Goal: Task Accomplishment & Management: Manage account settings

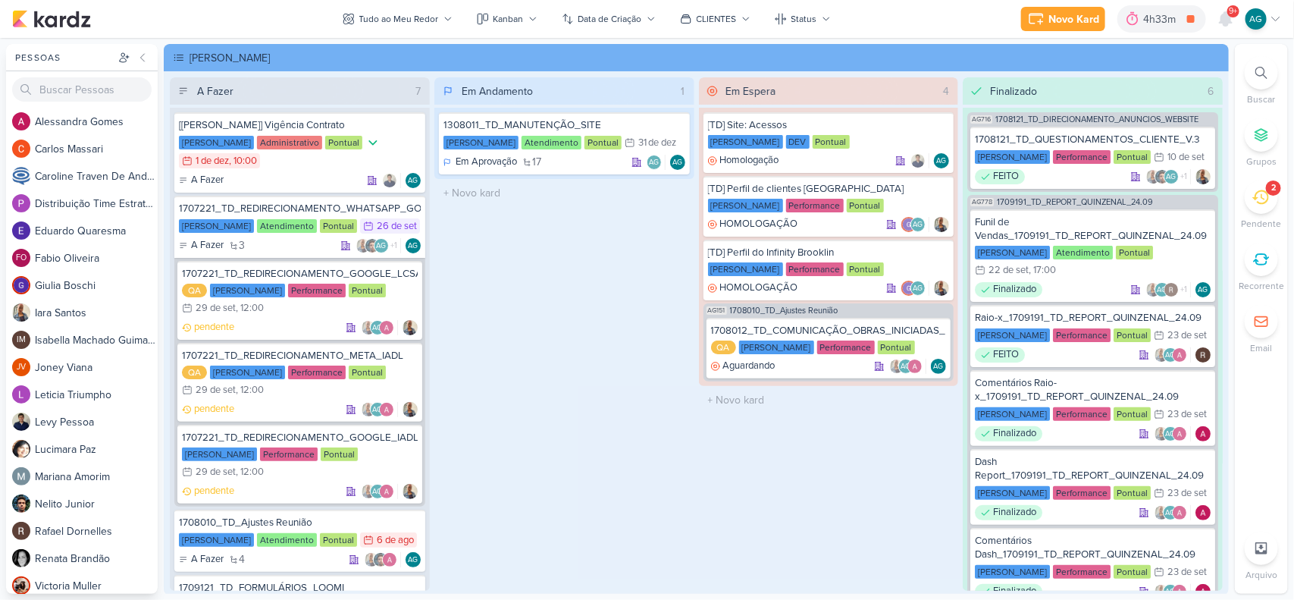
scroll to position [61, 0]
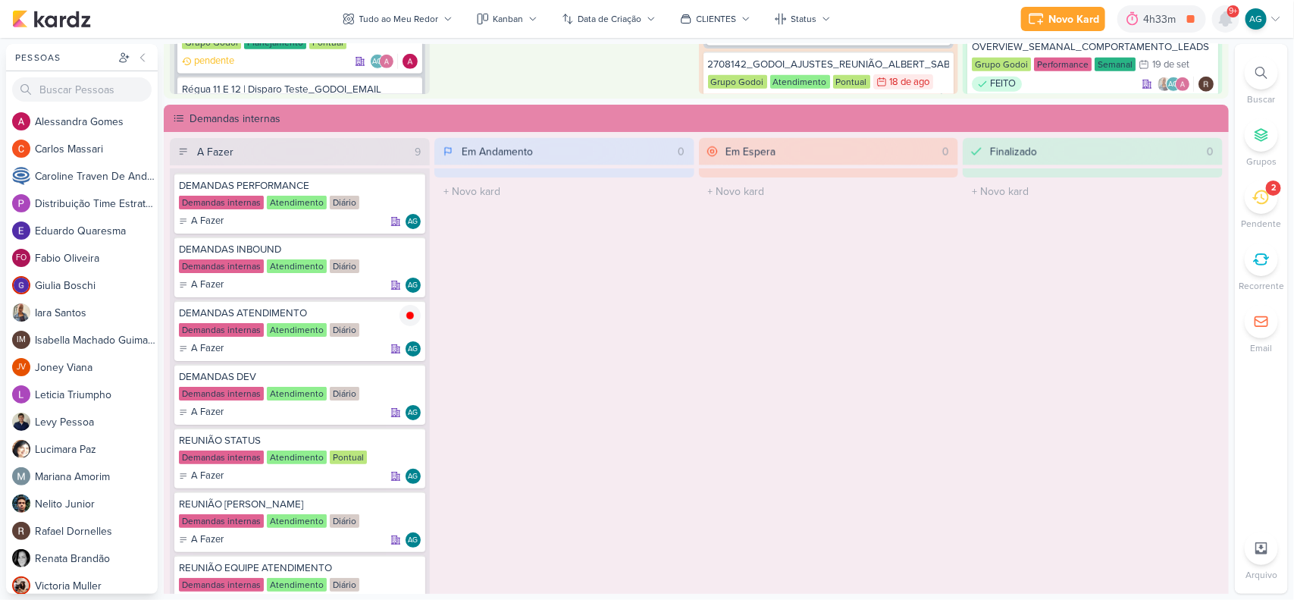
click at [1230, 24] on icon at bounding box center [1226, 19] width 18 height 18
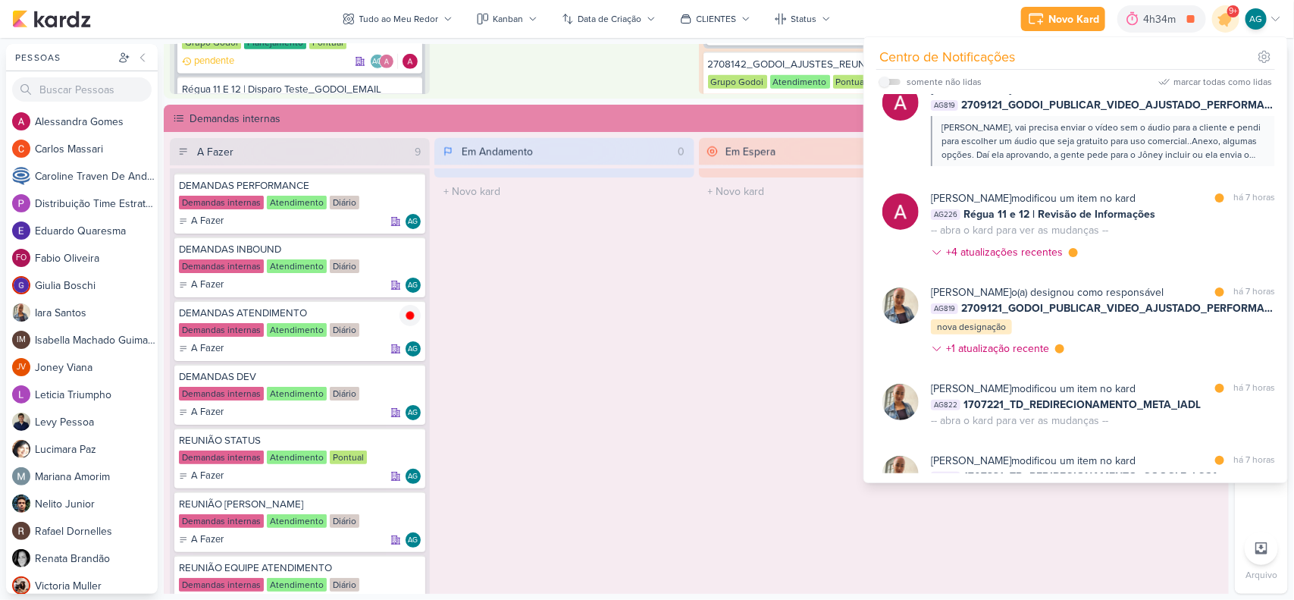
scroll to position [663, 0]
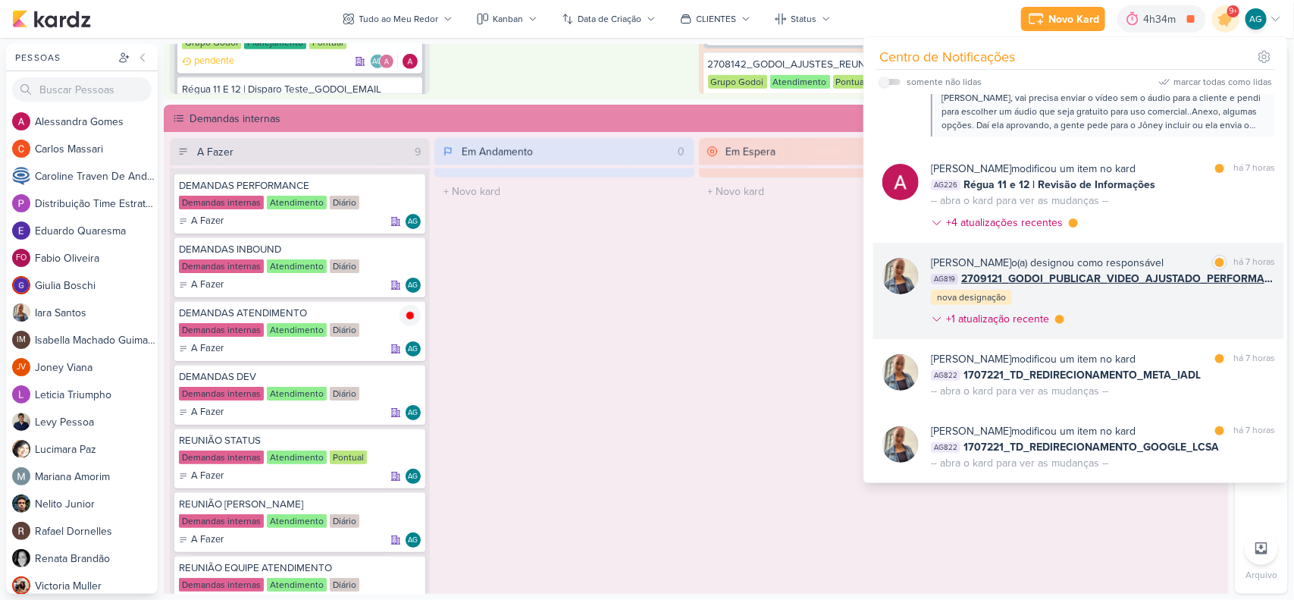
click at [1137, 305] on div "Iara Santos o(a) designou como responsável marcar como lida há 7 horas AG819 27…" at bounding box center [1103, 294] width 344 height 78
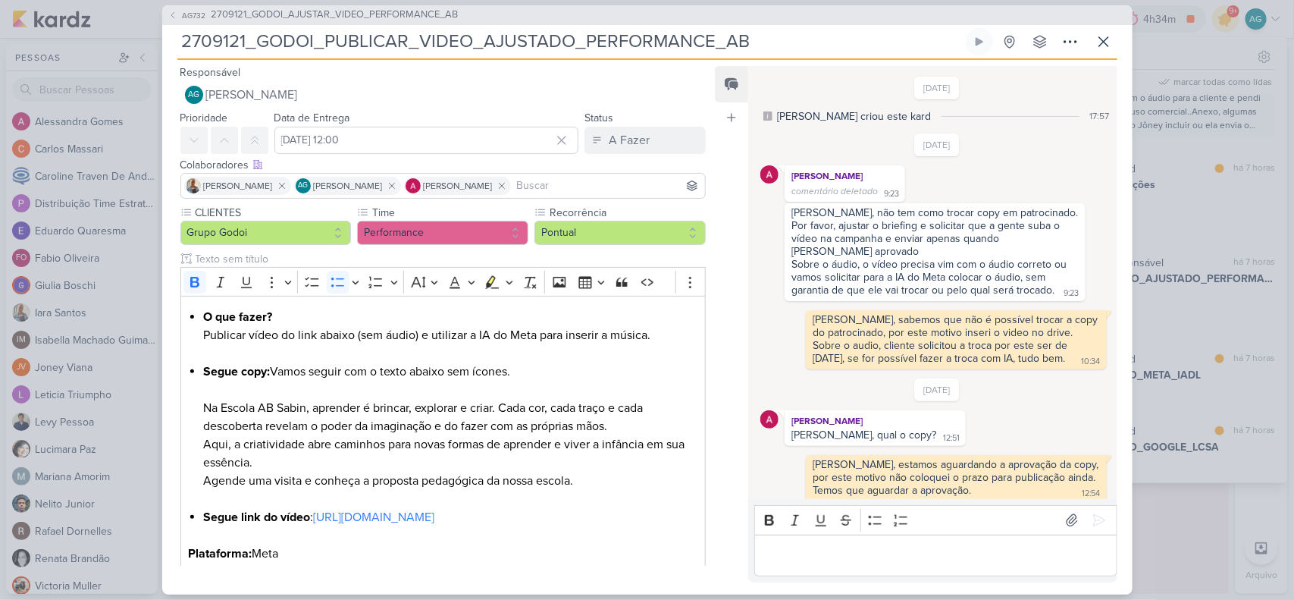
scroll to position [834, 0]
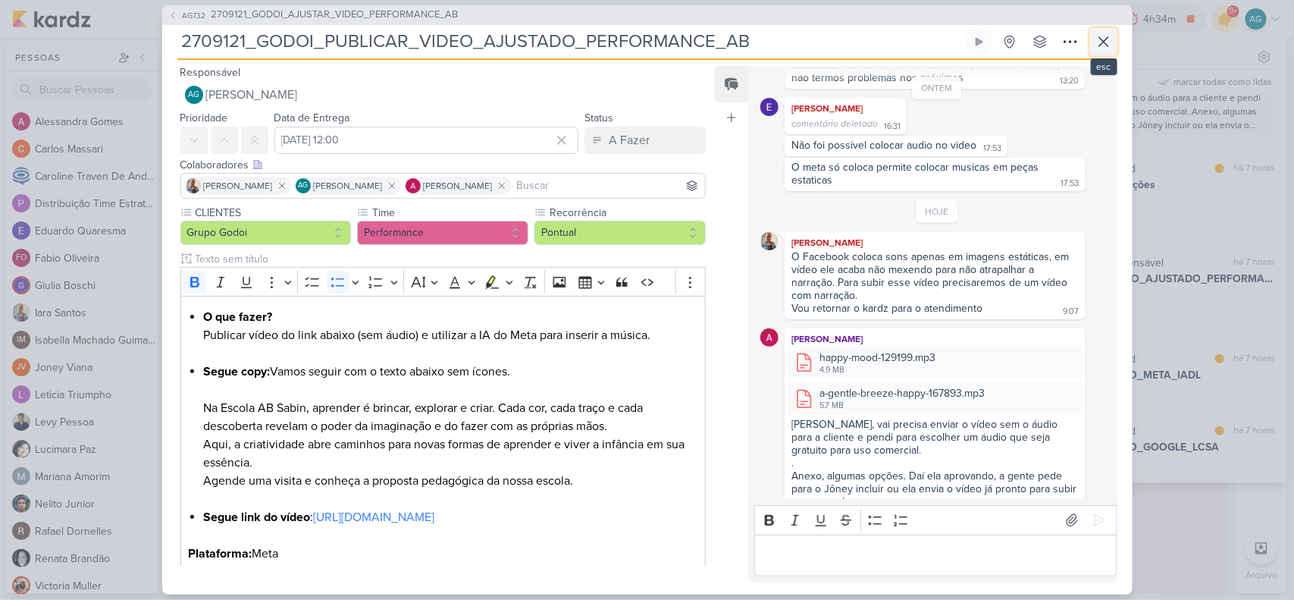
click at [1111, 43] on icon at bounding box center [1104, 42] width 18 height 18
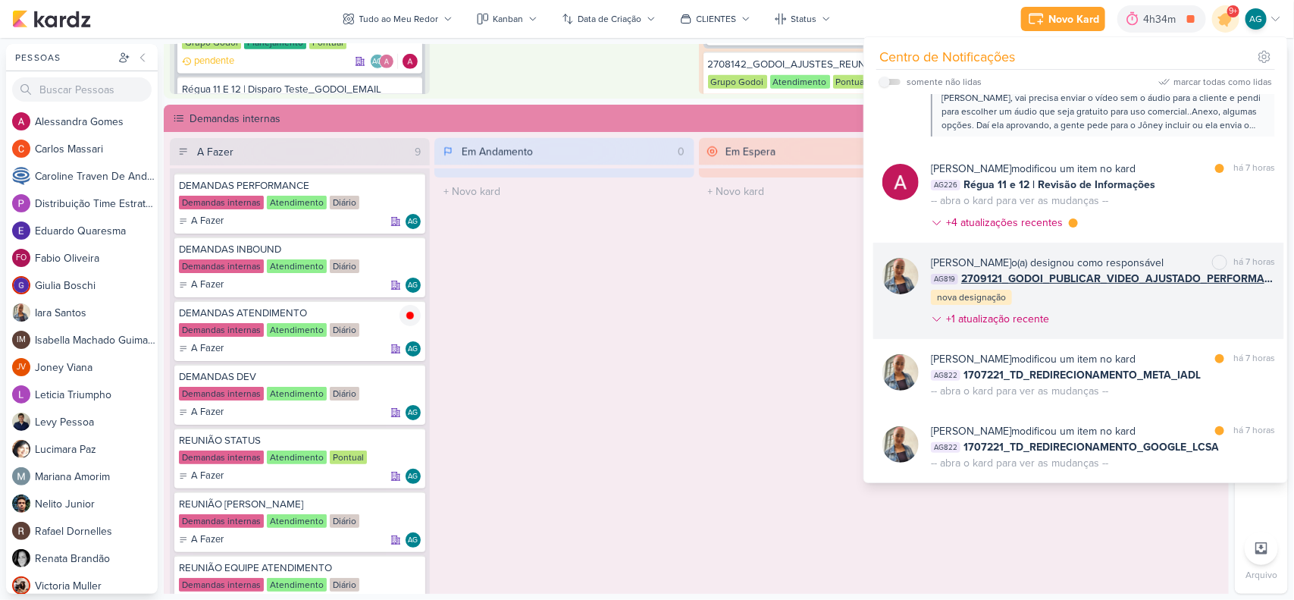
scroll to position [758, 0]
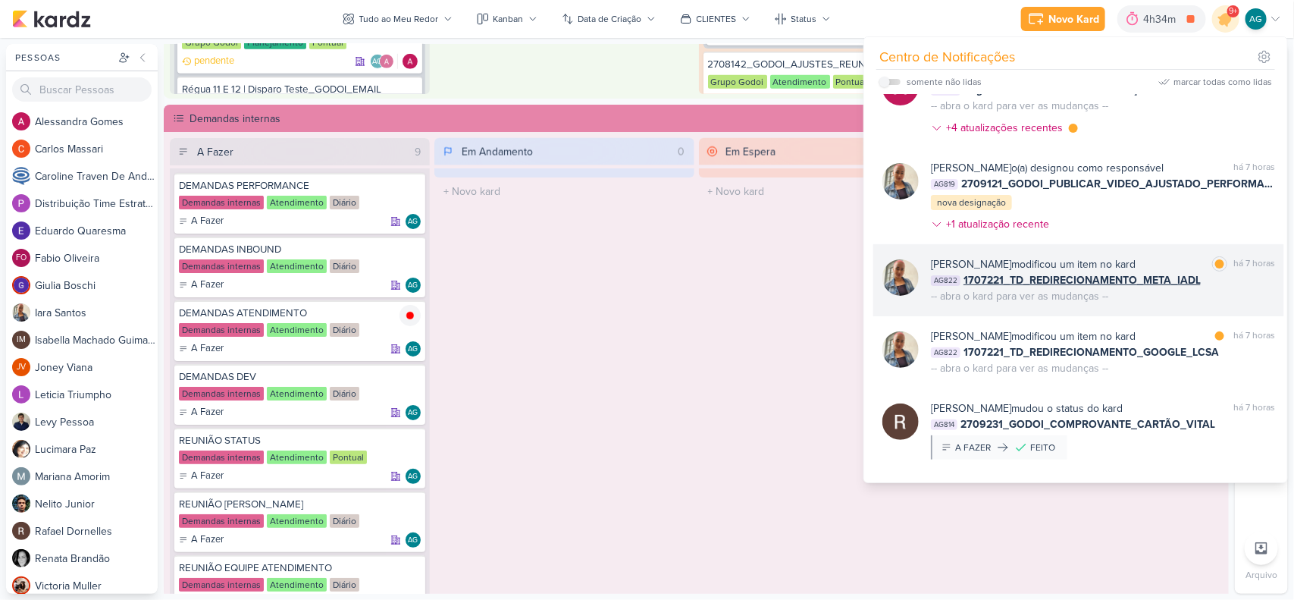
click at [1082, 260] on div "Iara Santos modificou um item no kard" at bounding box center [1033, 264] width 205 height 16
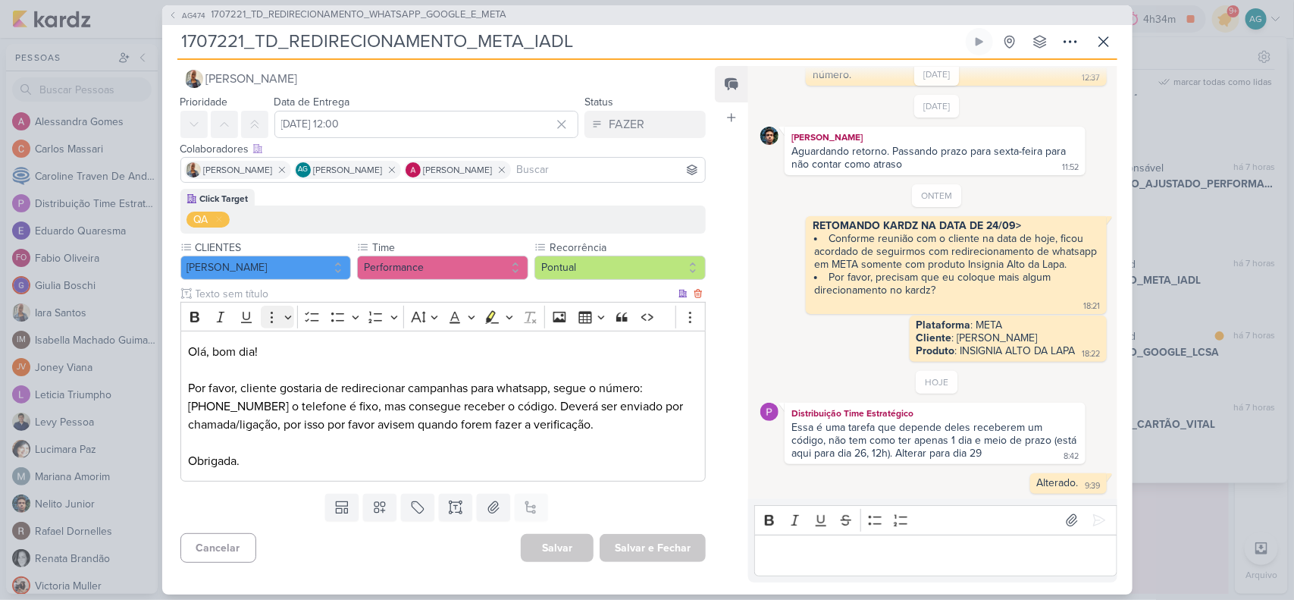
scroll to position [0, 0]
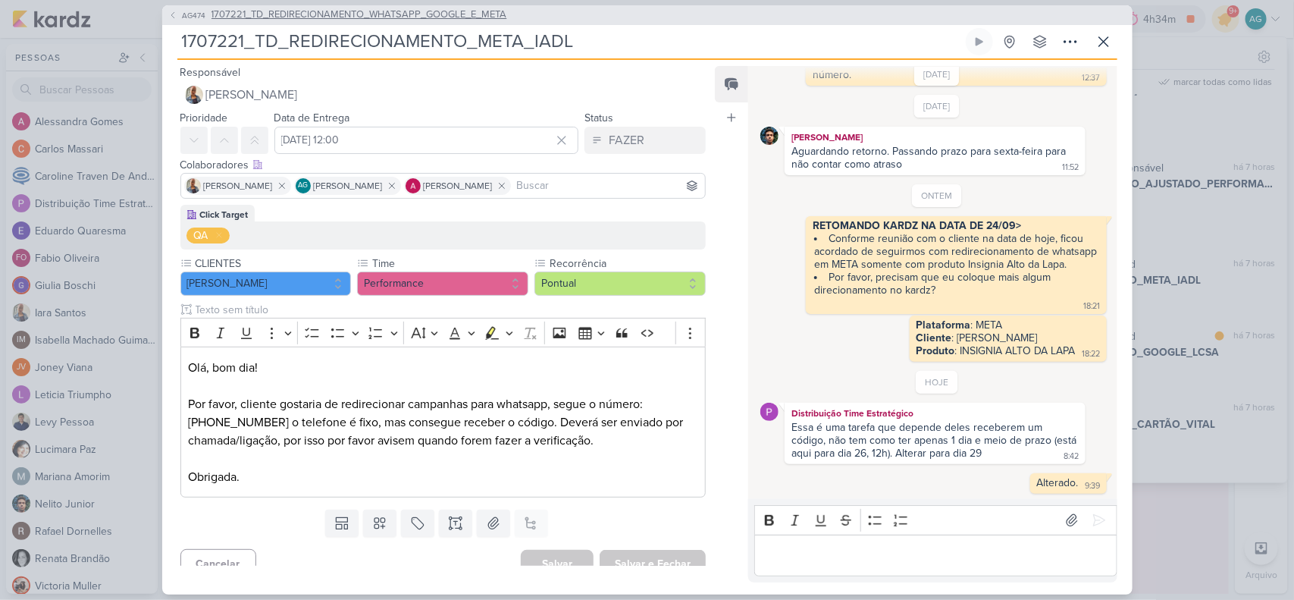
click at [340, 19] on span "1707221_TD_REDIRECIONAMENTO_WHATSAPP_GOOGLE_E_META" at bounding box center [359, 15] width 296 height 15
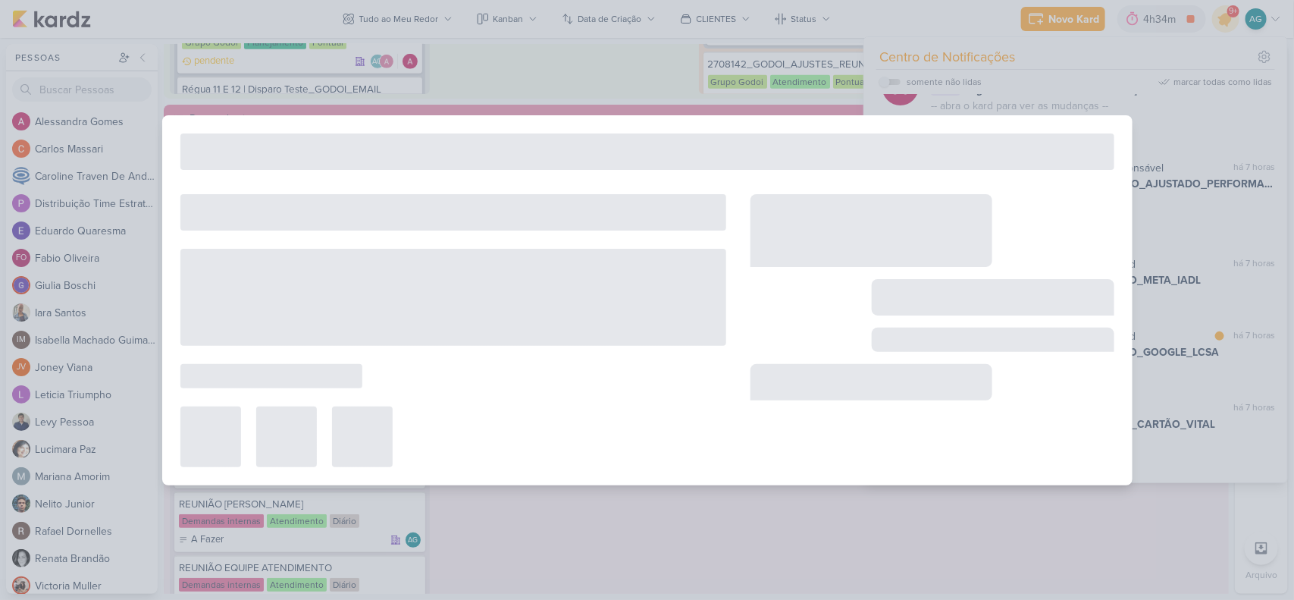
type input "1707221_TD_REDIRECIONAMENTO_WHATSAPP_GOOGLE_E_META"
type input "26 de setembro de 2025 às 23:59"
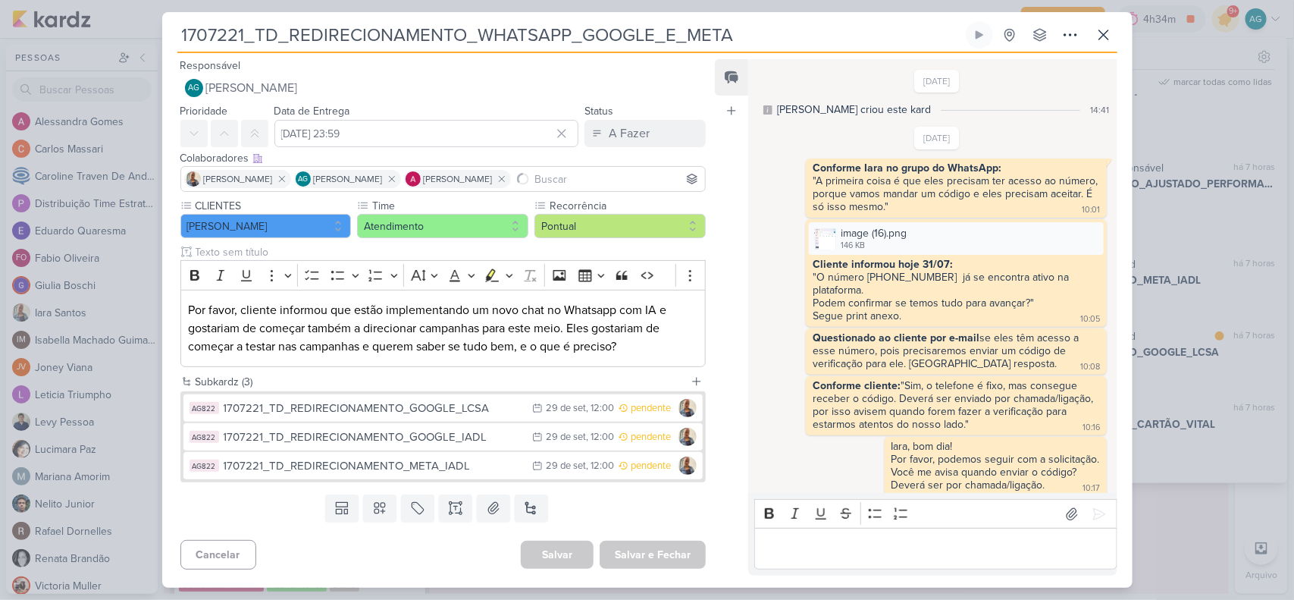
scroll to position [719, 0]
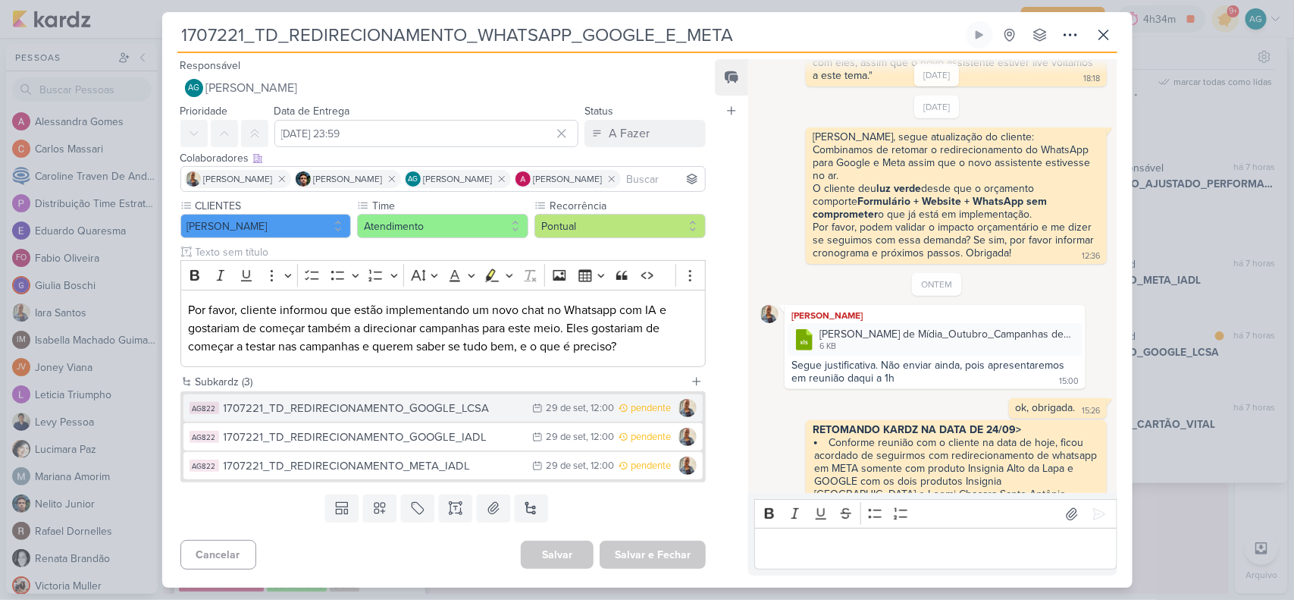
click at [377, 411] on div "1707221_TD_REDIRECIONAMENTO_GOOGLE_LCSA" at bounding box center [375, 407] width 302 height 17
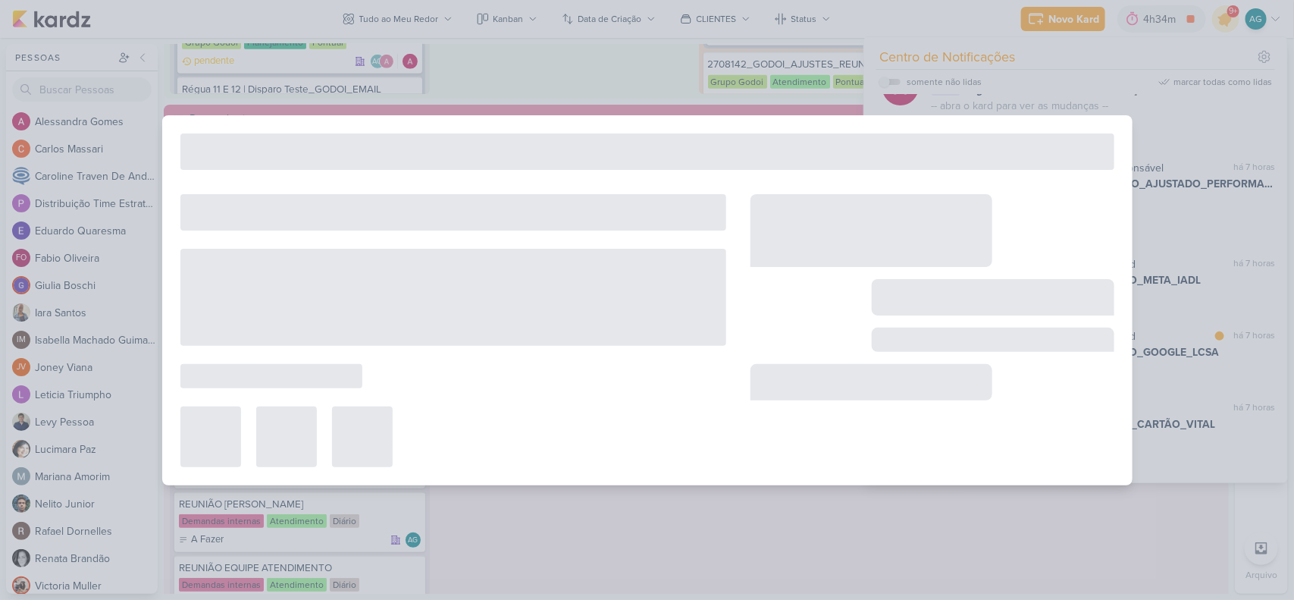
type input "1707221_TD_REDIRECIONAMENTO_GOOGLE_LCSA"
type input "29 de setembro de 2025 às 12:00"
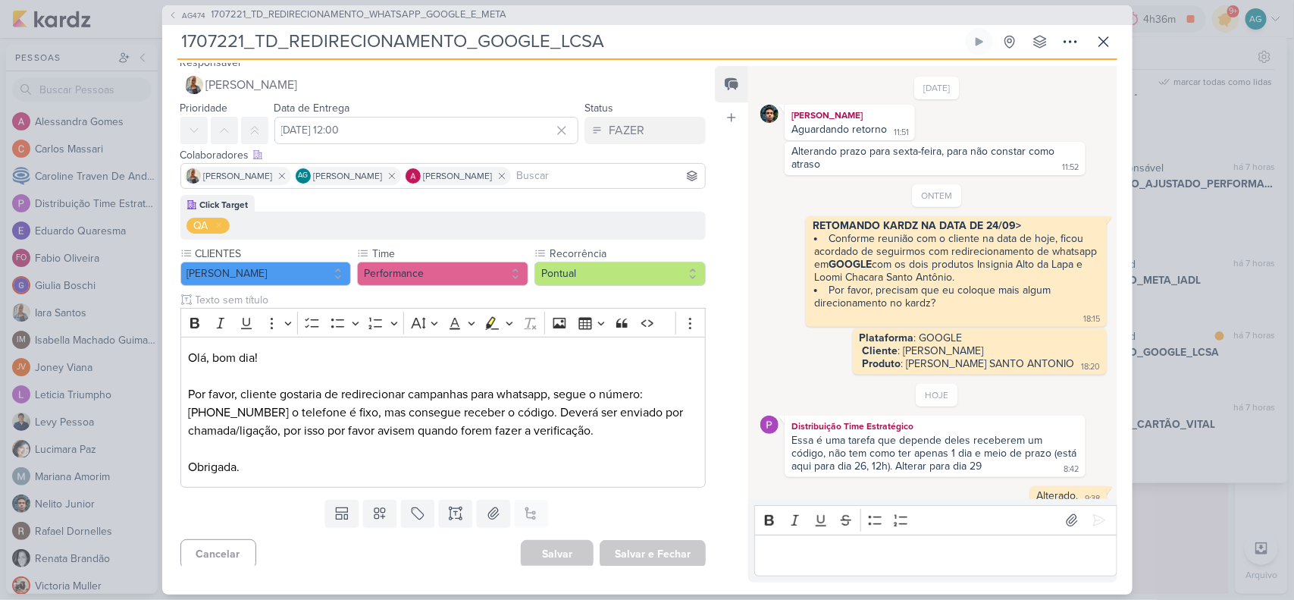
scroll to position [17, 0]
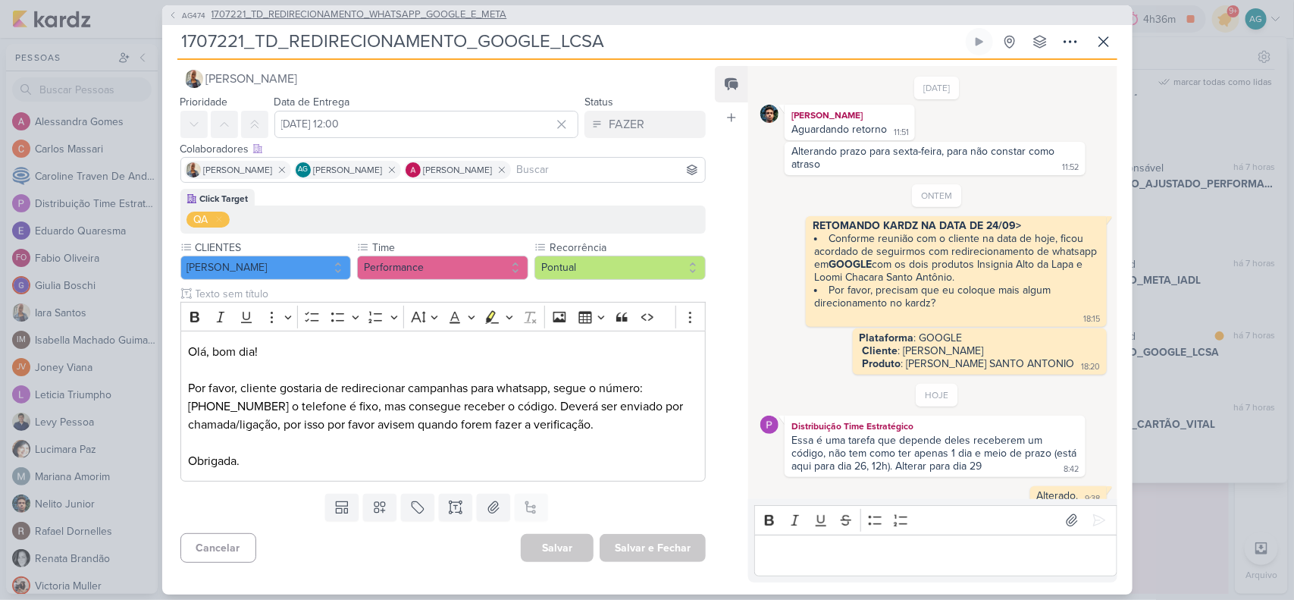
click at [312, 20] on span "1707221_TD_REDIRECIONAMENTO_WHATSAPP_GOOGLE_E_META" at bounding box center [359, 15] width 296 height 15
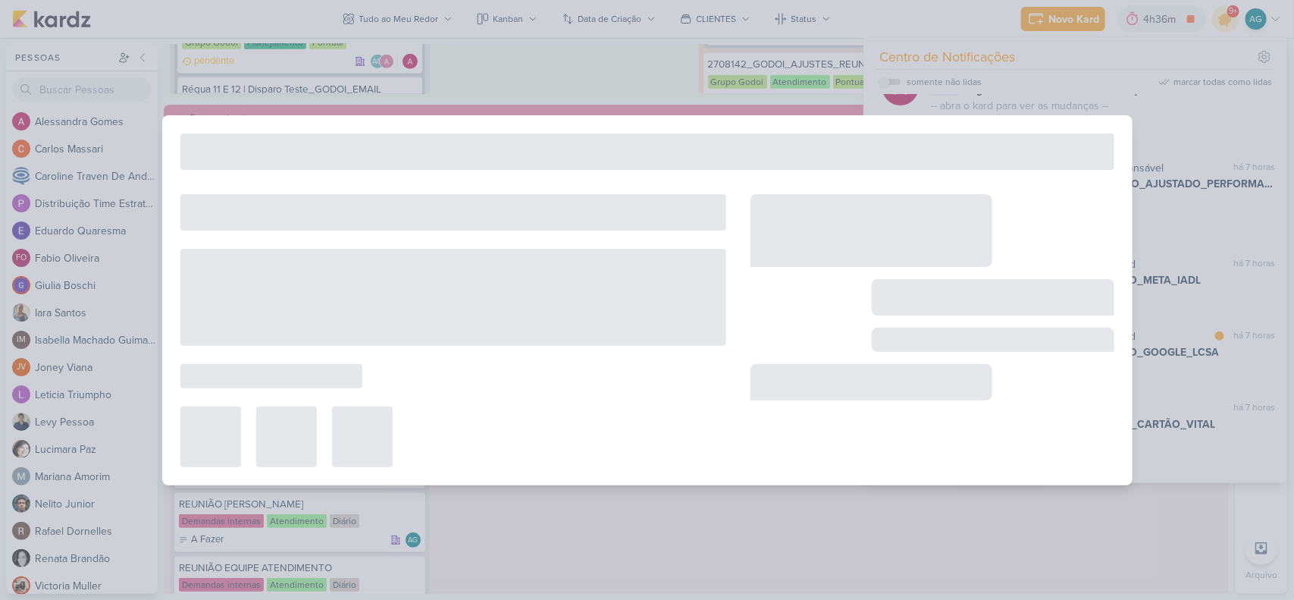
type input "1707221_TD_REDIRECIONAMENTO_WHATSAPP_GOOGLE_E_META"
type input "26 de setembro de 2025 às 23:59"
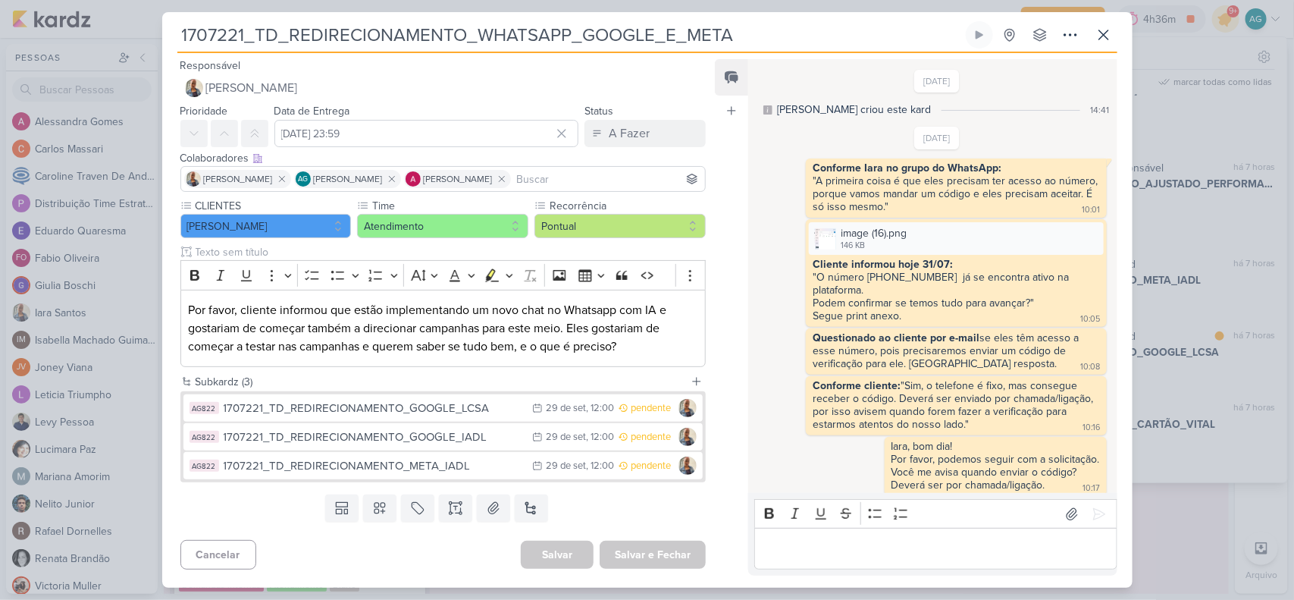
scroll to position [719, 0]
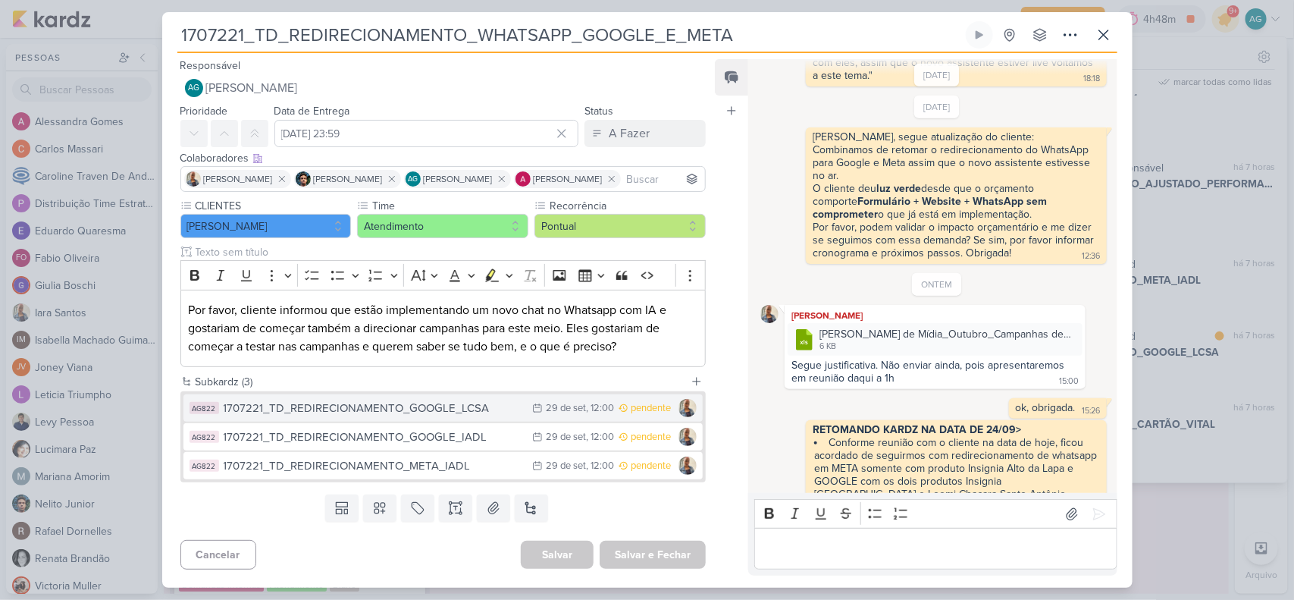
click at [463, 411] on div "1707221_TD_REDIRECIONAMENTO_GOOGLE_LCSA" at bounding box center [375, 407] width 302 height 17
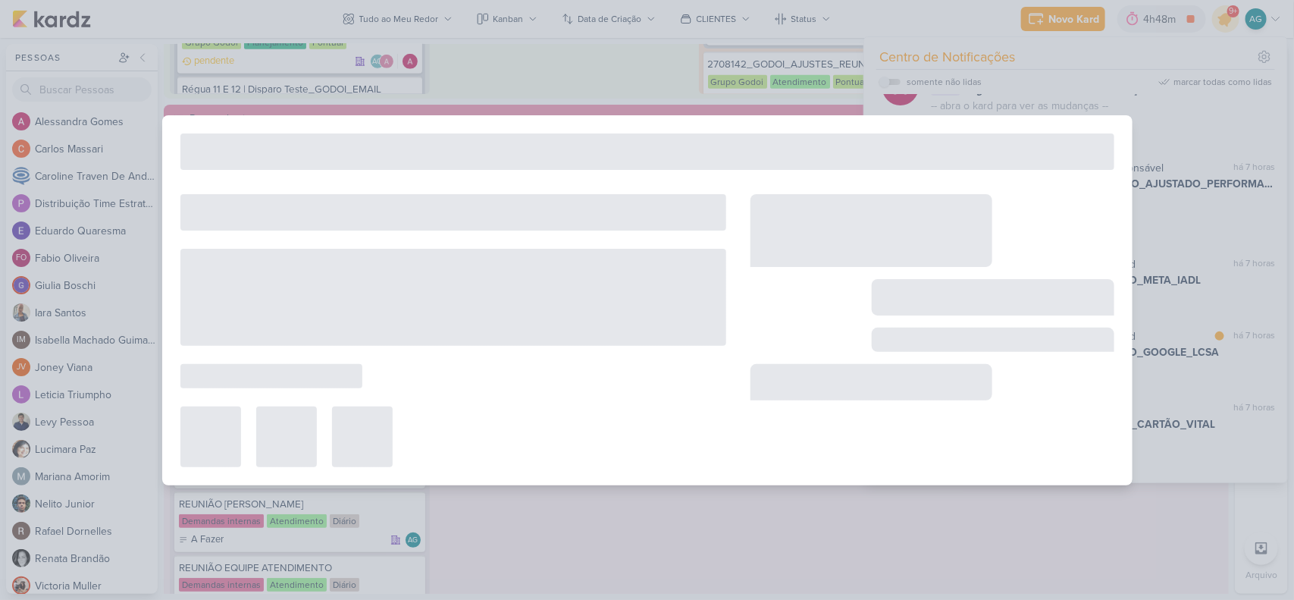
type input "1707221_TD_REDIRECIONAMENTO_GOOGLE_LCSA"
type input "29 de setembro de 2025 às 12:00"
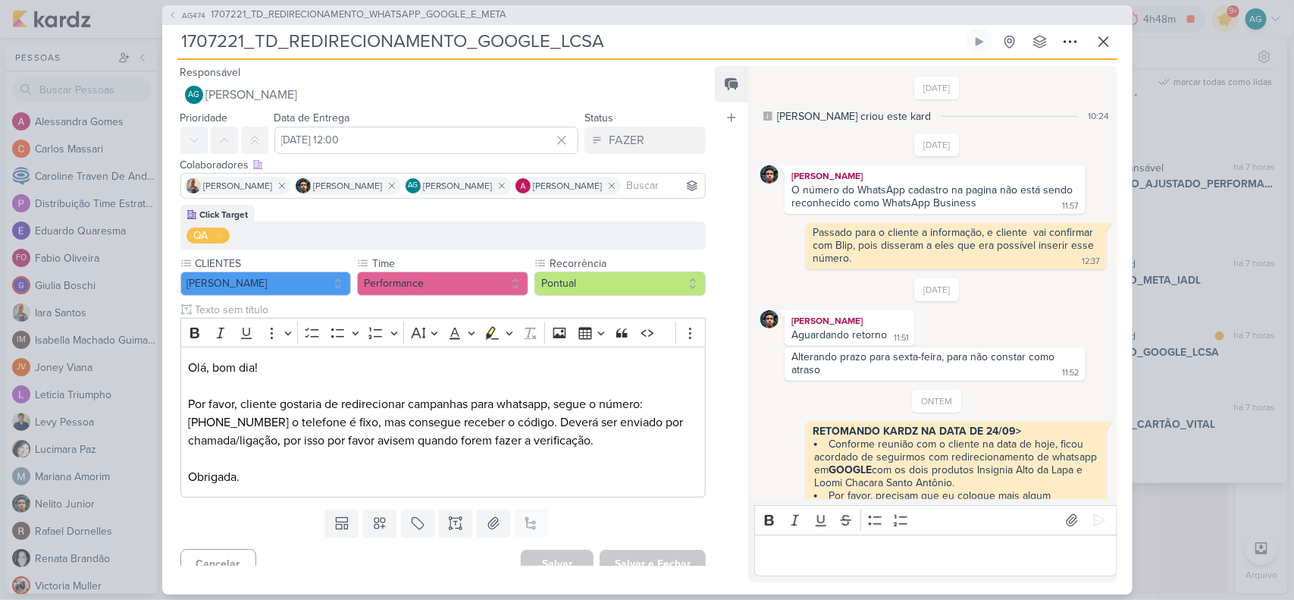
scroll to position [205, 0]
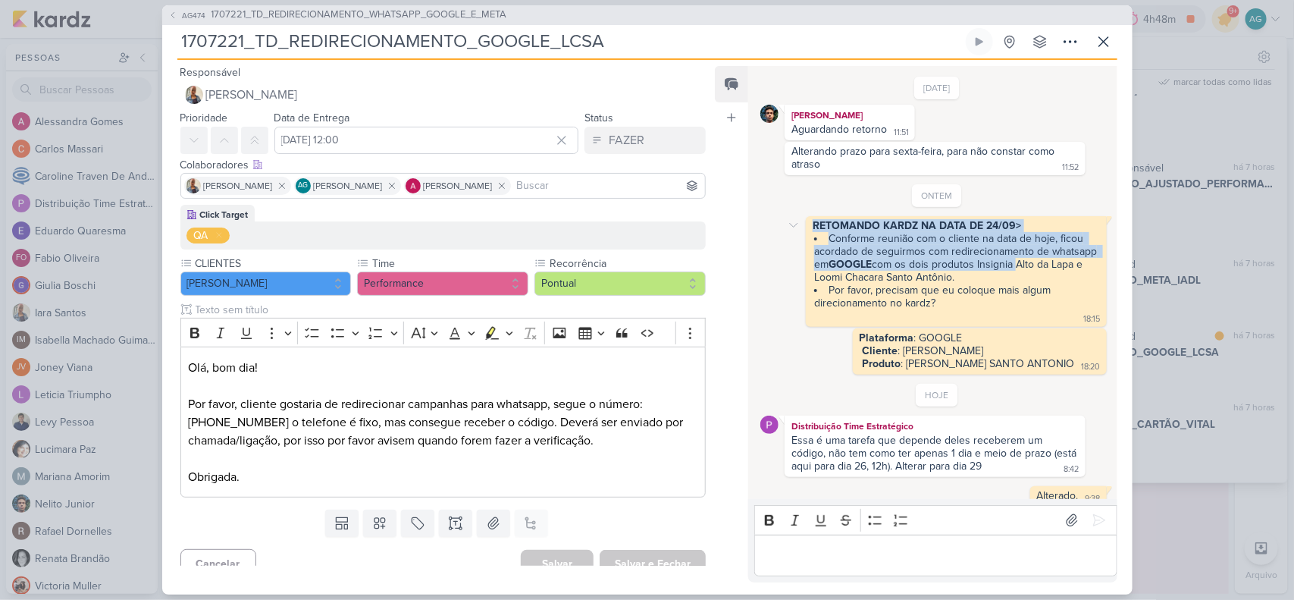
drag, startPoint x: 813, startPoint y: 218, endPoint x: 1066, endPoint y: 258, distance: 255.6
click at [1066, 258] on span "RETOMANDO KARDZ NA DATA DE 24/09> Conforme reunião com o cliente na data de hoj…" at bounding box center [956, 264] width 287 height 90
click at [888, 233] on li "Conforme reunião com o cliente na data de hoje, ficou acordado de seguirmos com…" at bounding box center [956, 258] width 285 height 52
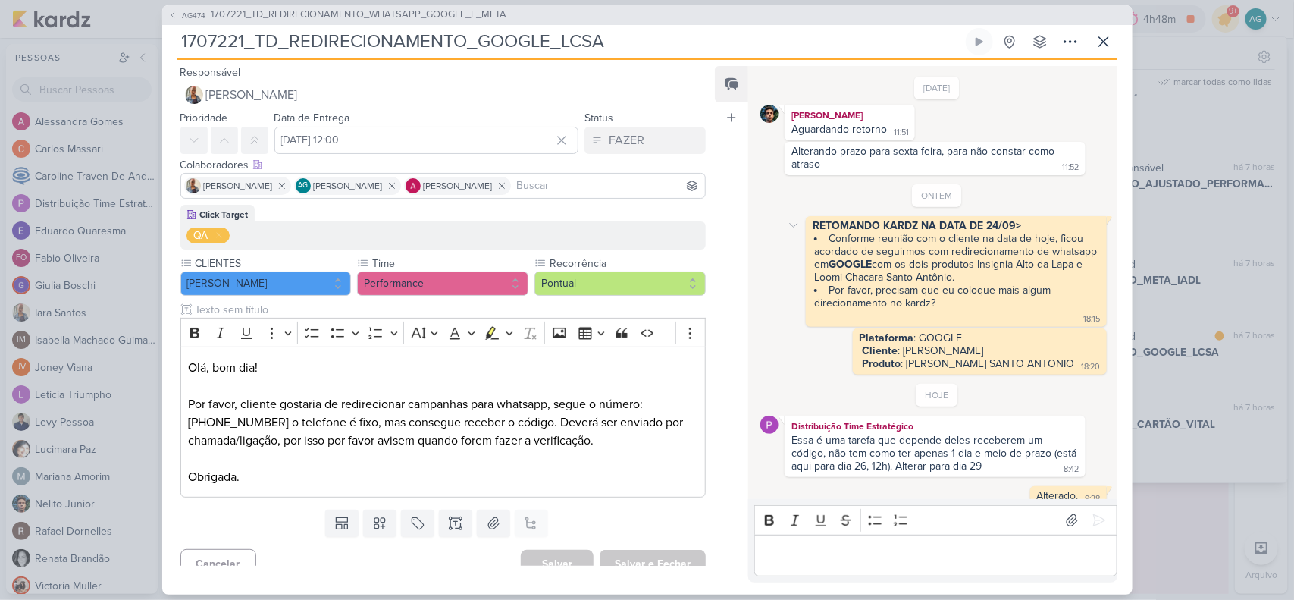
click at [941, 296] on li "Por favor, precisam que eu coloque mais algum direcionamento no kardz?" at bounding box center [956, 297] width 285 height 26
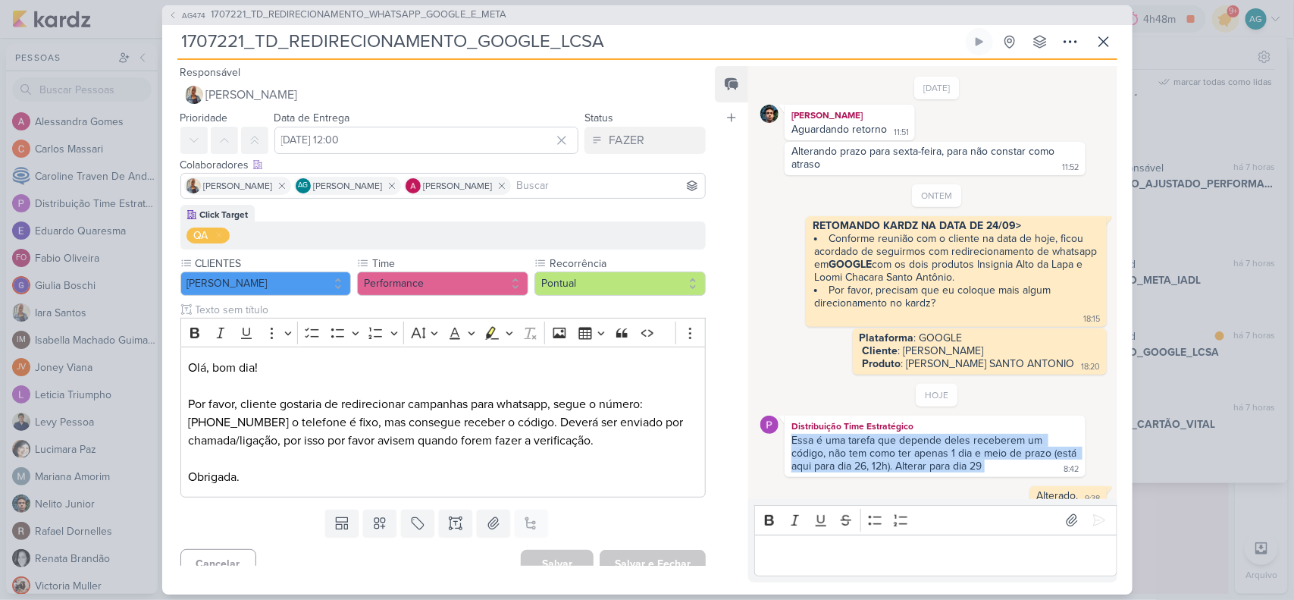
drag, startPoint x: 786, startPoint y: 428, endPoint x: 1024, endPoint y: 460, distance: 240.1
click at [1024, 460] on div "Distribuição Time Estratégico Essa é uma tarefa que depende deles receberem um …" at bounding box center [935, 445] width 300 height 61
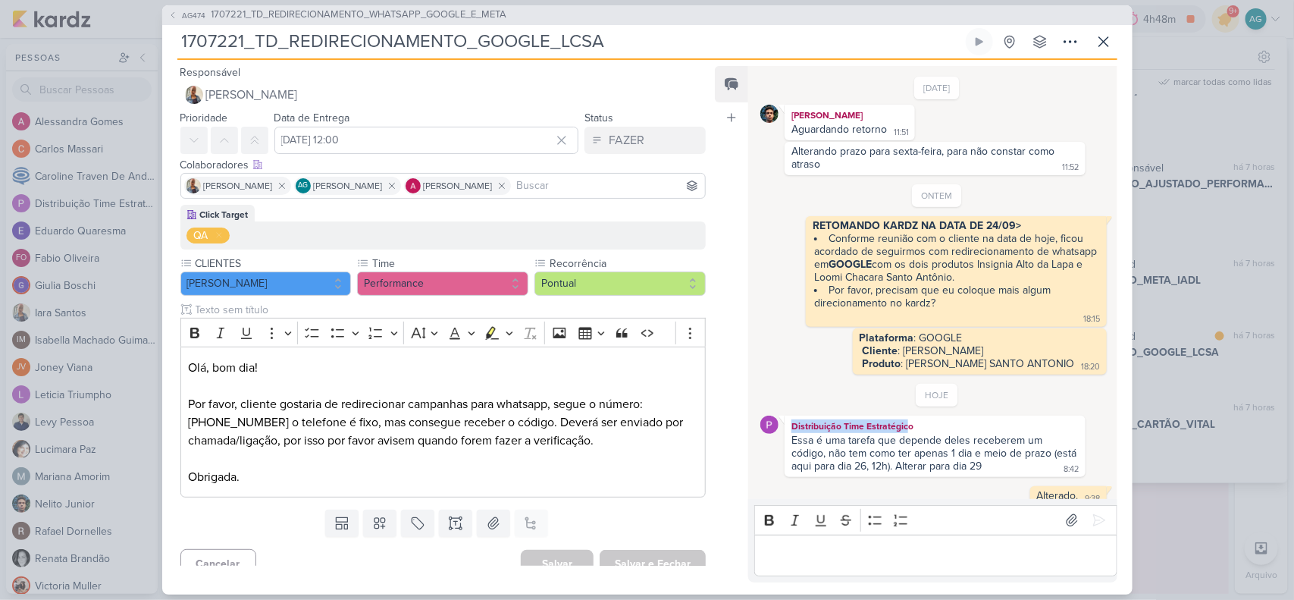
drag, startPoint x: 910, startPoint y: 415, endPoint x: 783, endPoint y: 415, distance: 126.6
click at [783, 415] on div "Distribuição Time Estratégico Essa é uma tarefa que depende deles receberem um …" at bounding box center [936, 445] width 352 height 61
click at [941, 421] on div "Distribuição Time Estratégico" at bounding box center [935, 425] width 294 height 15
drag, startPoint x: 954, startPoint y: 442, endPoint x: 988, endPoint y: 443, distance: 34.1
click at [986, 443] on div "Essa é uma tarefa que depende deles receberem um código, não tem como ter apena…" at bounding box center [935, 453] width 288 height 39
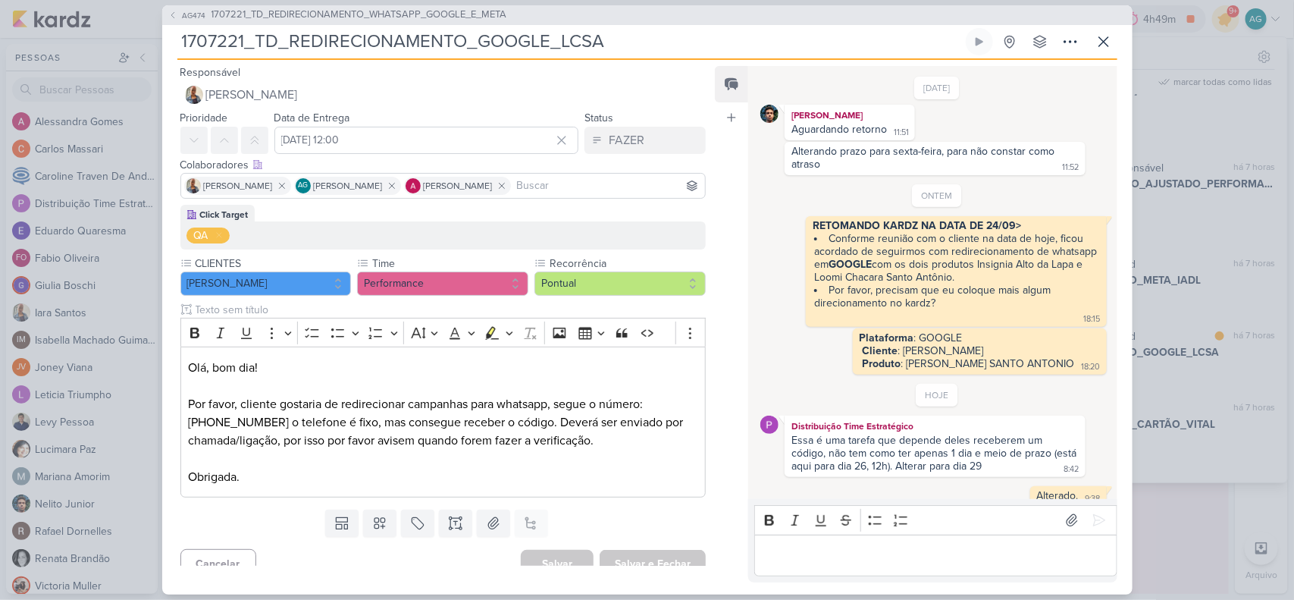
click at [1005, 456] on div "Essa é uma tarefa que depende deles receberem um código, não tem como ter apena…" at bounding box center [935, 453] width 288 height 39
drag, startPoint x: 1010, startPoint y: 451, endPoint x: 989, endPoint y: 451, distance: 21.2
click at [989, 451] on div "Essa é uma tarefa que depende deles receberem um código, não tem como ter apena…" at bounding box center [935, 454] width 294 height 40
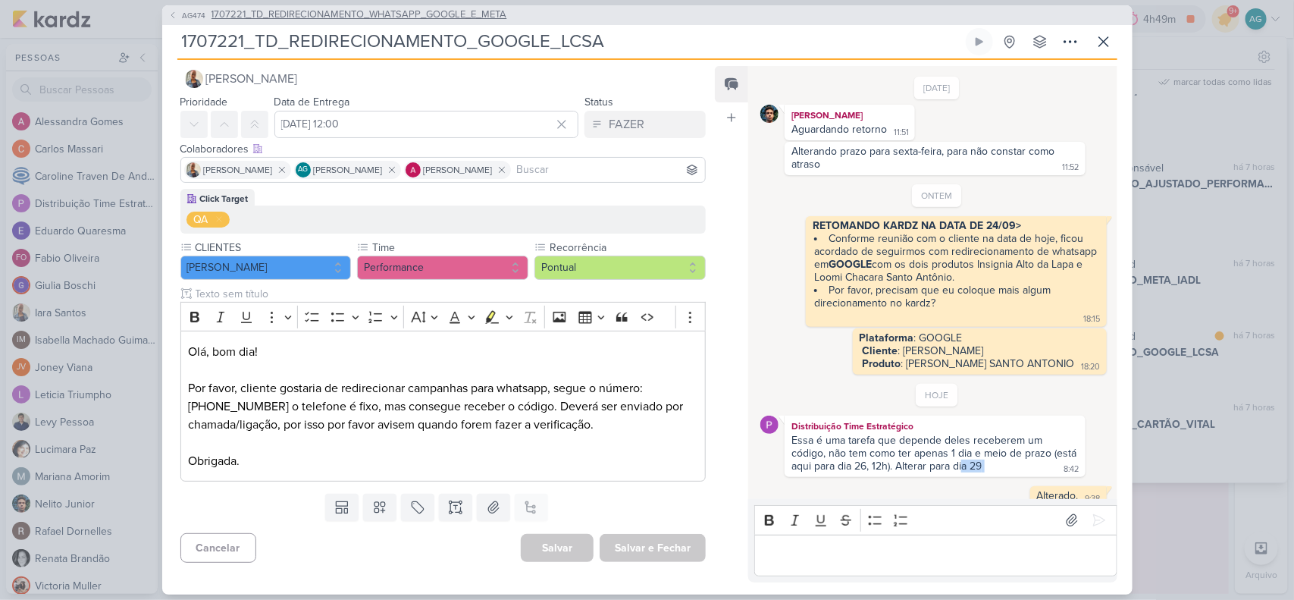
click at [451, 17] on span "1707221_TD_REDIRECIONAMENTO_WHATSAPP_GOOGLE_E_META" at bounding box center [359, 15] width 296 height 15
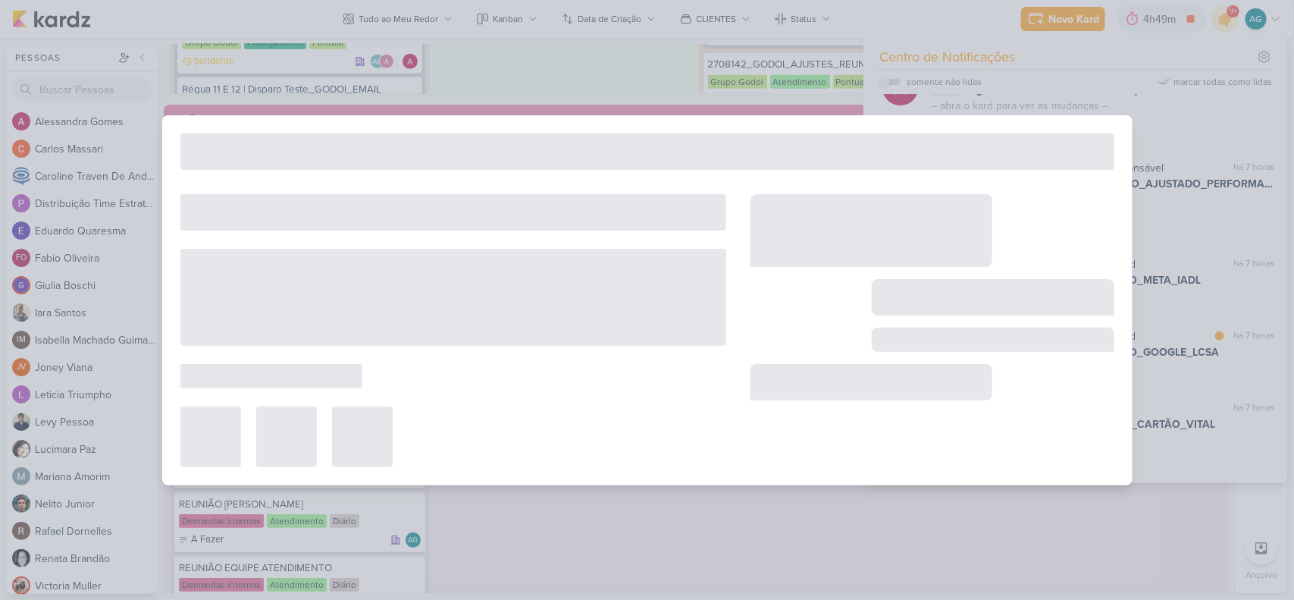
type input "1707221_TD_REDIRECIONAMENTO_WHATSAPP_GOOGLE_E_META"
type input "26 de setembro de 2025 às 23:59"
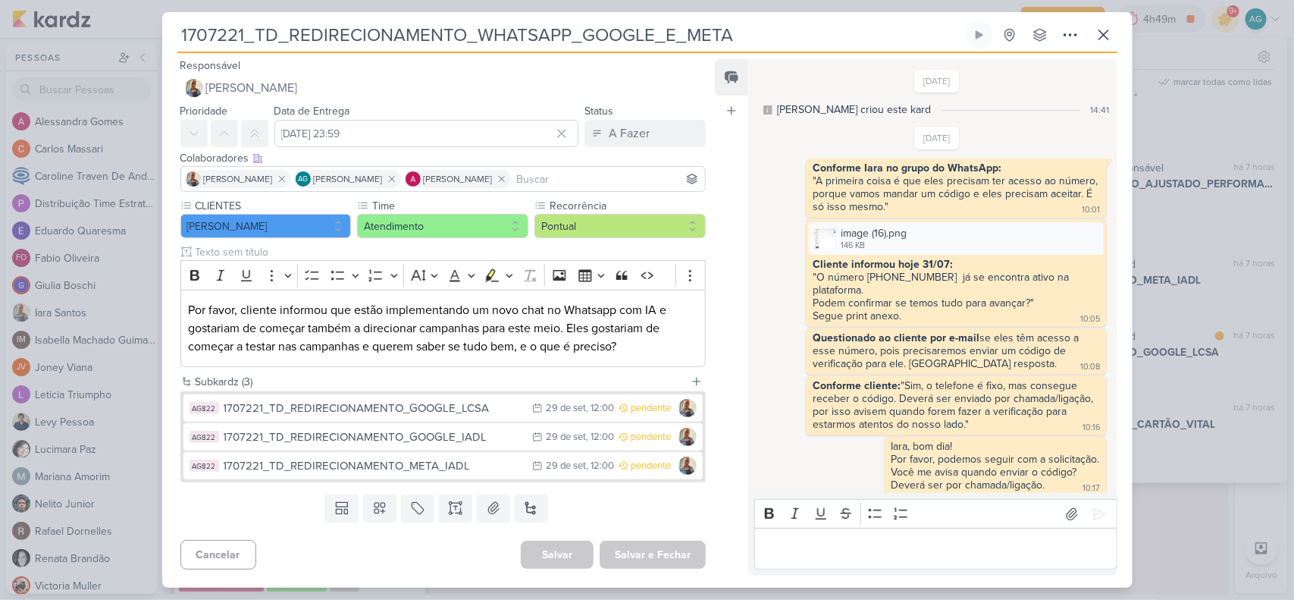
scroll to position [719, 0]
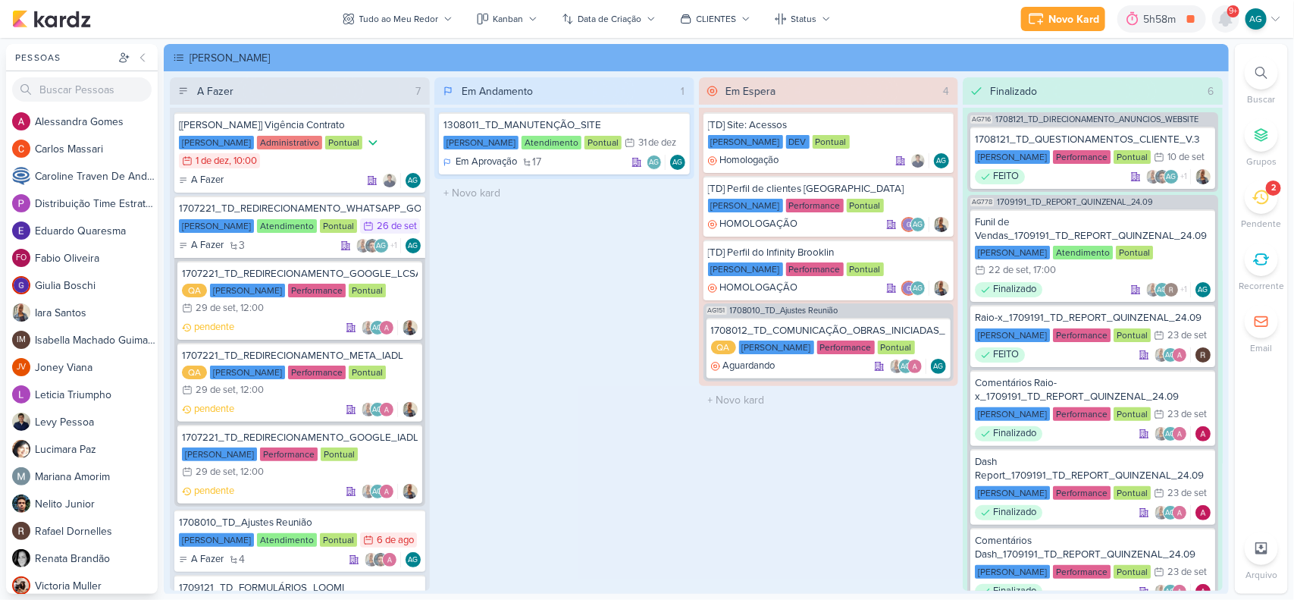
click at [1230, 19] on icon at bounding box center [1226, 19] width 12 height 14
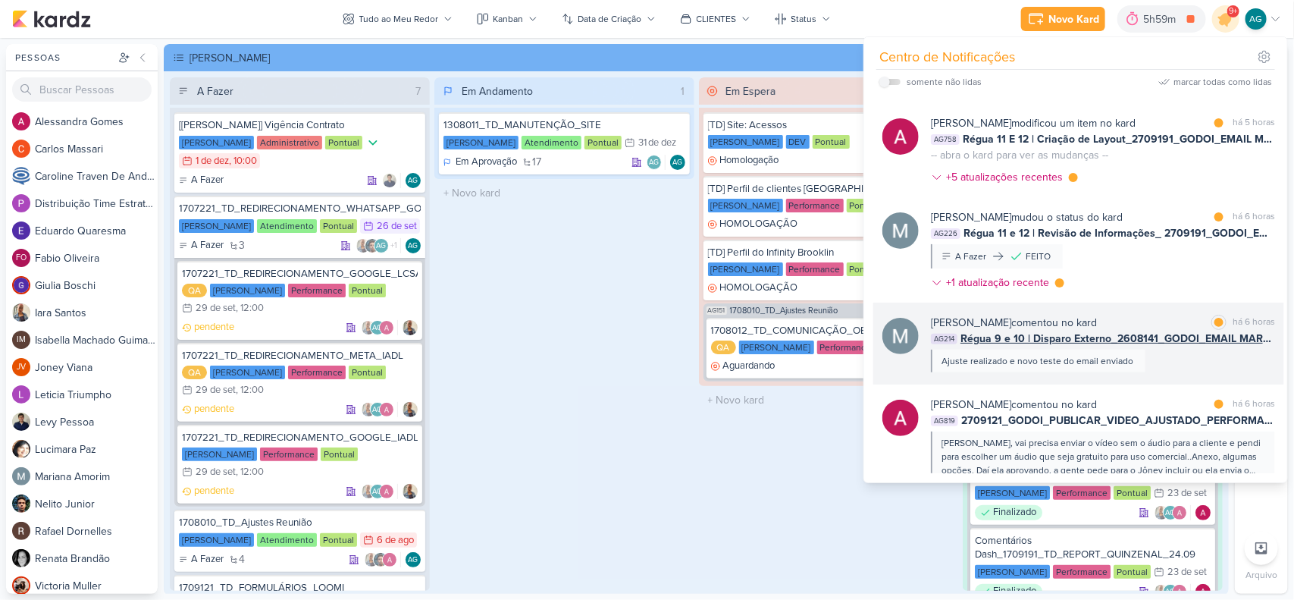
scroll to position [379, 0]
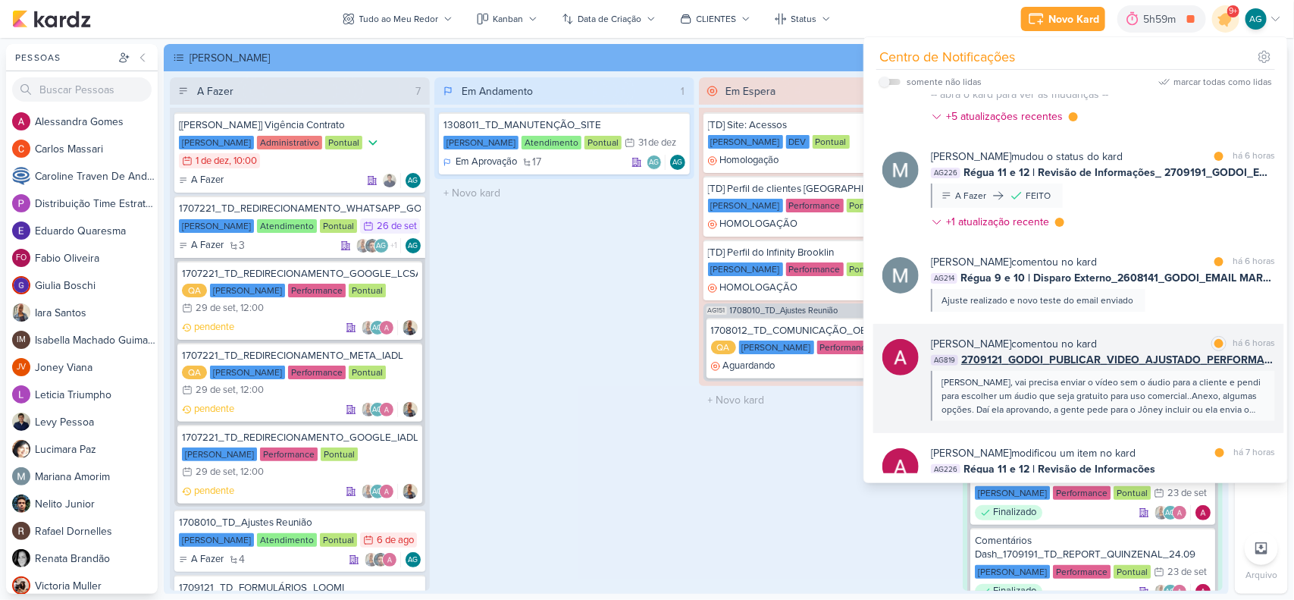
click at [1146, 402] on div "[PERSON_NAME], vai precisa enviar o vídeo sem o áudio para a cliente e pendi pa…" at bounding box center [1101, 395] width 321 height 41
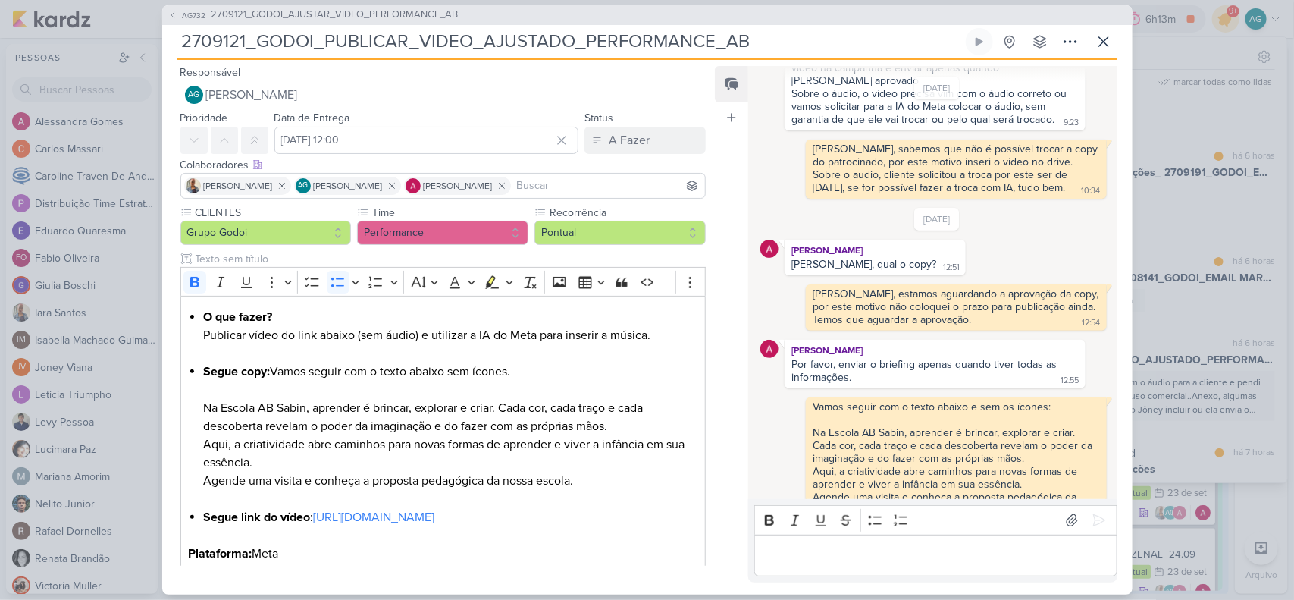
scroll to position [0, 0]
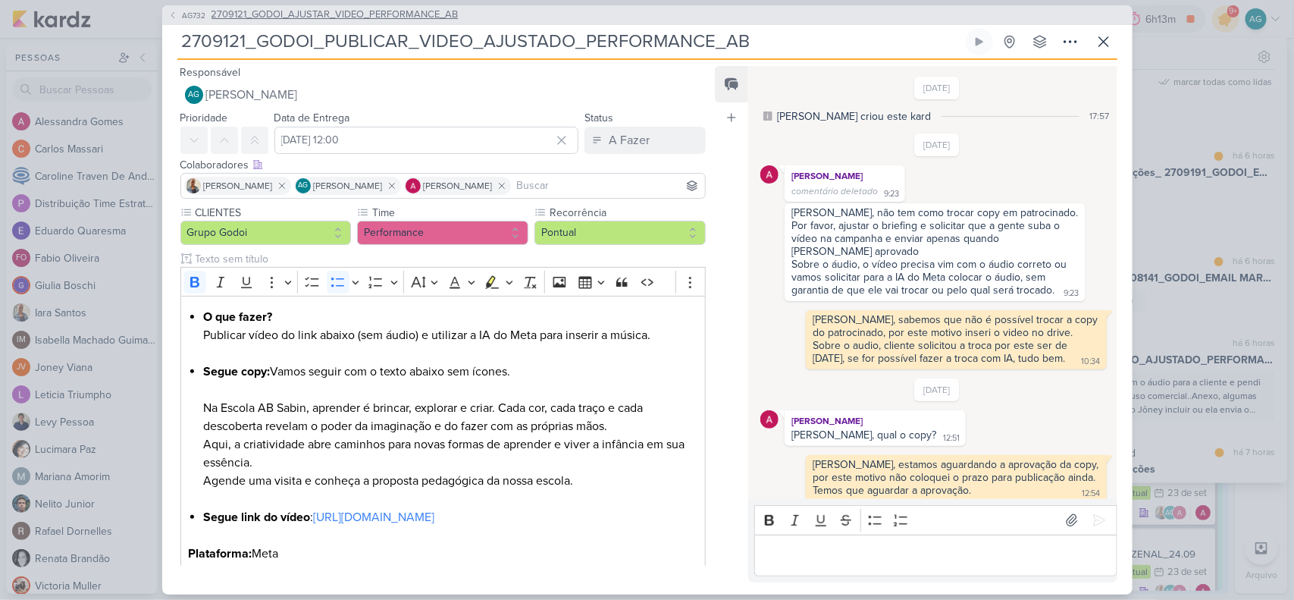
click at [415, 14] on span "2709121_GODOI_AJUSTAR_VIDEO_PERFORMANCE_AB" at bounding box center [334, 15] width 247 height 15
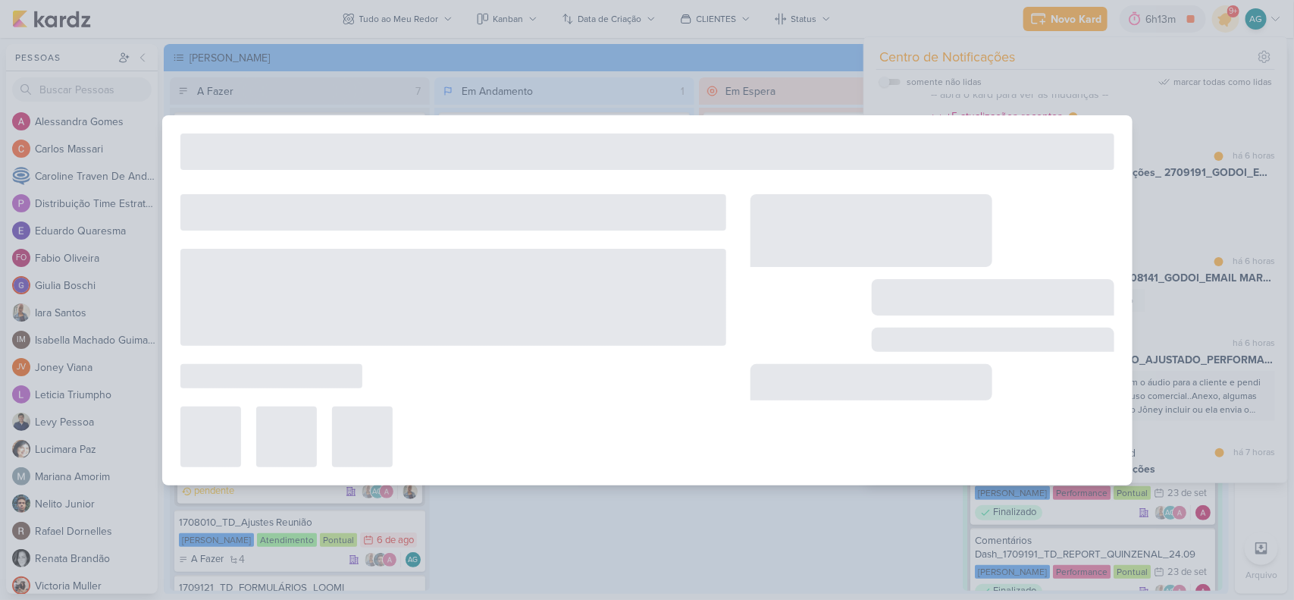
type input "2709121_GODOI_AJUSTAR_VIDEO_PERFORMANCE_AB"
type input "[DATE] 23:59"
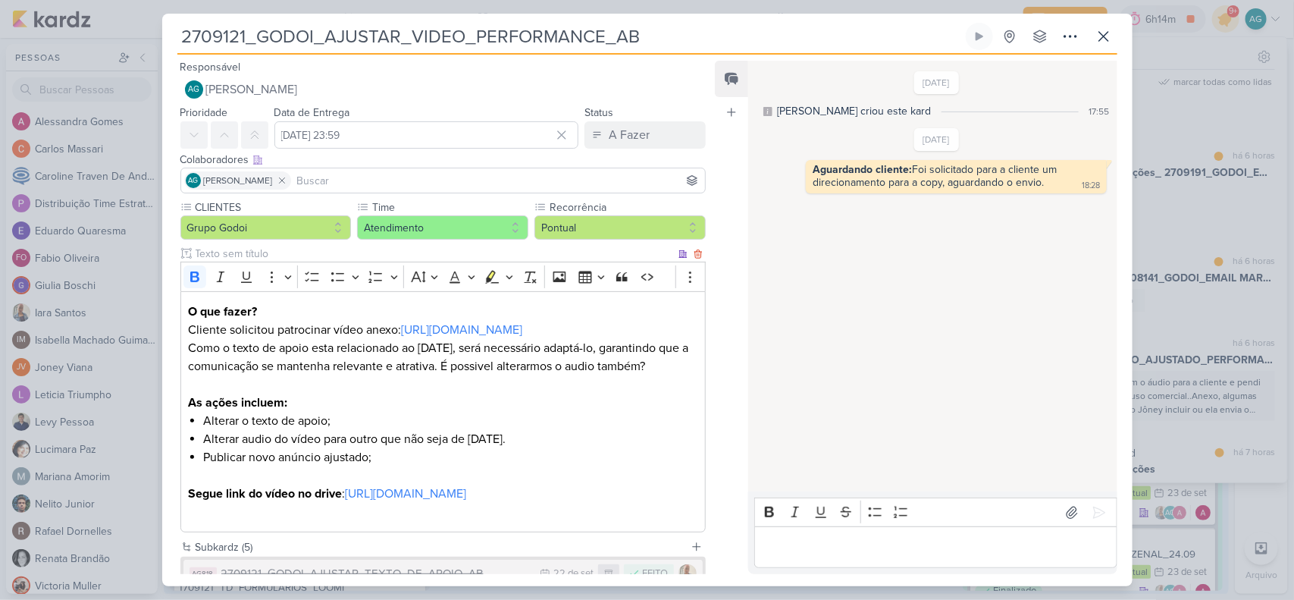
scroll to position [95, 0]
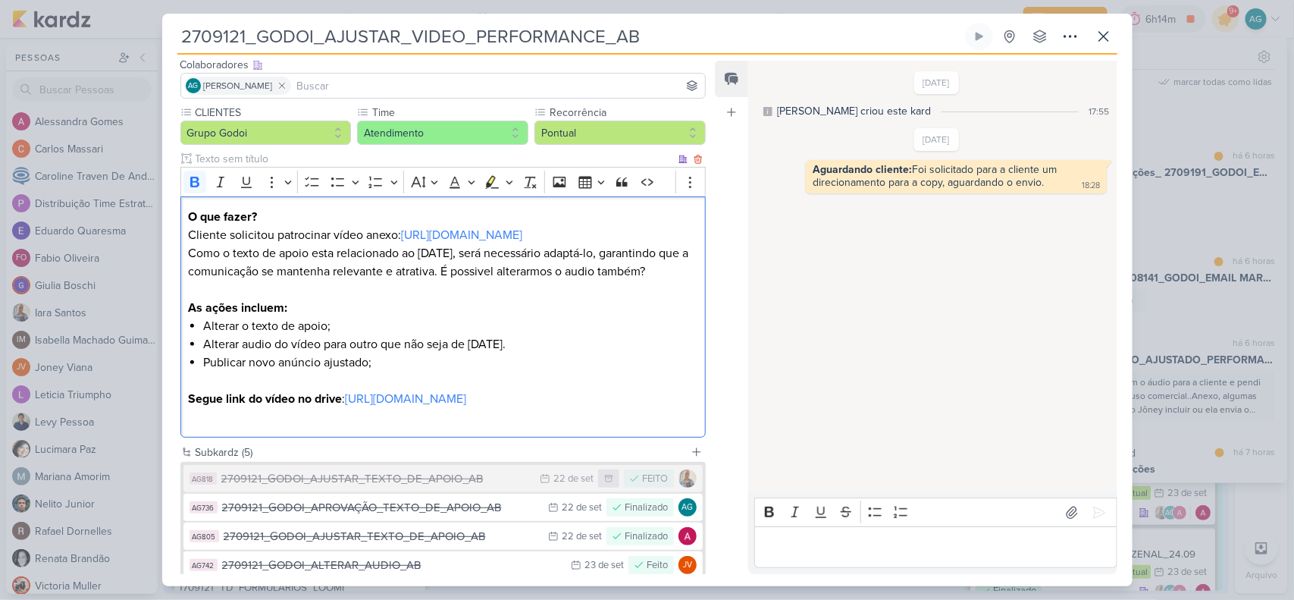
drag, startPoint x: 631, startPoint y: 412, endPoint x: 254, endPoint y: 389, distance: 378.2
click at [254, 390] on p "Segue link do vídeo no drive : https://drive.google.com/drive/folders/1EePXdArs…" at bounding box center [442, 399] width 509 height 18
click at [429, 398] on p "Segue link do vídeo no drive : https://drive.google.com/drive/folders/1EePXdArs…" at bounding box center [442, 399] width 509 height 18
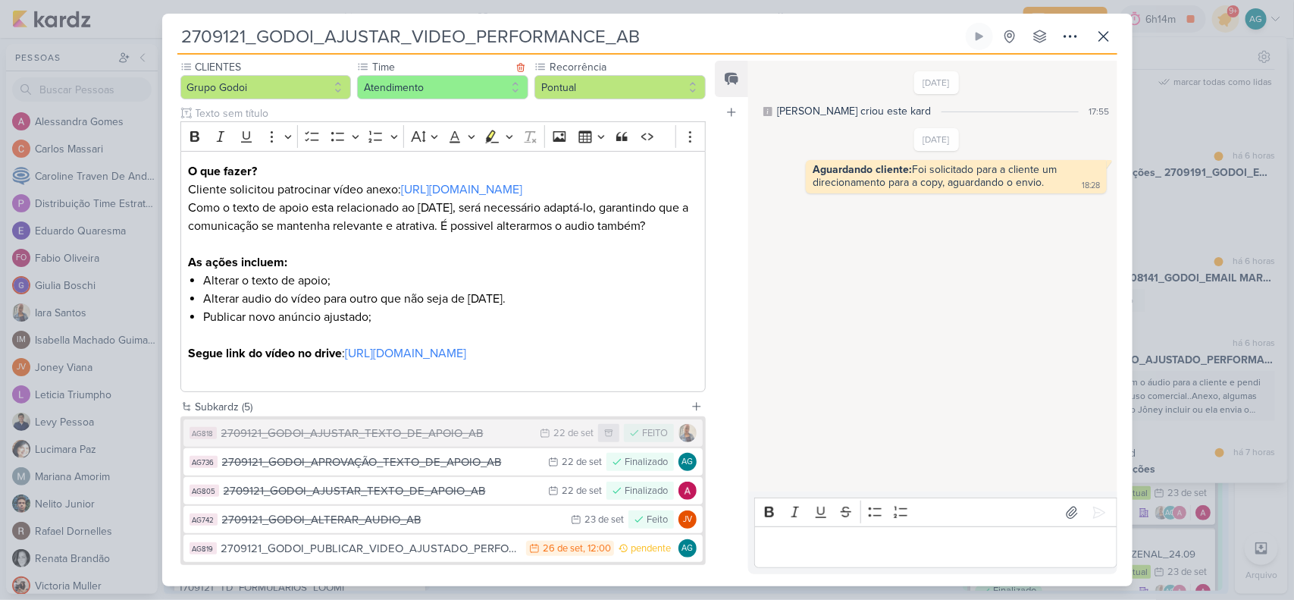
scroll to position [0, 0]
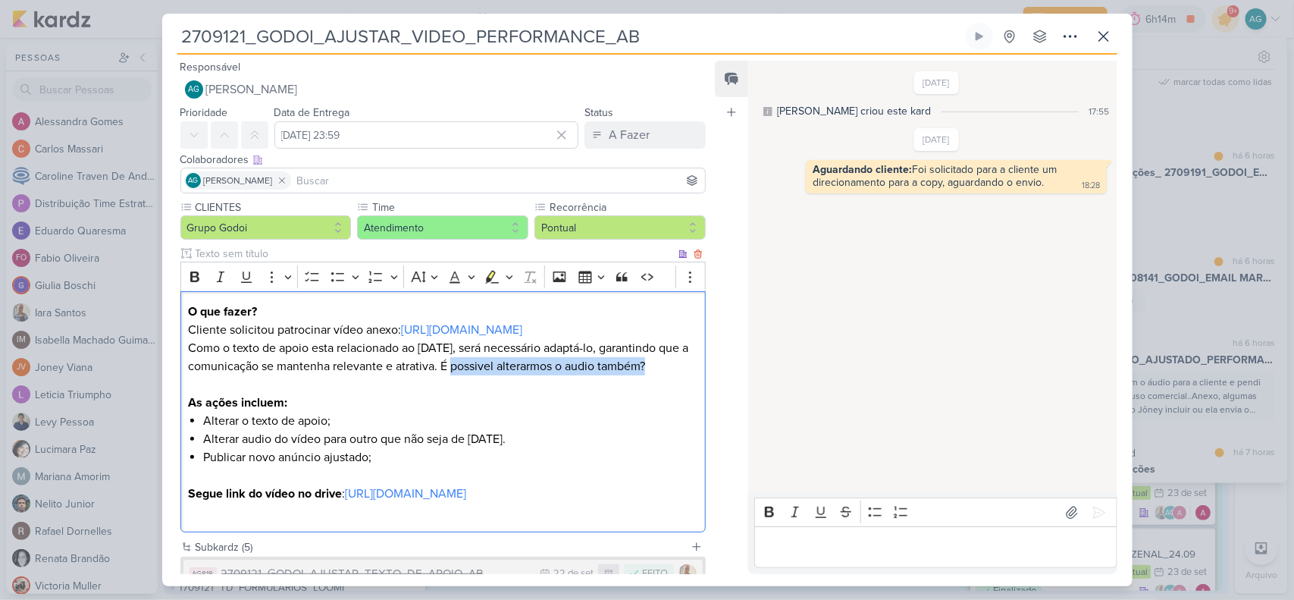
drag, startPoint x: 474, startPoint y: 366, endPoint x: 669, endPoint y: 371, distance: 195.6
click at [669, 371] on p "Como o texto de apoio esta relacionado ao carnaval, será necessário adaptá-lo, …" at bounding box center [442, 366] width 509 height 55
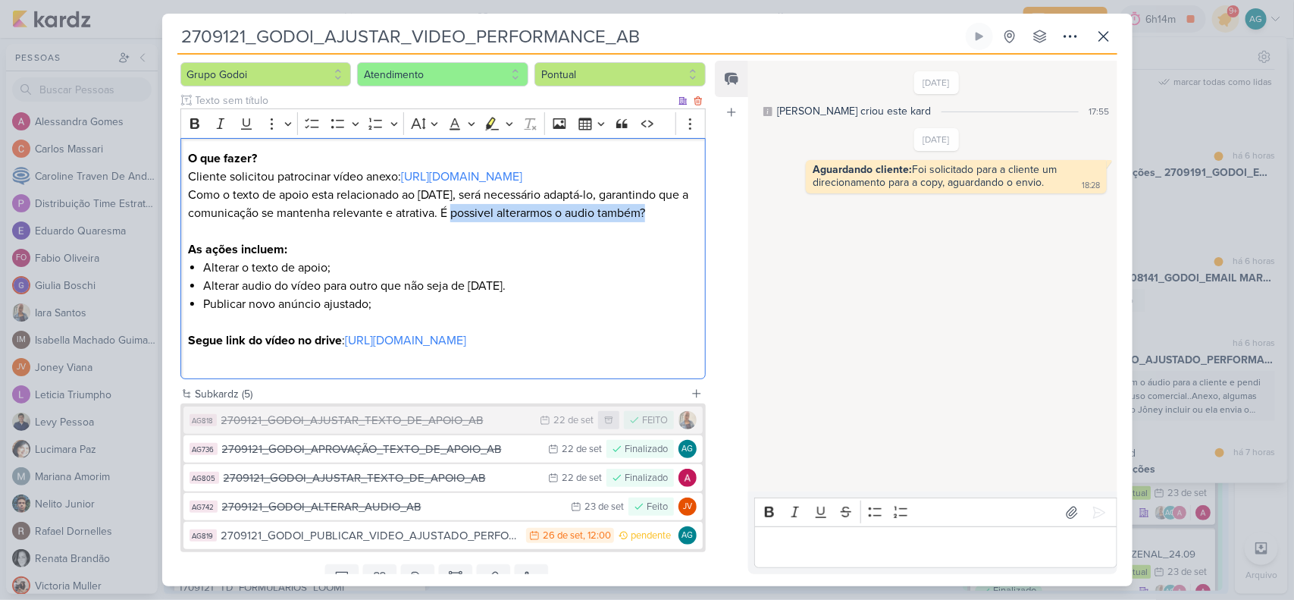
scroll to position [190, 0]
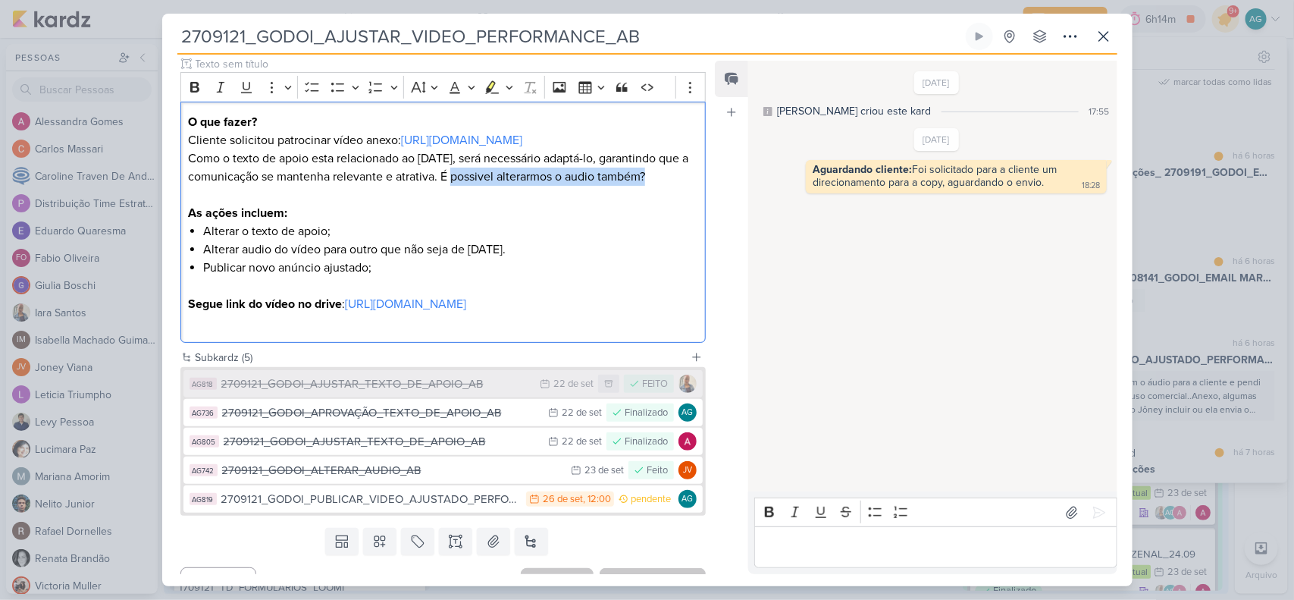
click at [445, 393] on div "2709121_GODOI_AJUSTAR_TEXTO_DE_APOIO_AB" at bounding box center [377, 383] width 312 height 17
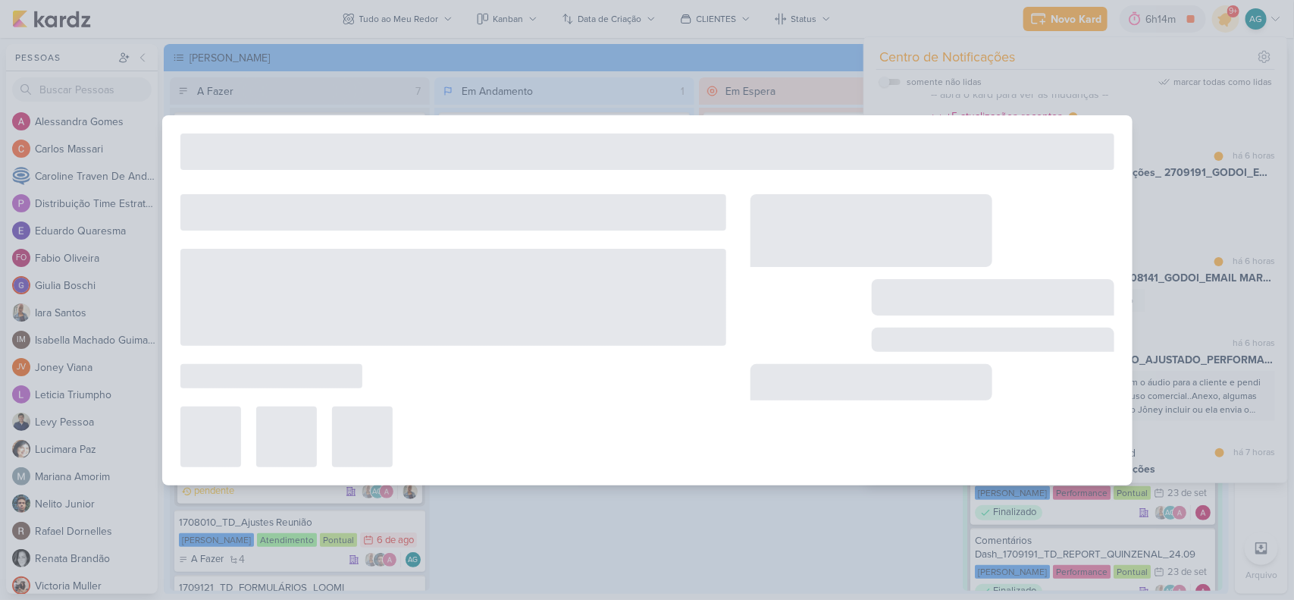
type input "2709121_GODOI_AJUSTAR_TEXTO_DE_APOIO_AB"
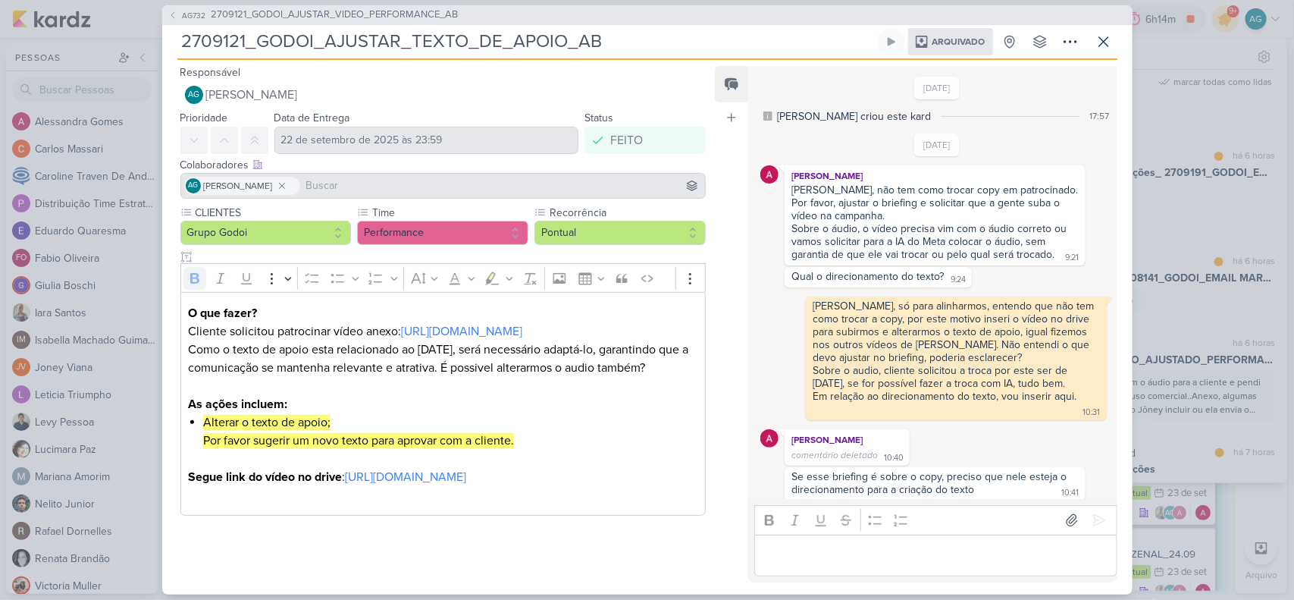
scroll to position [322, 0]
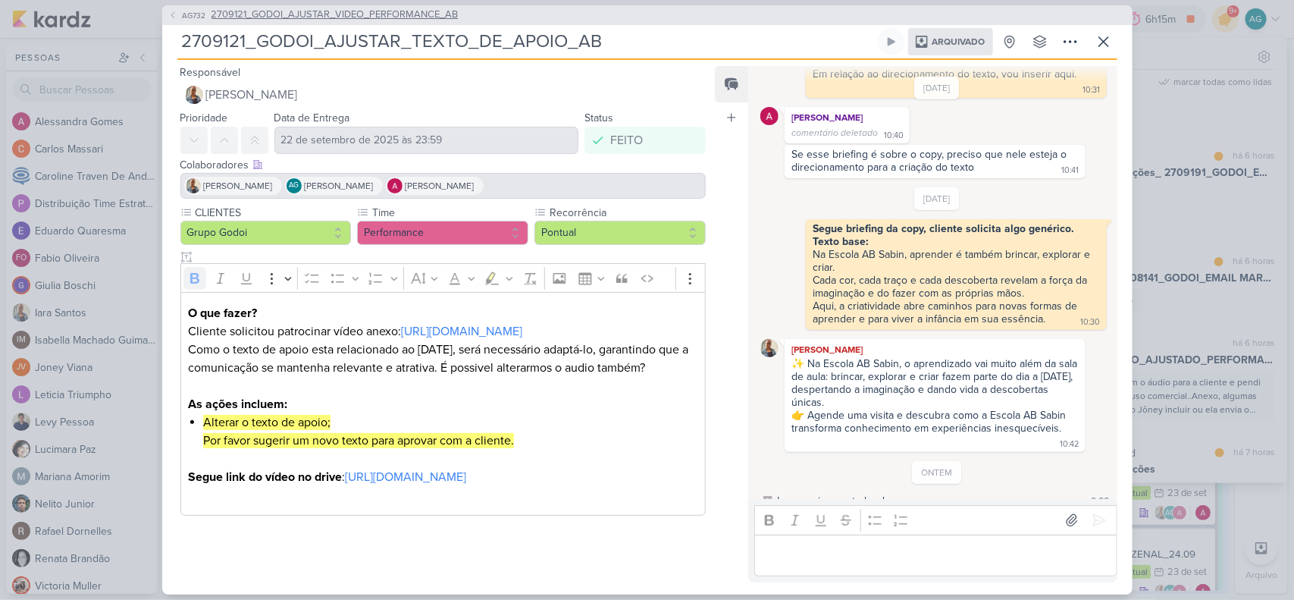
click at [383, 14] on span "2709121_GODOI_AJUSTAR_VIDEO_PERFORMANCE_AB" at bounding box center [334, 15] width 247 height 15
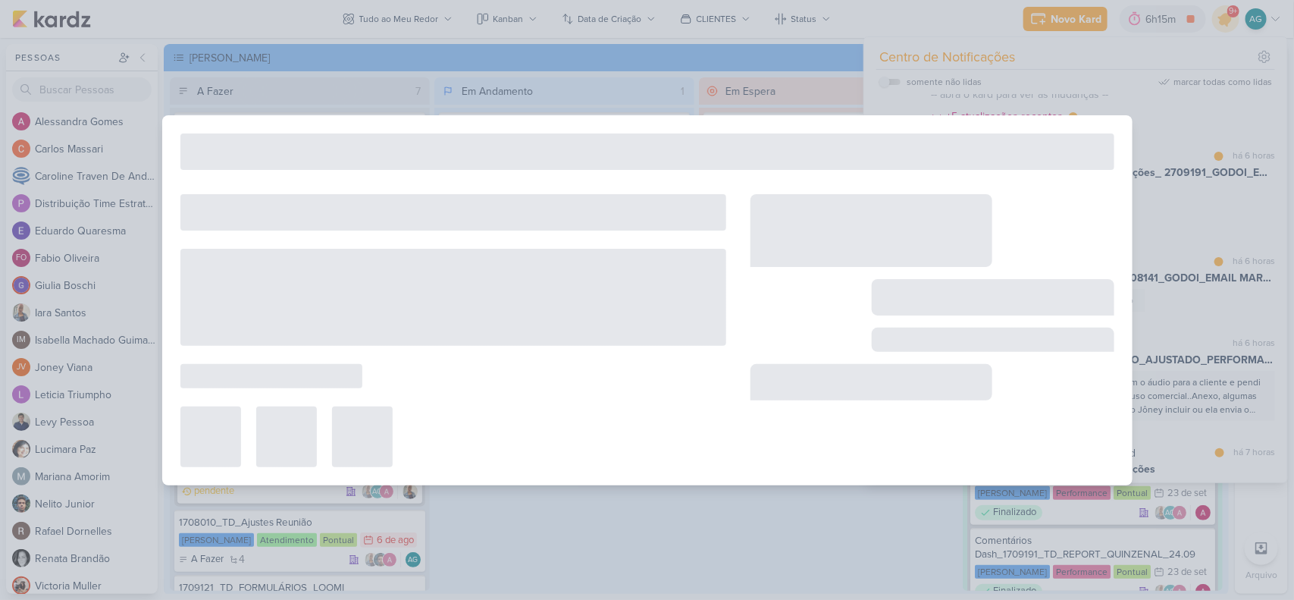
type input "2709121_GODOI_AJUSTAR_VIDEO_PERFORMANCE_AB"
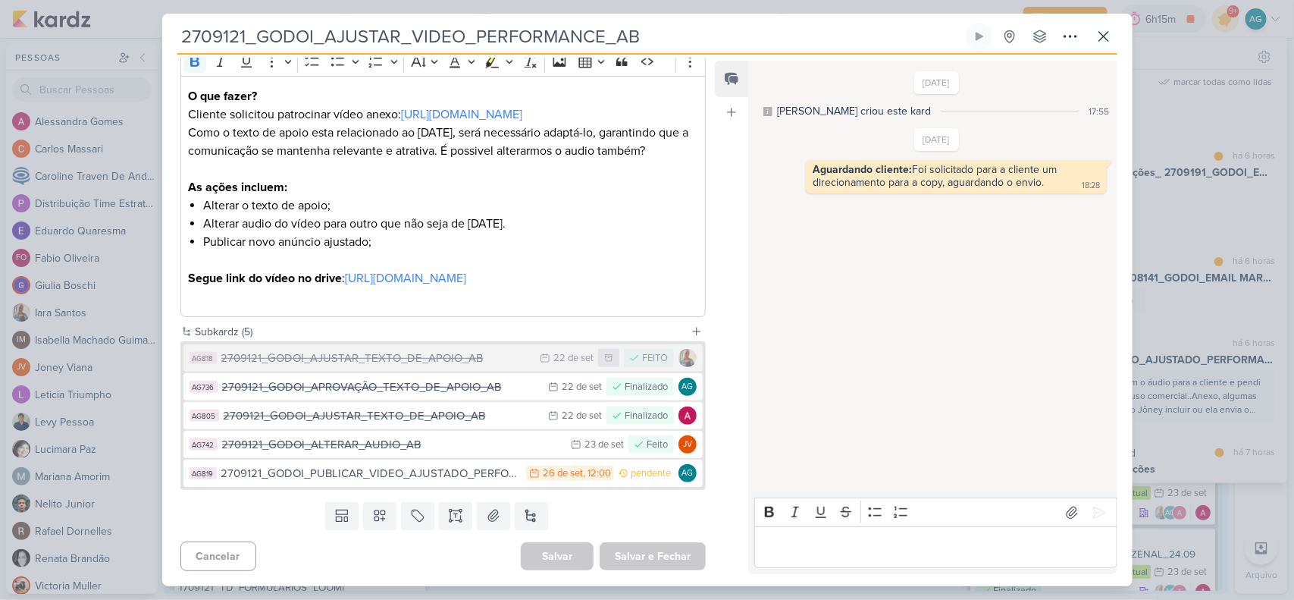
scroll to position [235, 0]
click at [429, 475] on div "2709121_GODOI_PUBLICAR_VIDEO_AJUSTADO_PERFORMANCE_AB" at bounding box center [370, 473] width 298 height 17
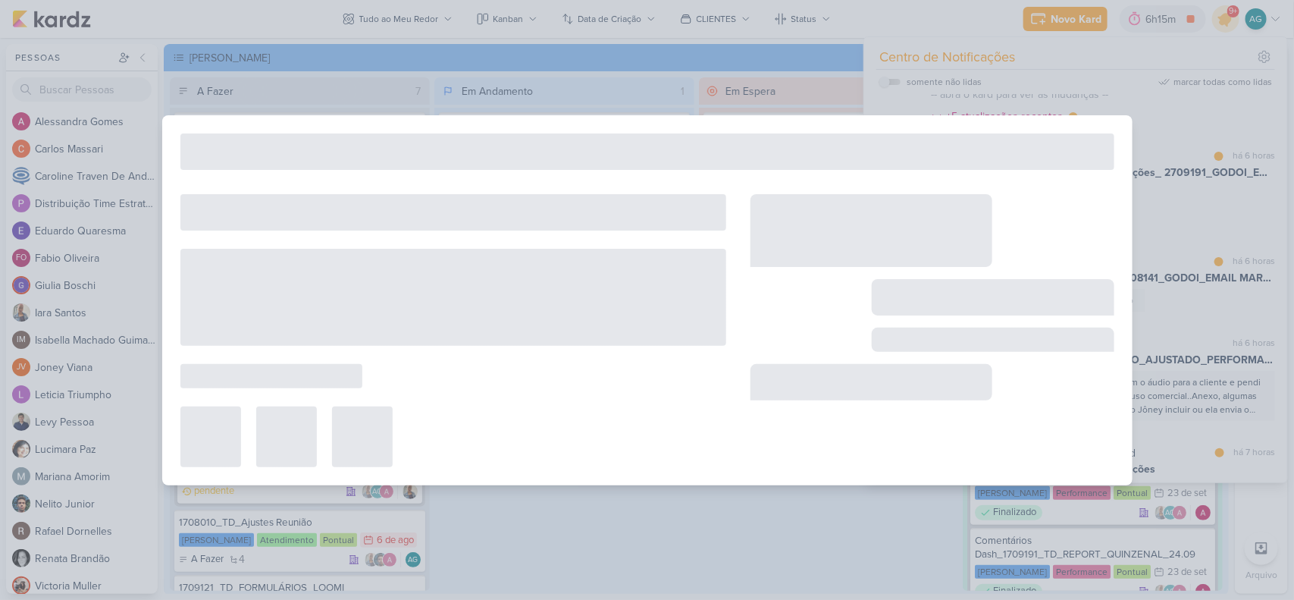
type input "2709121_GODOI_PUBLICAR_VIDEO_AJUSTADO_PERFORMANCE_AB"
type input "26 de setembro de 2025 às 12:00"
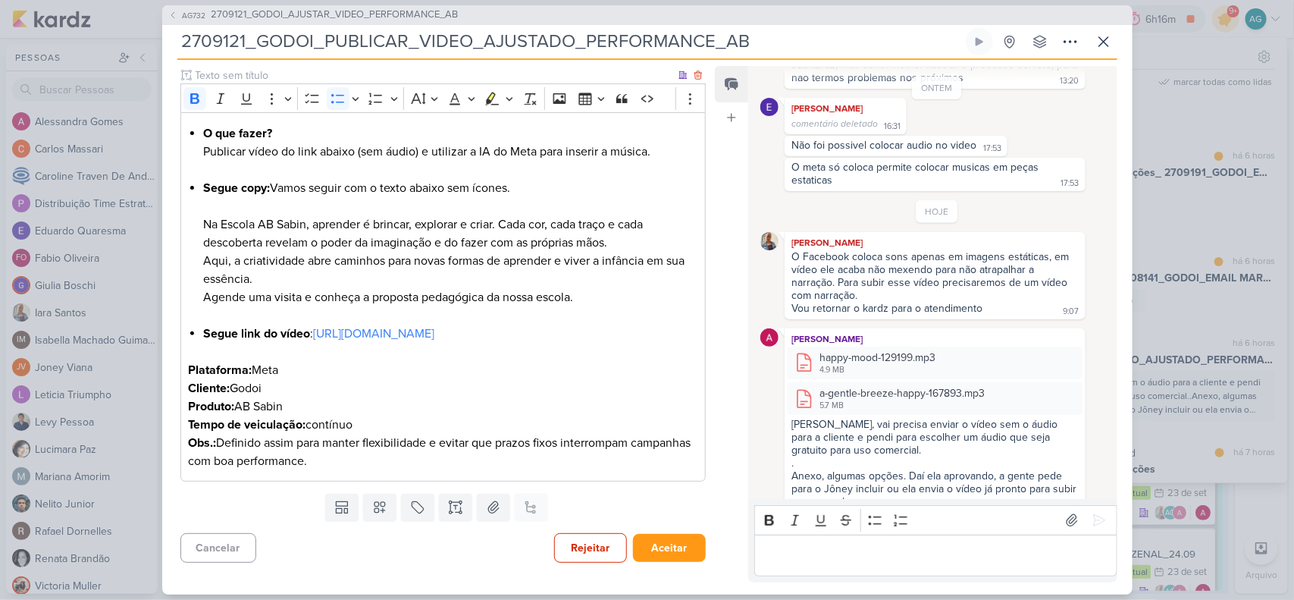
scroll to position [126, 0]
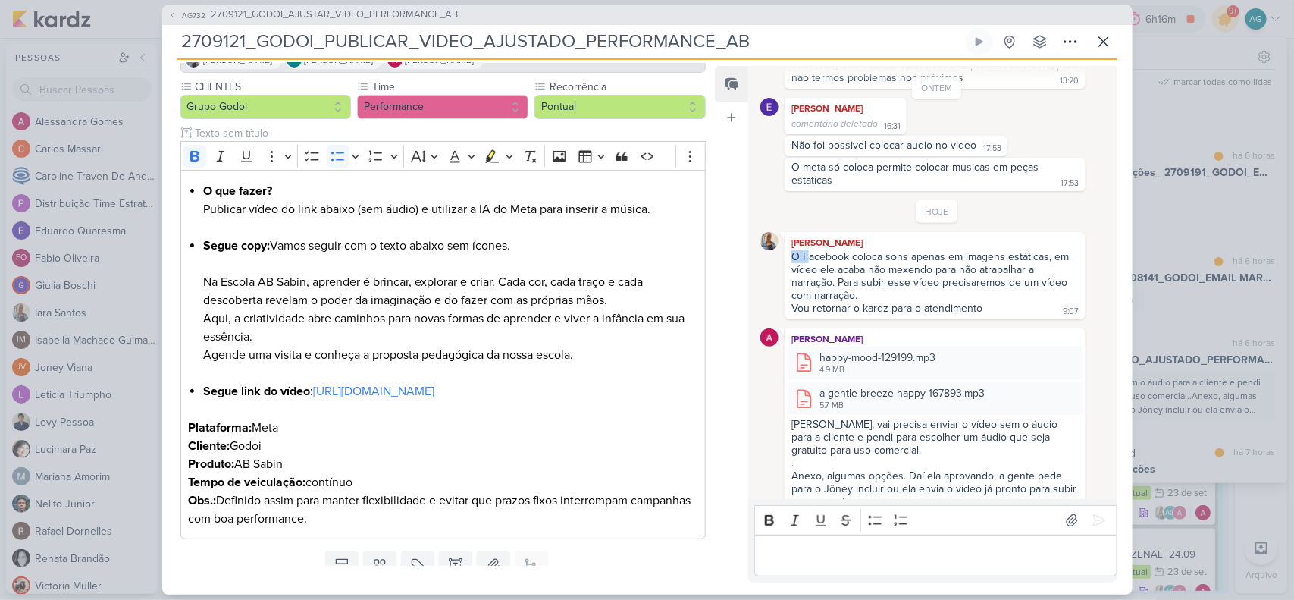
drag, startPoint x: 792, startPoint y: 243, endPoint x: 808, endPoint y: 241, distance: 16.1
click at [808, 250] on div "O Facebook coloca sons apenas em imagens estáticas, em vídeo ele acaba não mexe…" at bounding box center [934, 276] width 287 height 52
drag, startPoint x: 797, startPoint y: 134, endPoint x: 982, endPoint y: 137, distance: 185.0
click at [982, 137] on div "Não foi possivel colocar audio no video 17:53 17:53" at bounding box center [896, 146] width 223 height 20
drag, startPoint x: 855, startPoint y: 171, endPoint x: 788, endPoint y: 152, distance: 69.6
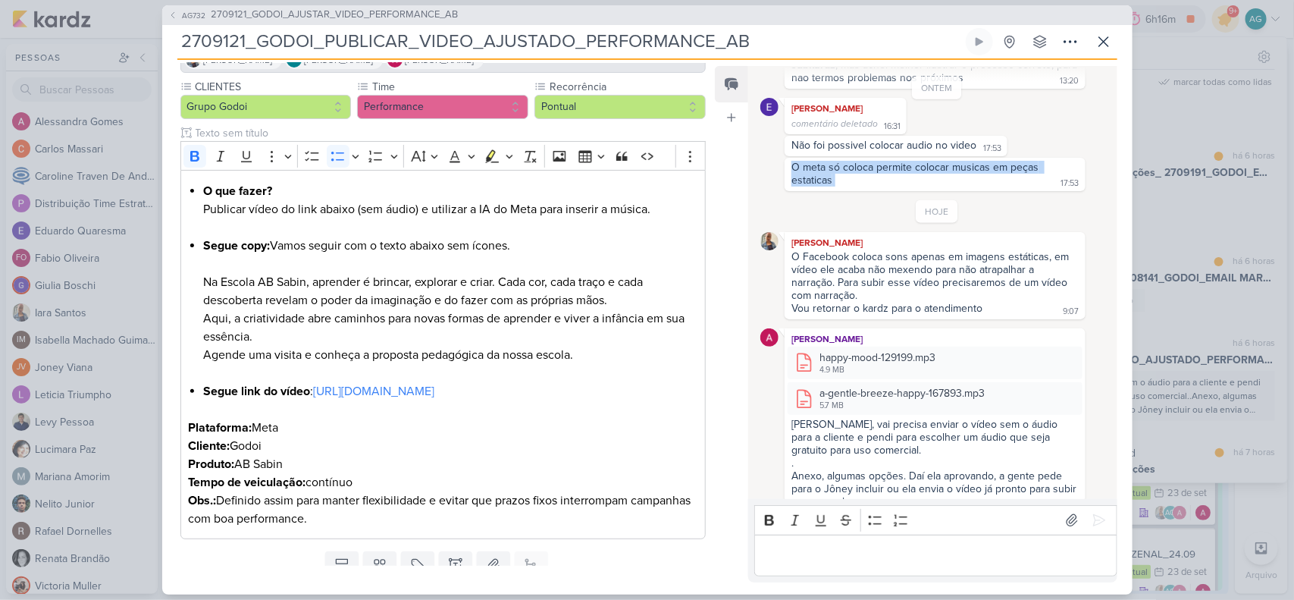
click at [788, 161] on div "O meta só coloca permite colocar musicas em peças estaticas 17:53" at bounding box center [935, 174] width 294 height 27
drag, startPoint x: 792, startPoint y: 243, endPoint x: 872, endPoint y: 247, distance: 79.7
click at [872, 250] on div "O Facebook coloca sons apenas em imagens estáticas, em vídeo ele acaba não mexe…" at bounding box center [934, 276] width 287 height 52
click at [305, 20] on span "2709121_GODOI_AJUSTAR_VIDEO_PERFORMANCE_AB" at bounding box center [334, 15] width 247 height 15
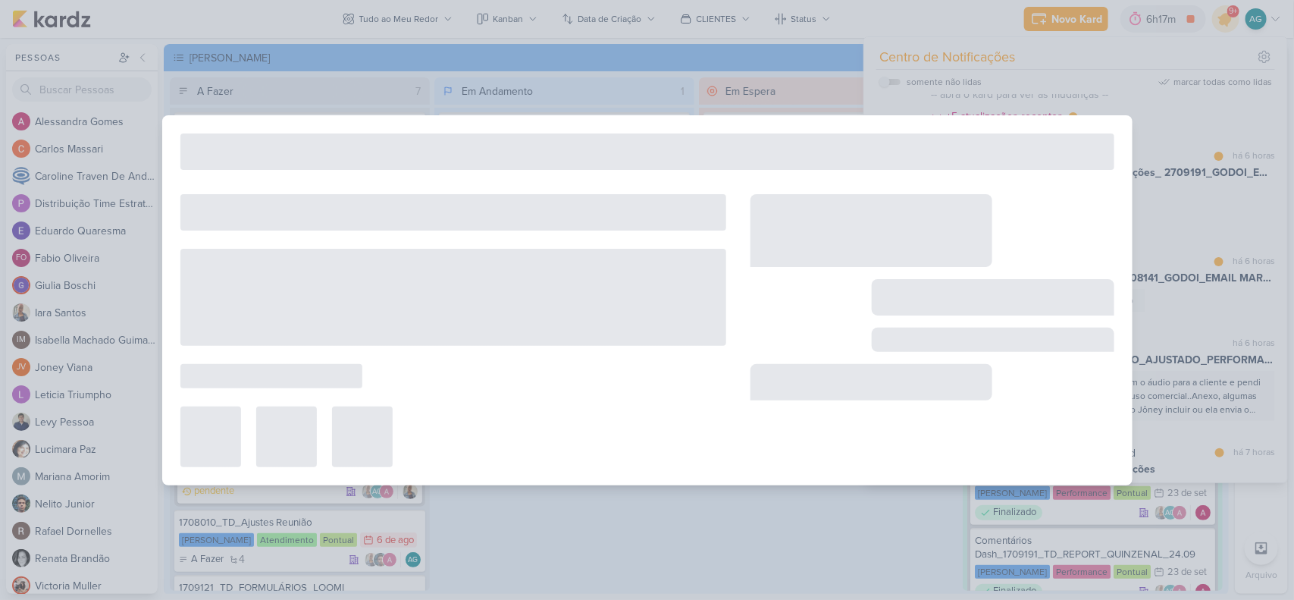
type input "2709121_GODOI_AJUSTAR_VIDEO_PERFORMANCE_AB"
type input "26 de setembro de 2025 às 23:59"
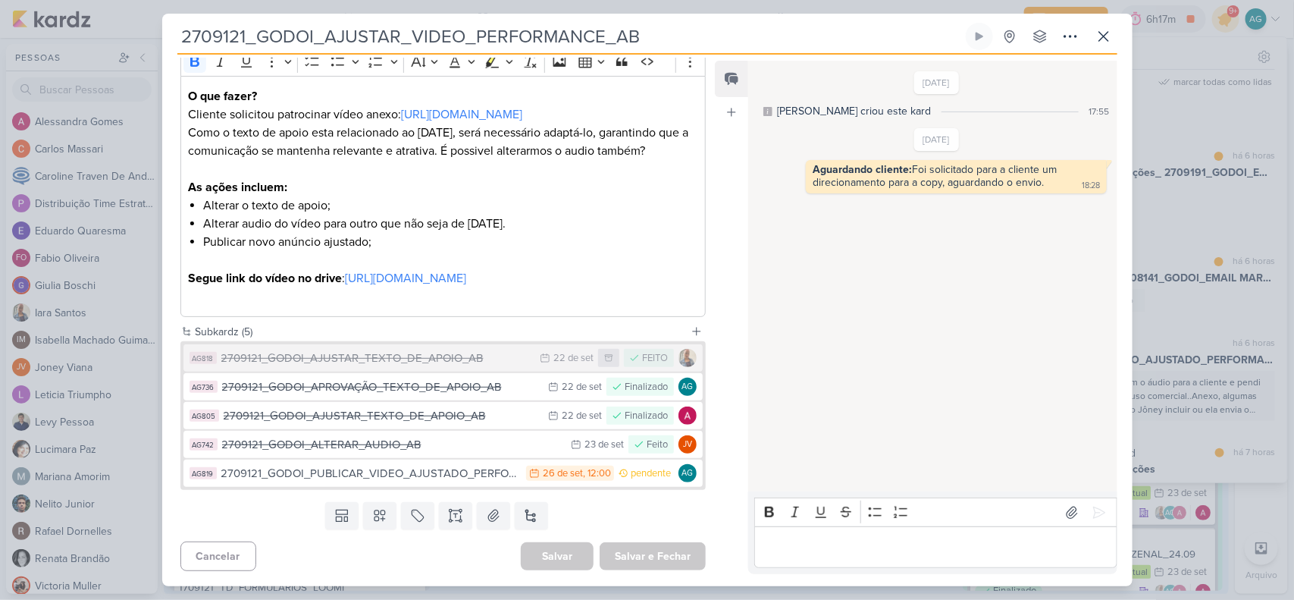
scroll to position [235, 0]
click at [390, 442] on div "2709121_GODOI_ALTERAR_AUDIO_AB" at bounding box center [393, 444] width 342 height 17
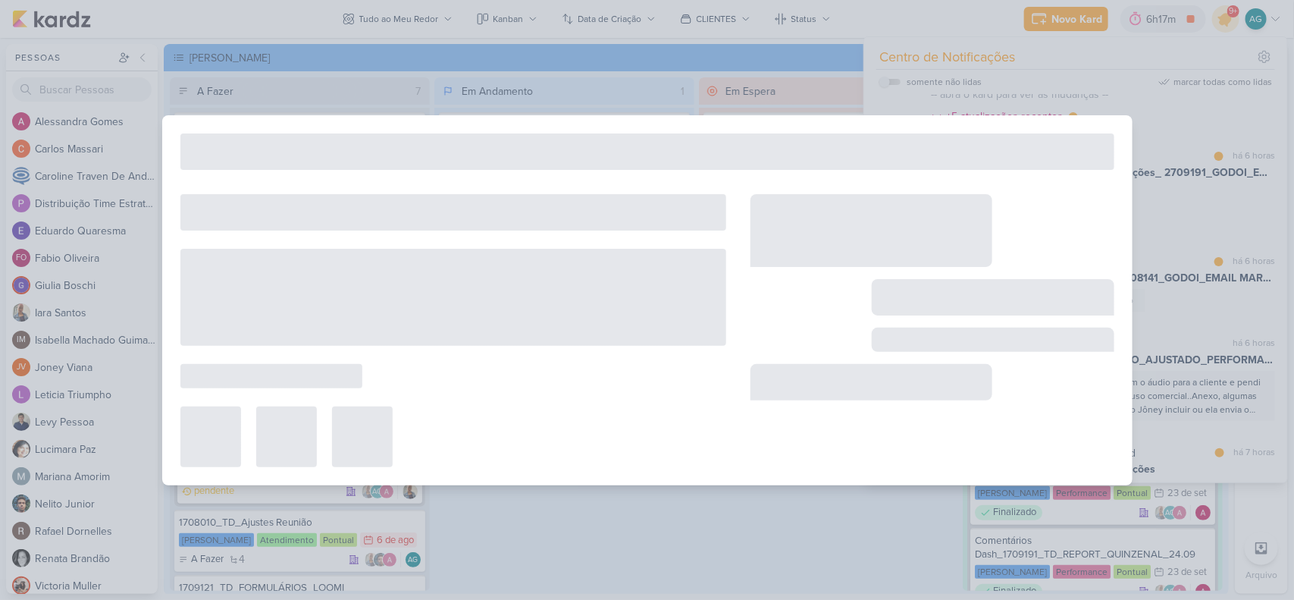
type input "2709121_GODOI_ALTERAR_AUDIO_AB"
type input "23 de setembro de 2025 às 23:59"
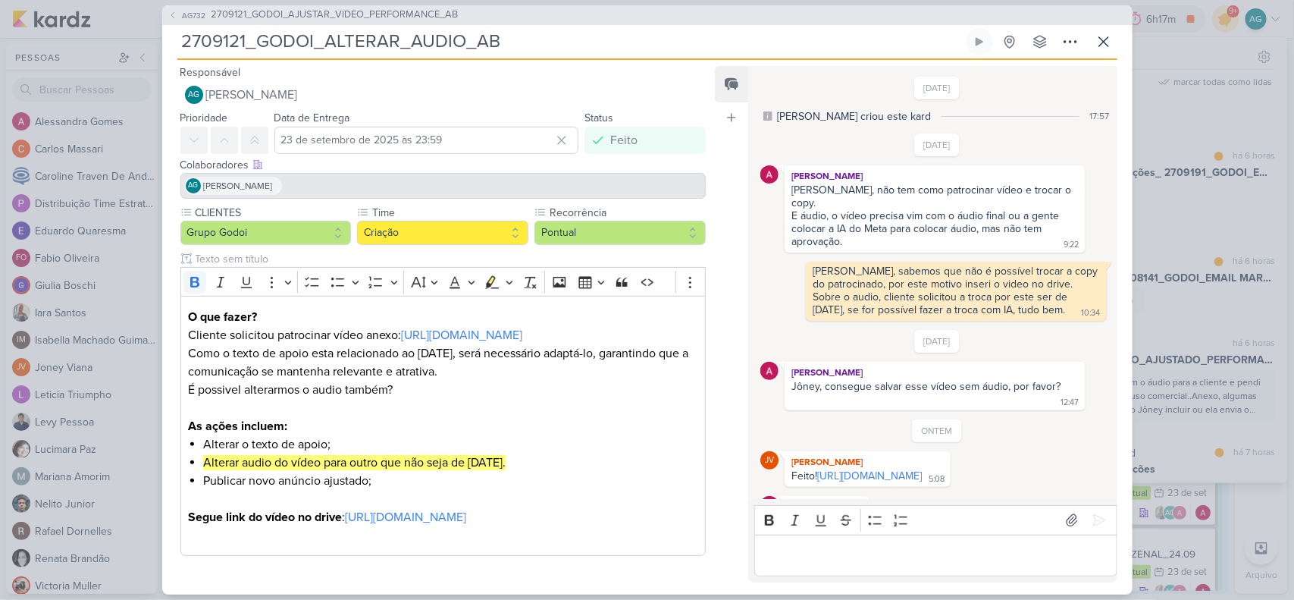
scroll to position [77, 0]
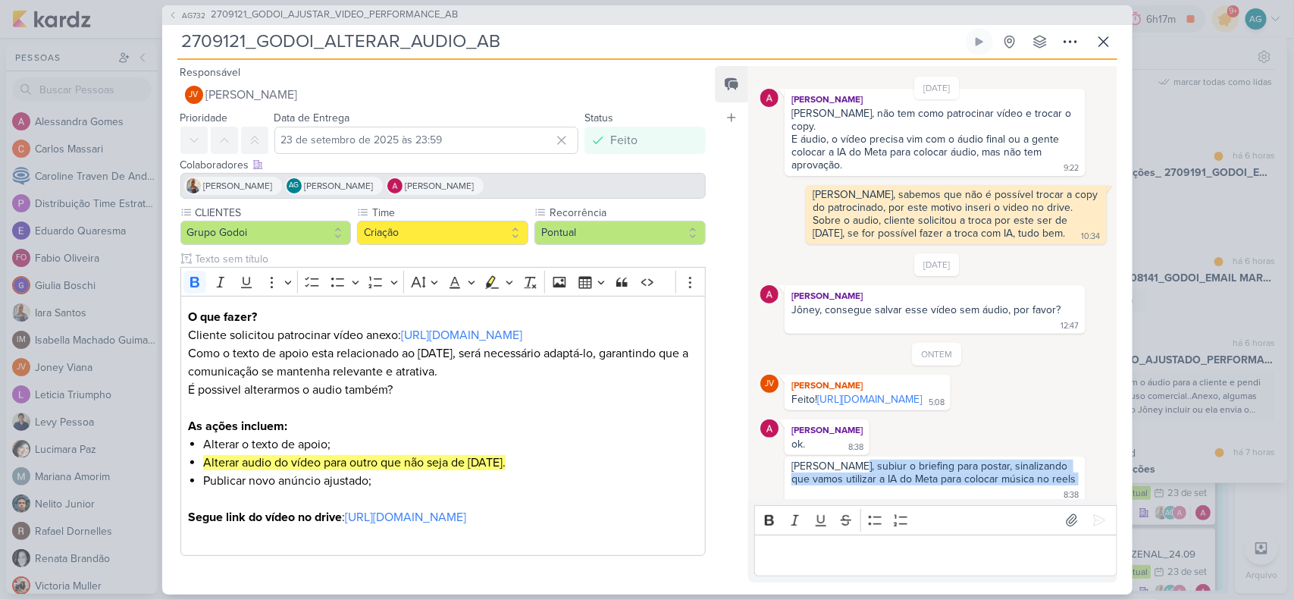
drag, startPoint x: 847, startPoint y: 472, endPoint x: 1058, endPoint y: 479, distance: 211.6
click at [1058, 479] on div "Aline, subiur o briefing para postar, sinalizando que vamos utilizar a IA do Me…" at bounding box center [935, 479] width 300 height 46
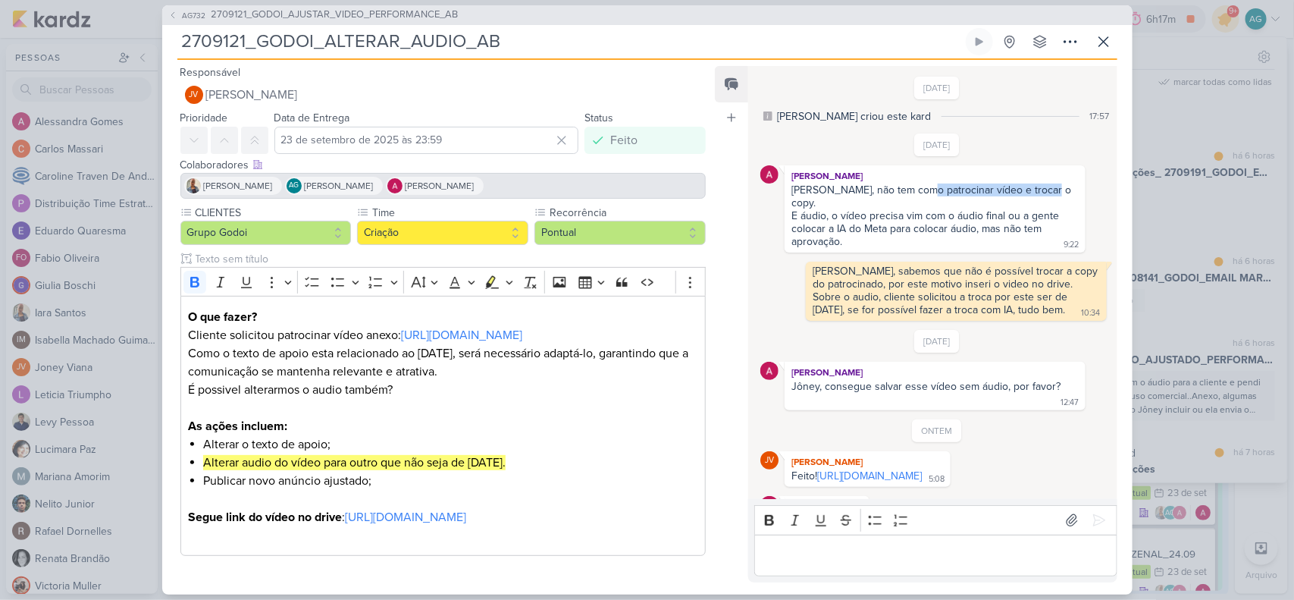
drag, startPoint x: 944, startPoint y: 186, endPoint x: 1058, endPoint y: 190, distance: 114.5
click at [1058, 190] on div "Aline, não tem como patrocinar vídeo e trocar o copy." at bounding box center [934, 196] width 287 height 26
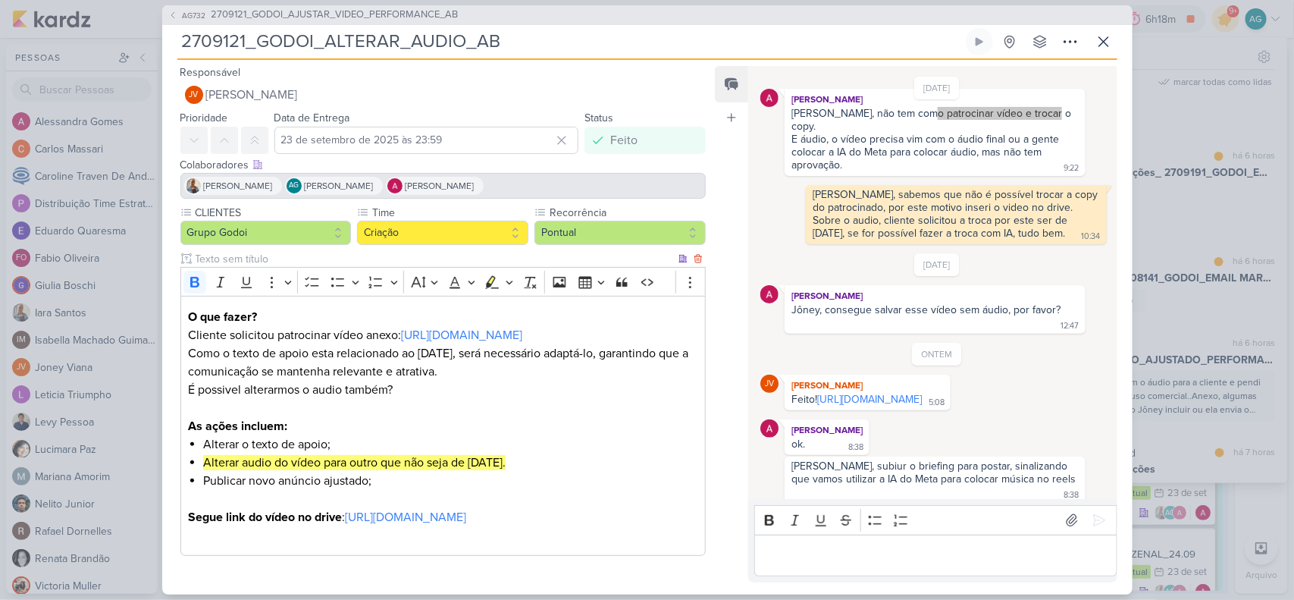
scroll to position [92, 0]
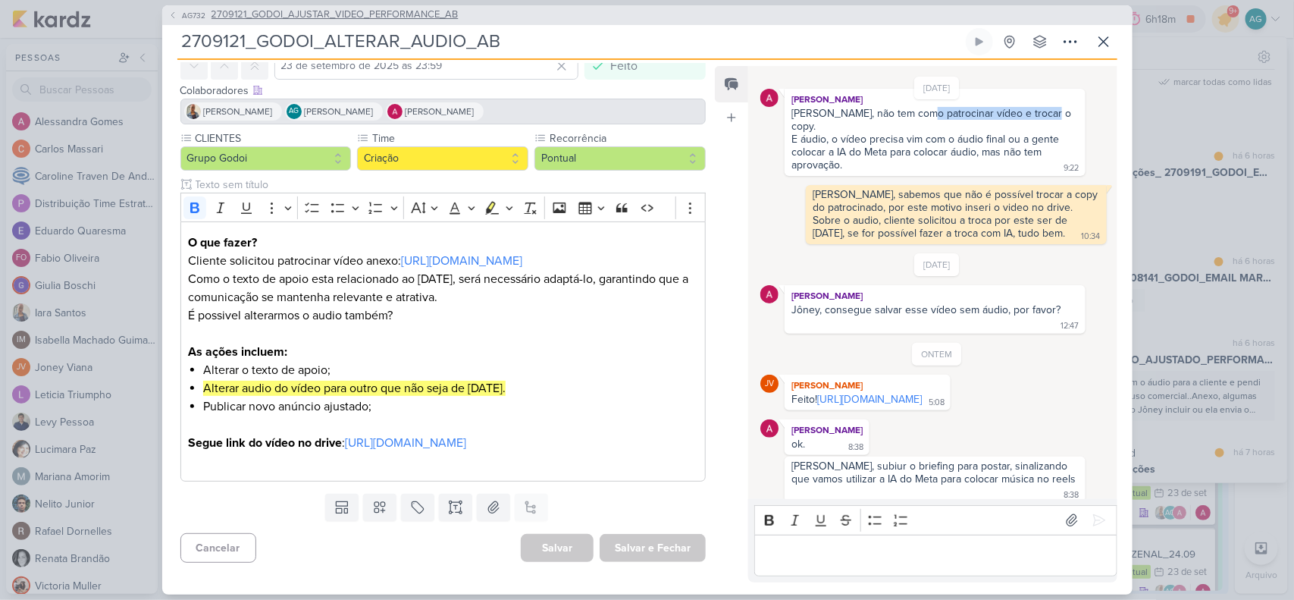
click at [389, 15] on span "2709121_GODOI_AJUSTAR_VIDEO_PERFORMANCE_AB" at bounding box center [334, 15] width 247 height 15
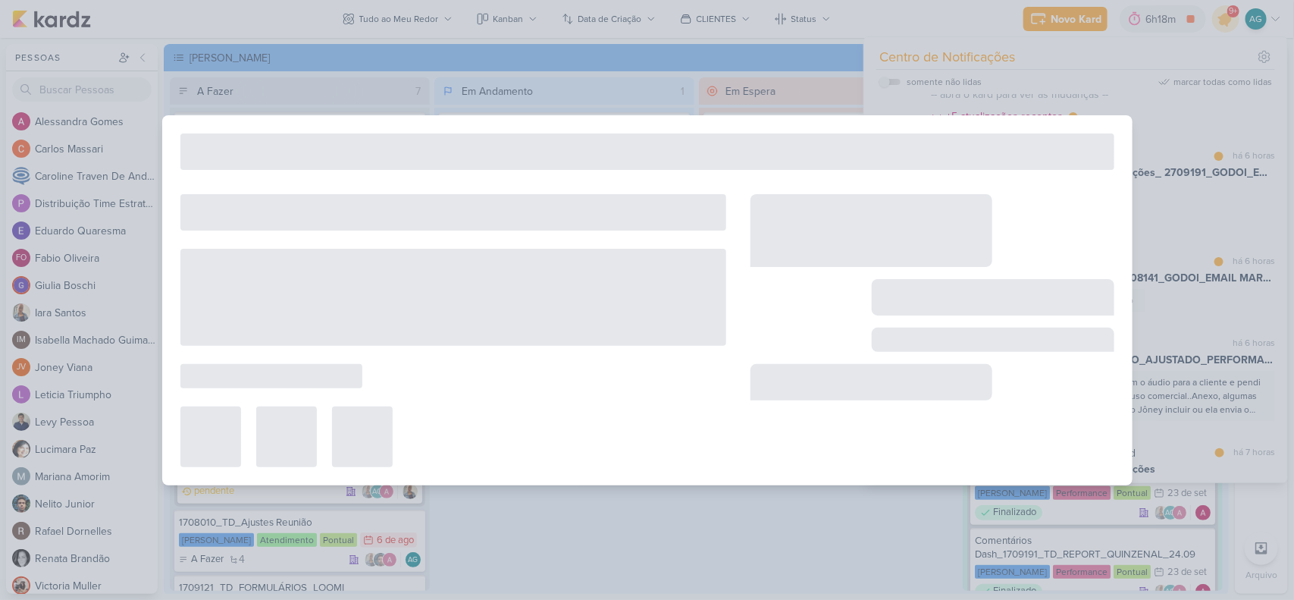
type input "2709121_GODOI_AJUSTAR_VIDEO_PERFORMANCE_AB"
type input "26 de setembro de 2025 às 23:59"
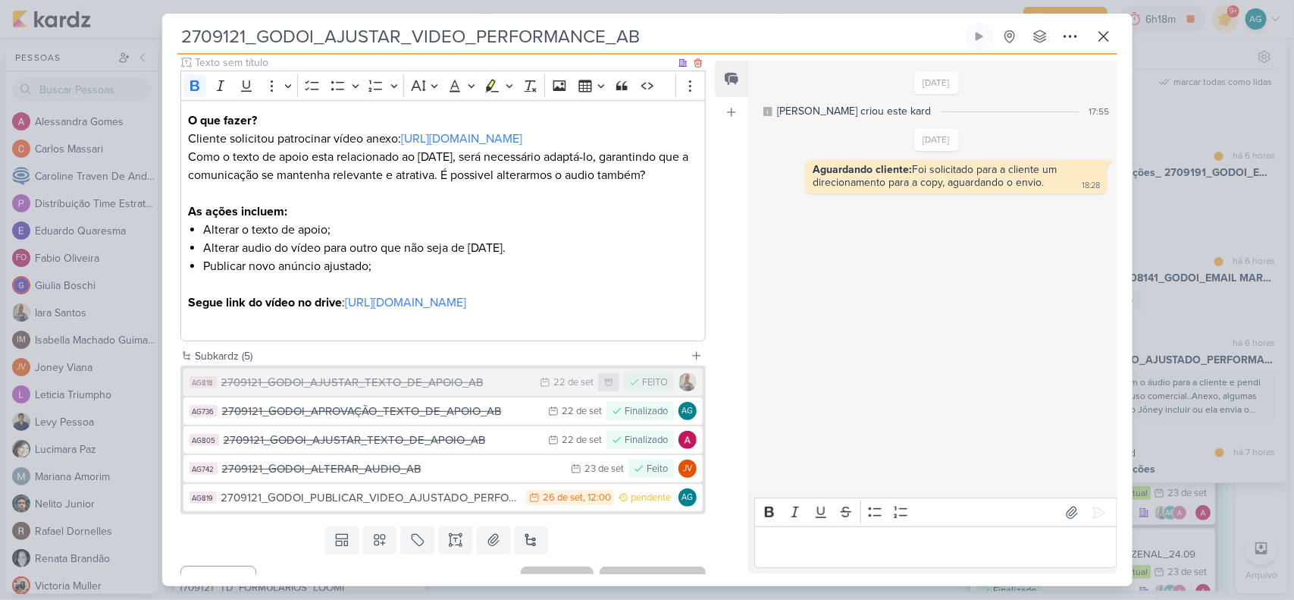
scroll to position [235, 0]
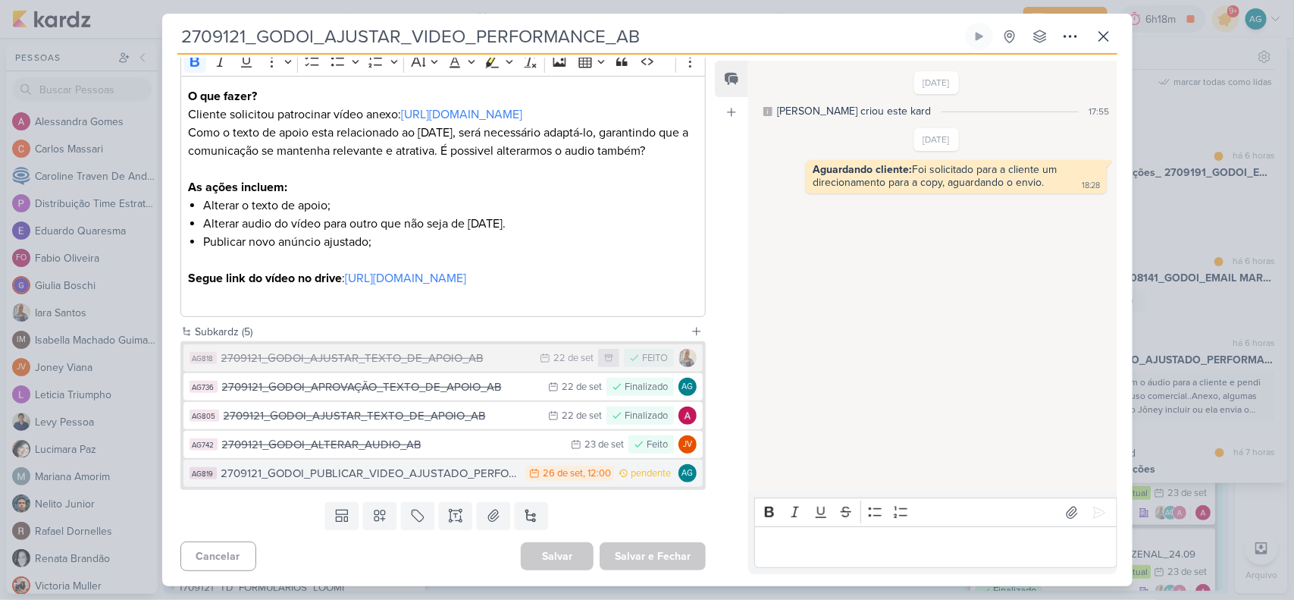
click at [368, 474] on div "2709121_GODOI_PUBLICAR_VIDEO_AJUSTADO_PERFORMANCE_AB" at bounding box center [370, 473] width 298 height 17
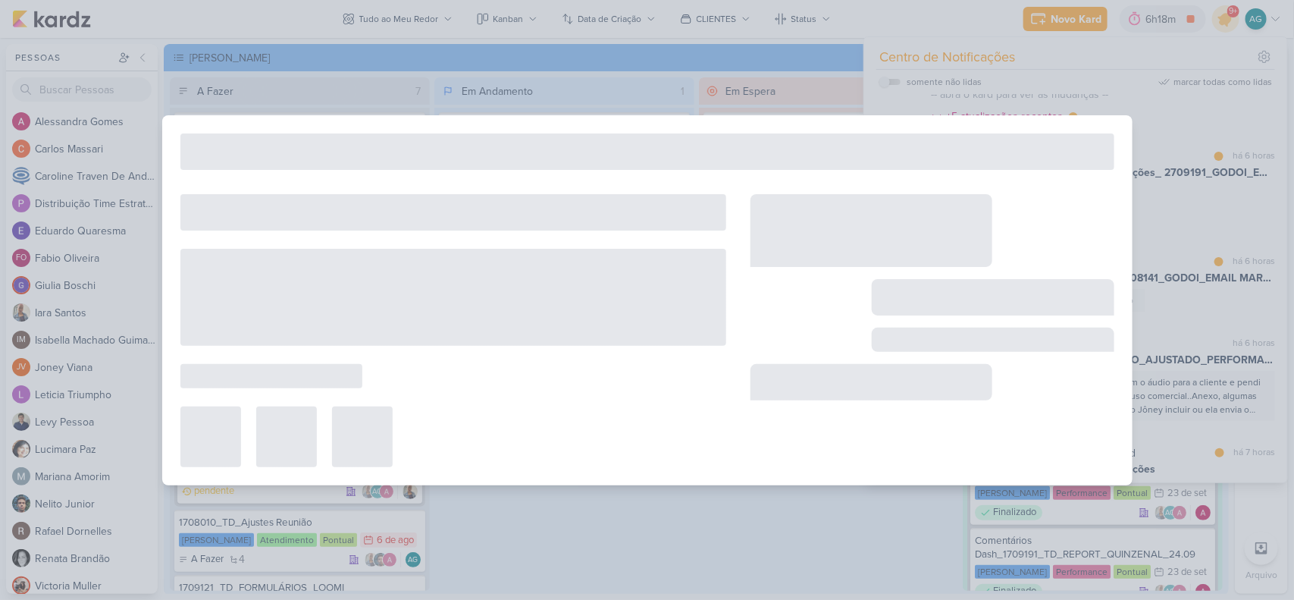
type input "2709121_GODOI_PUBLICAR_VIDEO_AJUSTADO_PERFORMANCE_AB"
type input "[DATE] 12:00"
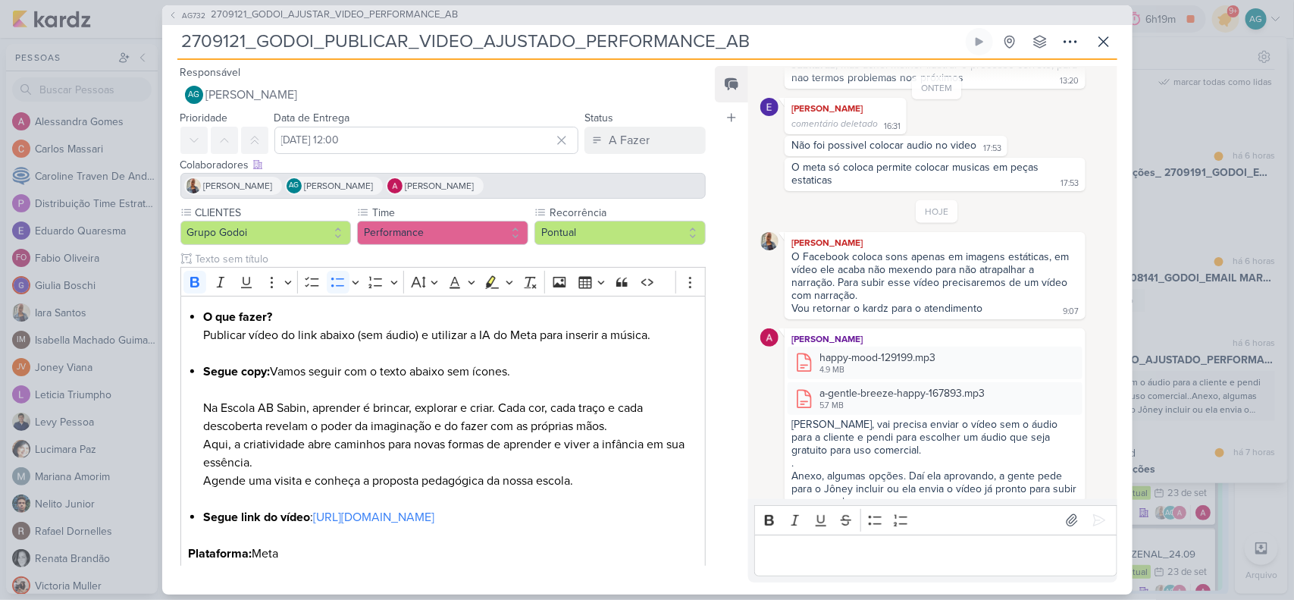
scroll to position [739, 0]
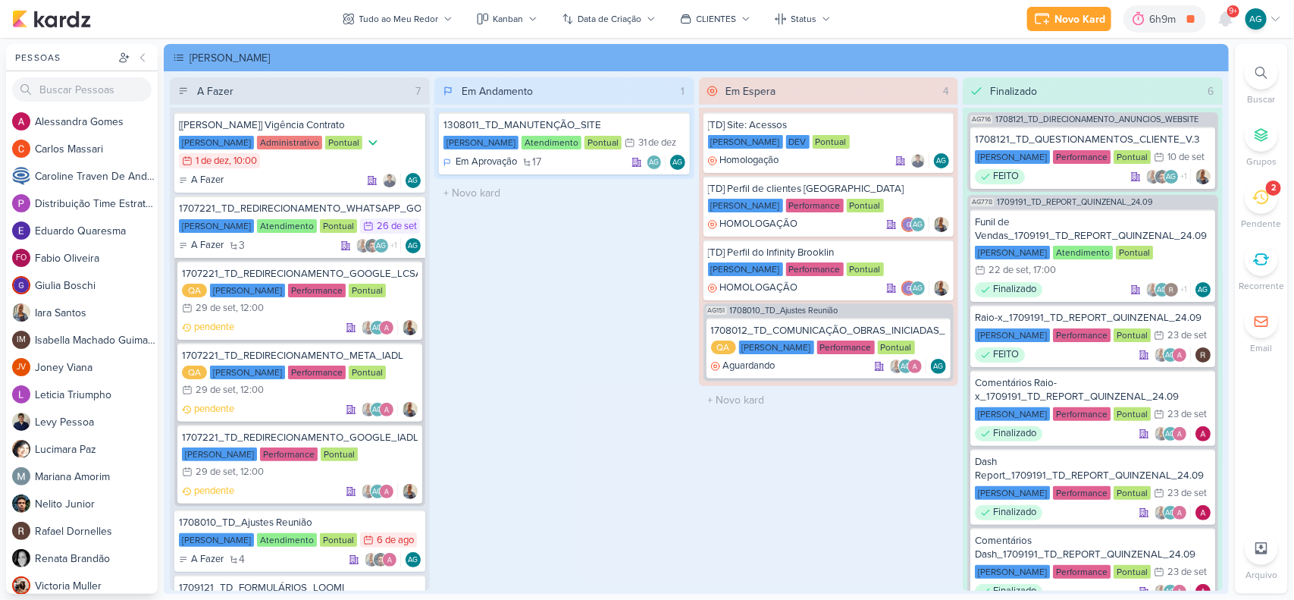
click at [1249, 197] on div "2" at bounding box center [1261, 196] width 33 height 33
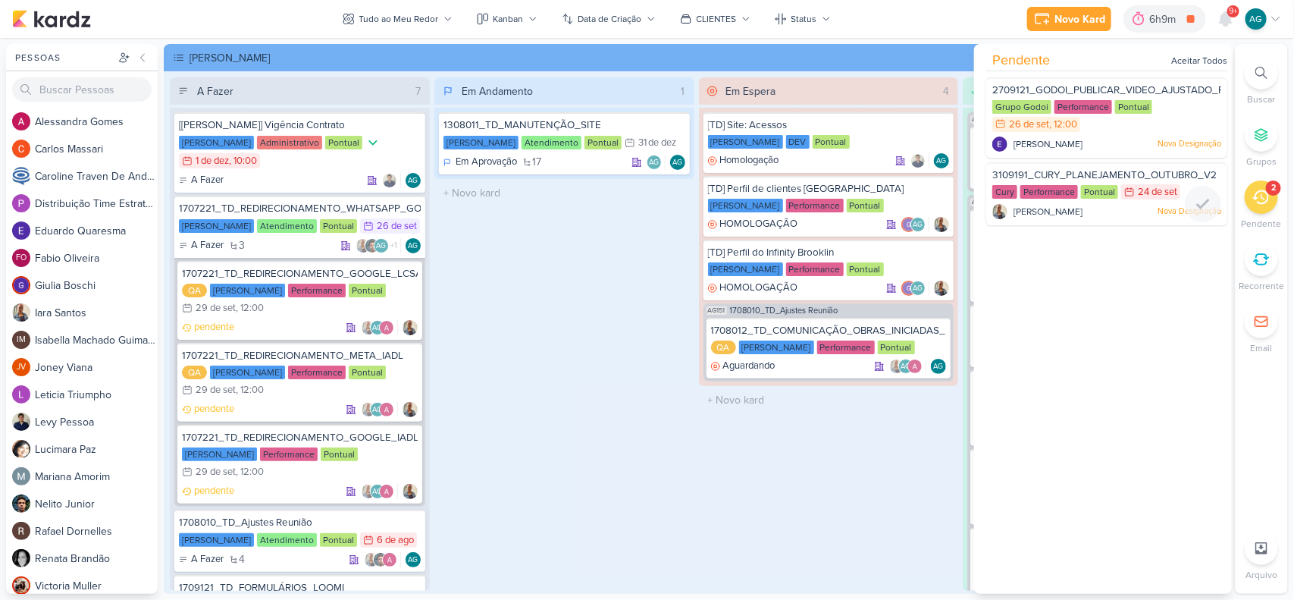
click at [1108, 169] on span "3109191_CURY_PLANEJAMENTO_OUTUBRO_V2" at bounding box center [1104, 175] width 224 height 12
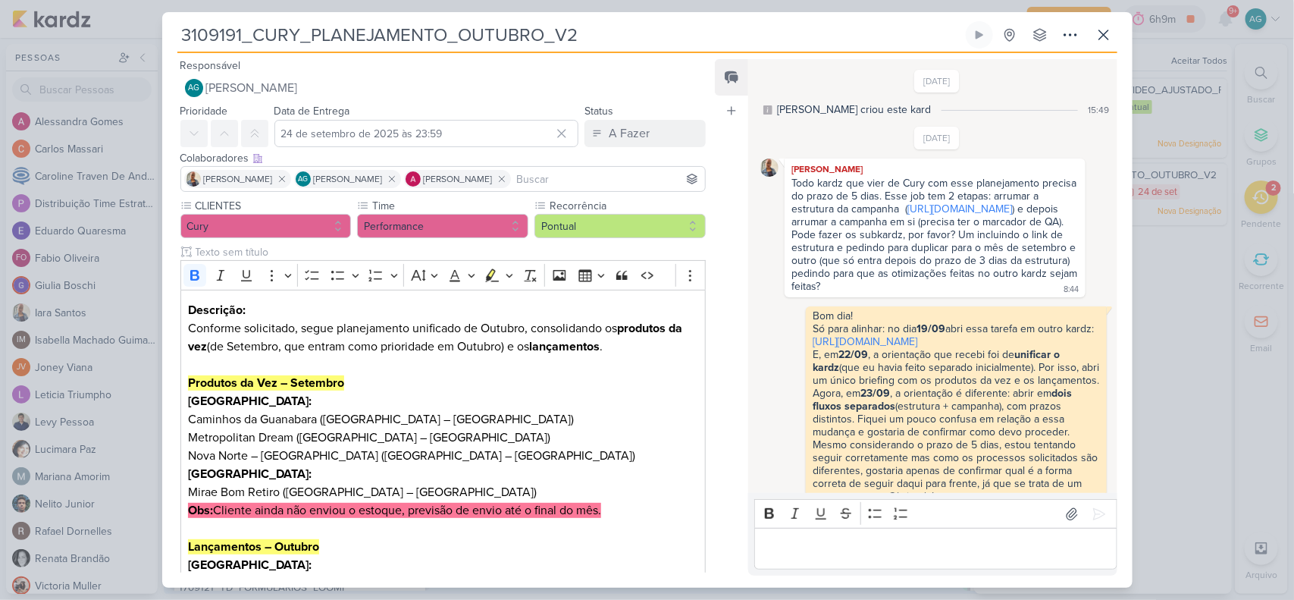
scroll to position [286, 0]
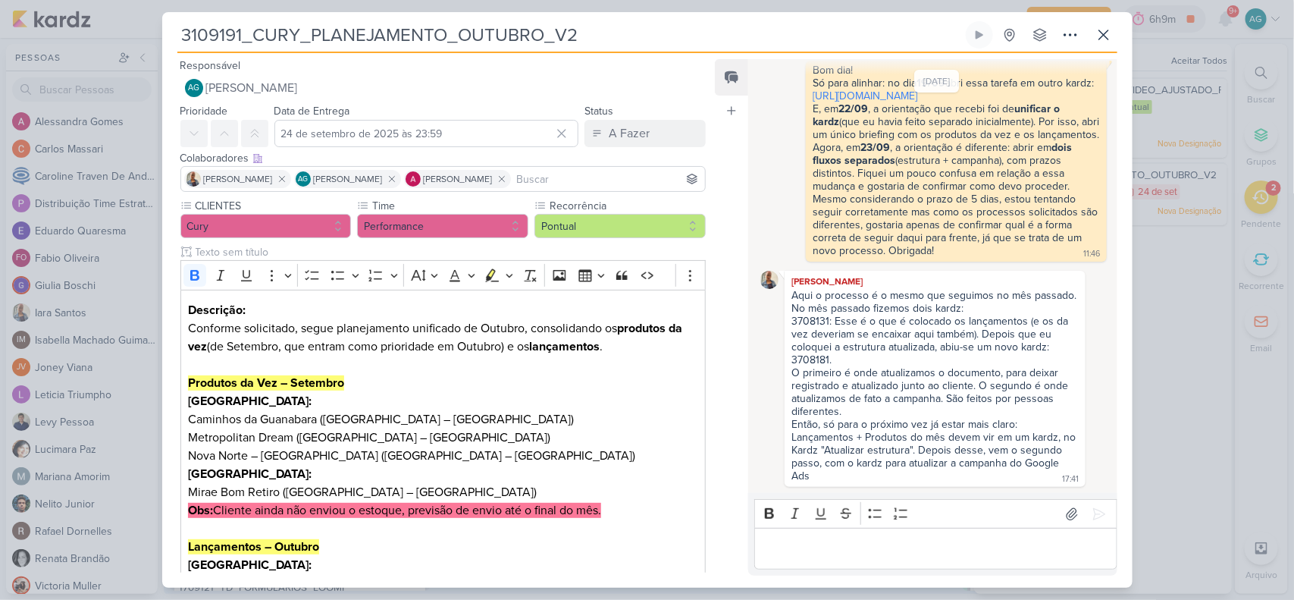
drag, startPoint x: 240, startPoint y: 33, endPoint x: 175, endPoint y: 34, distance: 65.2
click at [175, 34] on div "3109191_CURY_PLANEJAMENTO_OUTUBRO_V2 Criado por mim nenhum grupo disponível" at bounding box center [647, 304] width 970 height 566
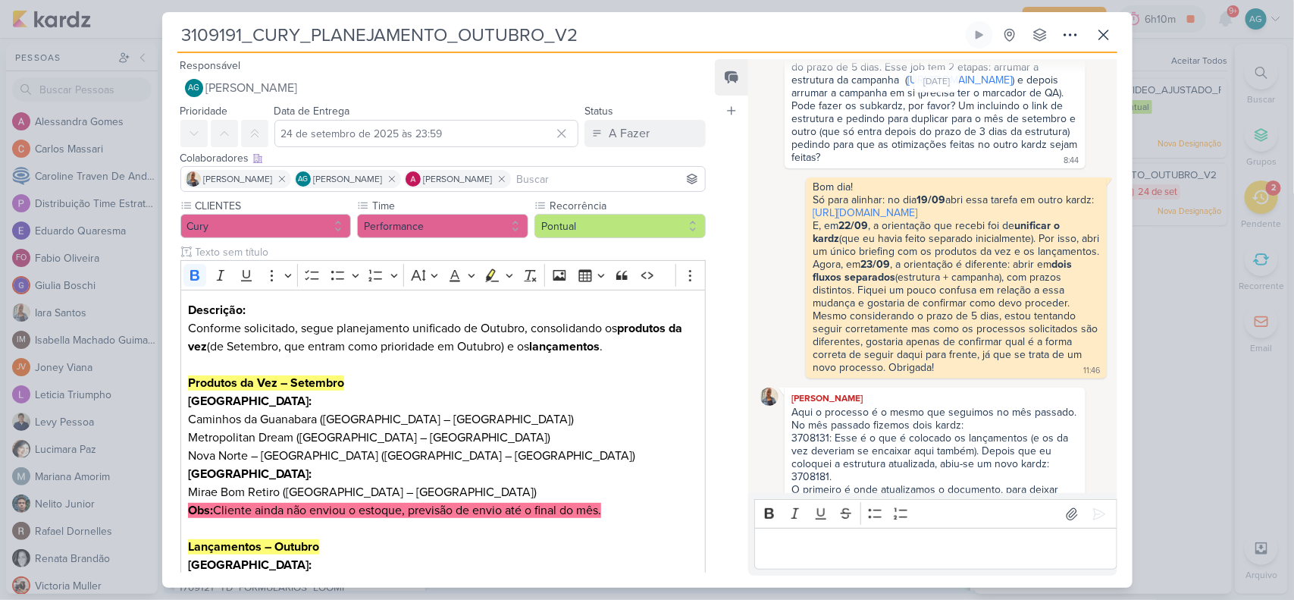
scroll to position [285, 0]
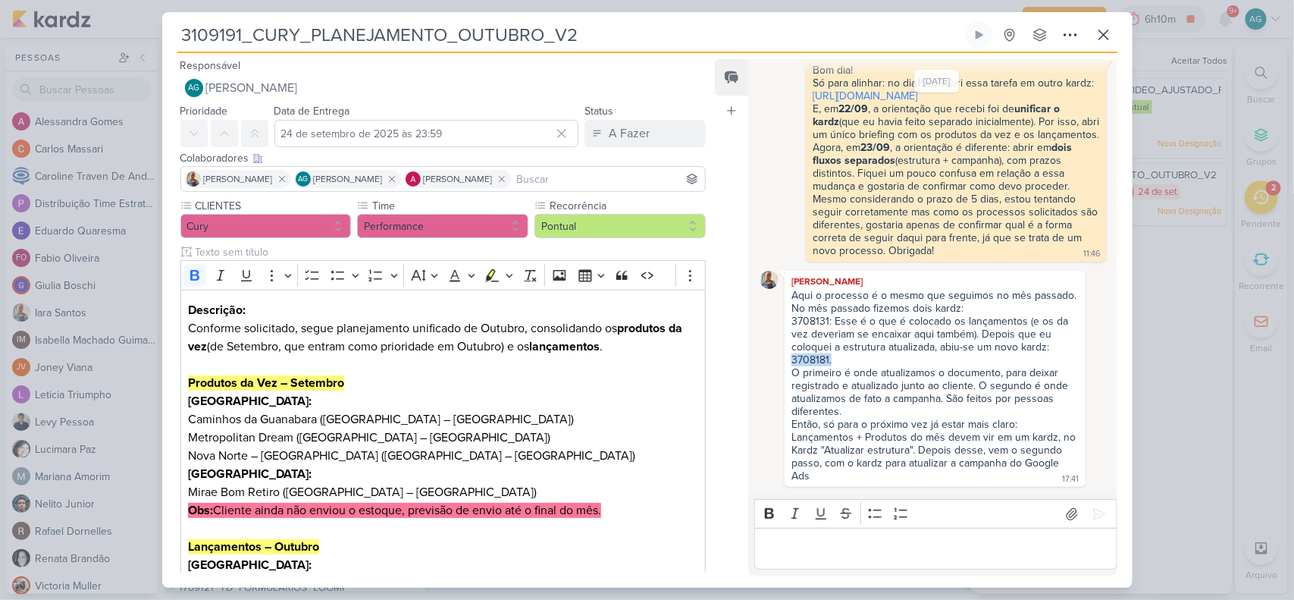
drag, startPoint x: 832, startPoint y: 365, endPoint x: 788, endPoint y: 365, distance: 44.0
click at [788, 365] on div "Aqui o processo é o mesmo que seguimos no mês passado. No mês passado fizemos d…" at bounding box center [935, 386] width 294 height 195
copy div "3708181."
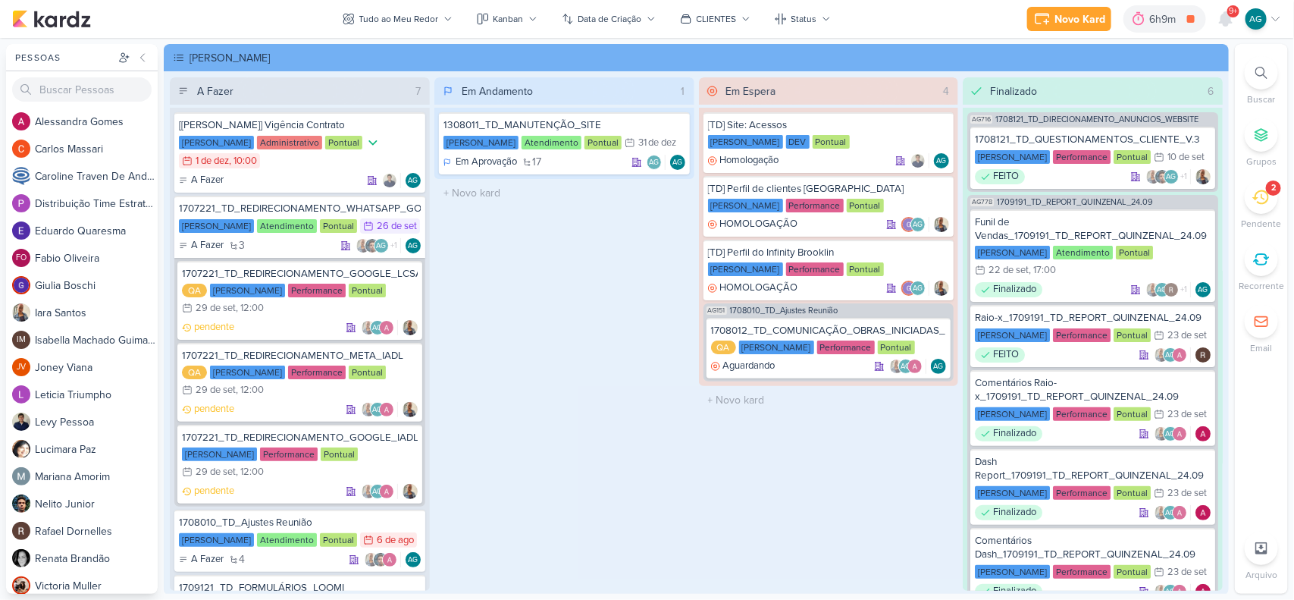
click at [1267, 74] on div at bounding box center [1261, 72] width 33 height 33
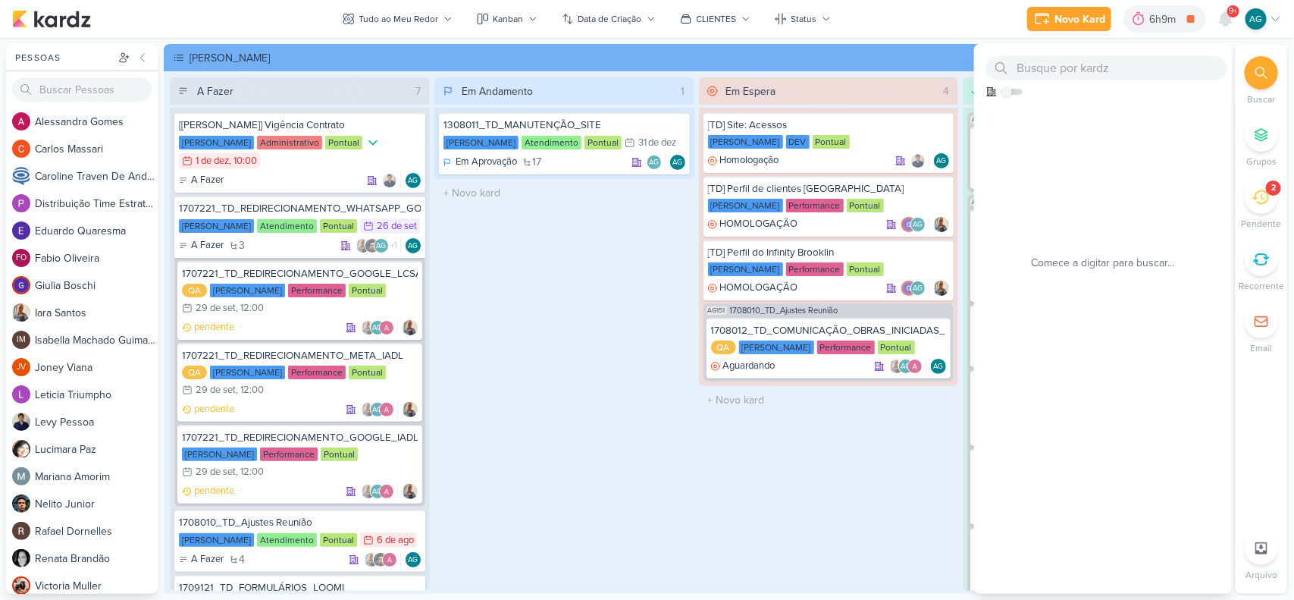
click at [1267, 70] on div at bounding box center [1261, 72] width 33 height 33
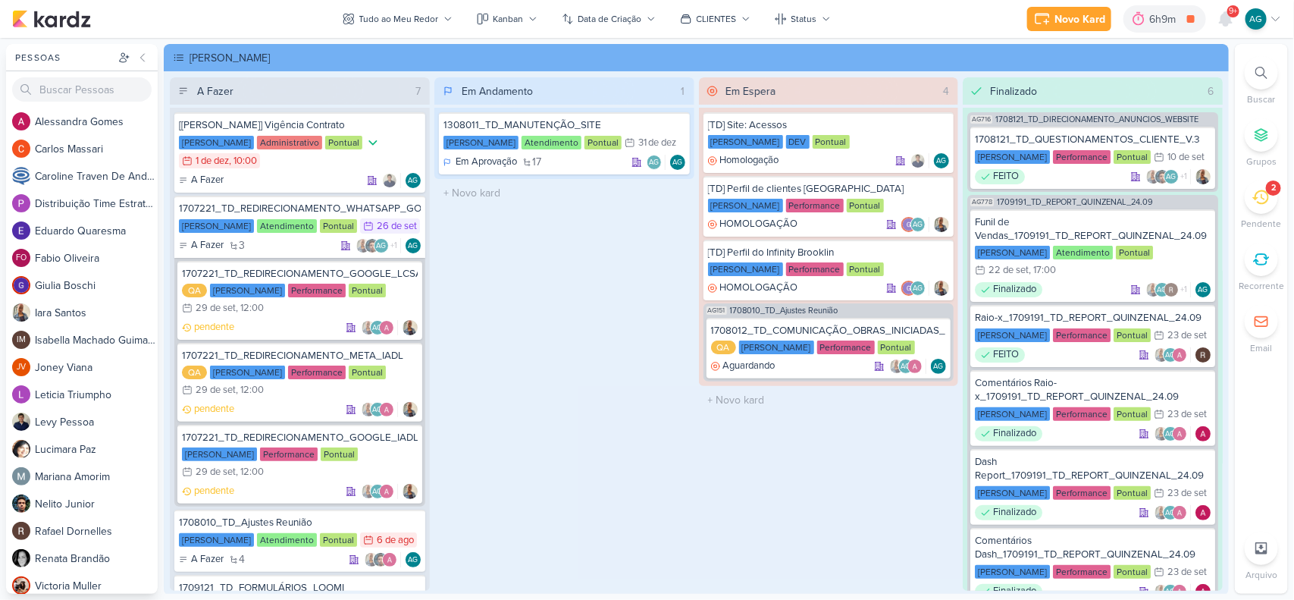
click at [1268, 70] on div at bounding box center [1261, 72] width 33 height 33
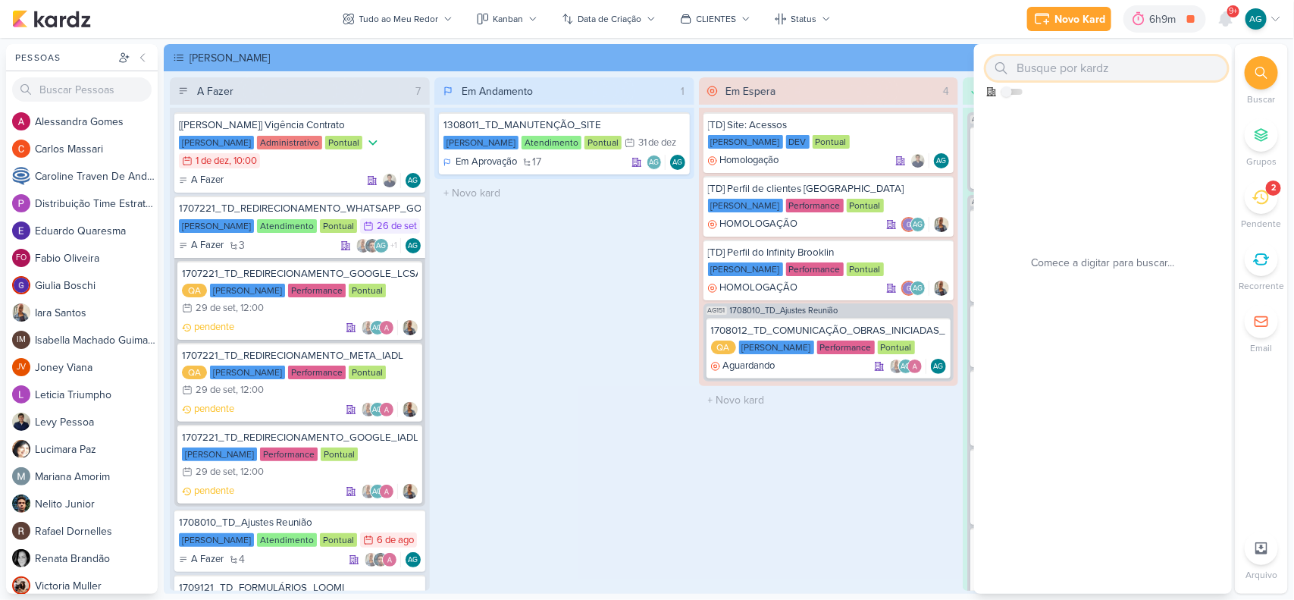
paste input "3109191"
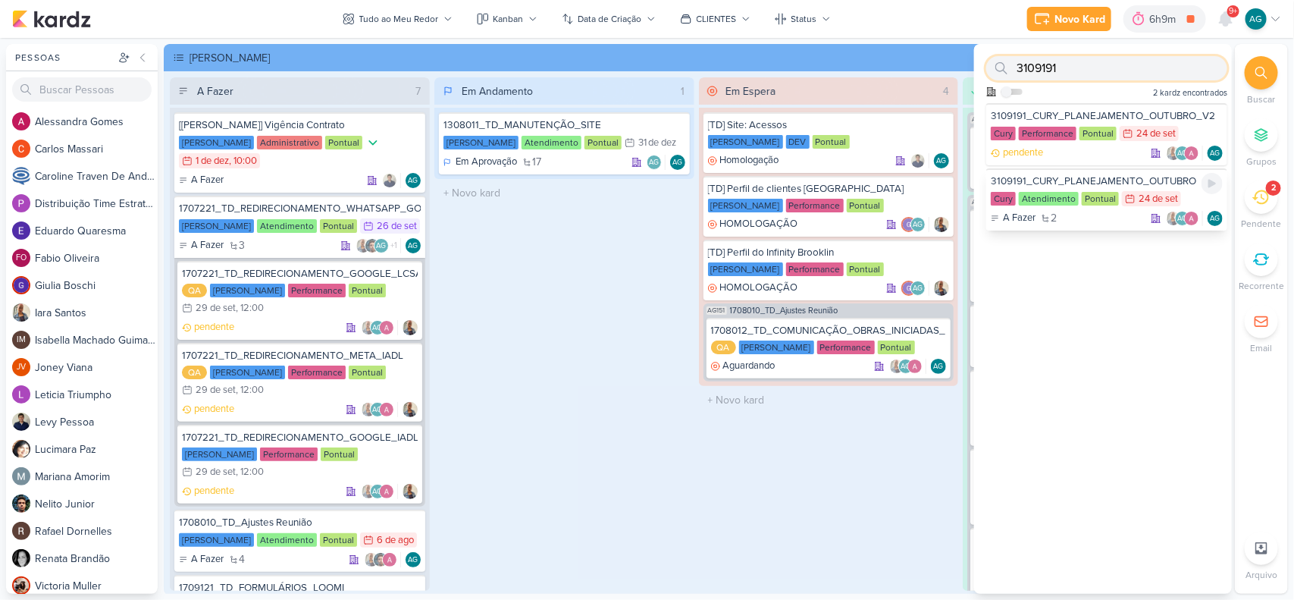
type input "3109191"
click at [1086, 179] on div "3109191_CURY_PLANEJAMENTO_OUTUBRO" at bounding box center [1107, 181] width 232 height 14
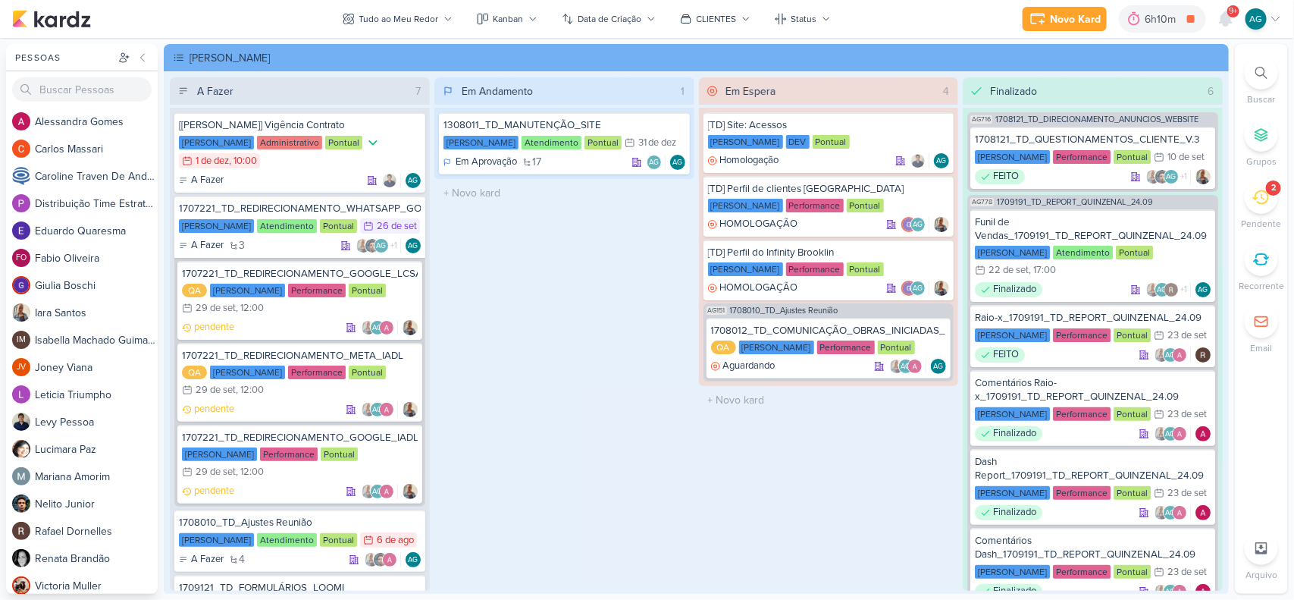
click at [1262, 74] on icon at bounding box center [1261, 73] width 12 height 12
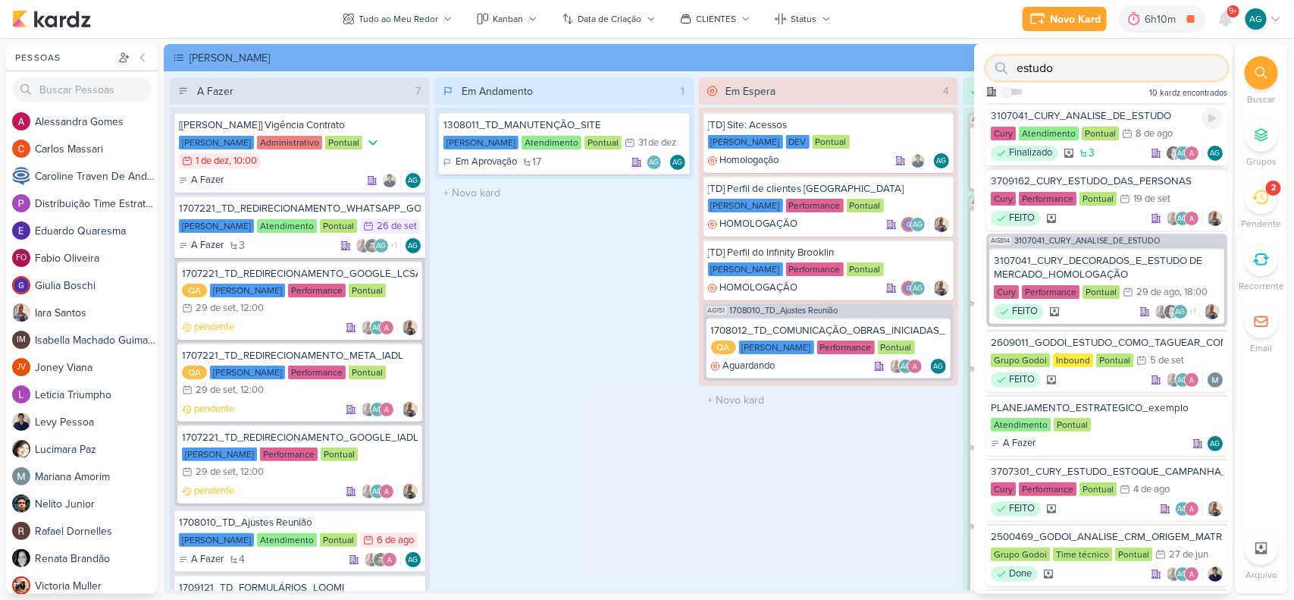
type input "estudo"
click at [1113, 109] on div "3107041_CURY_ANALISE_DE_ESTUDO" at bounding box center [1107, 116] width 232 height 14
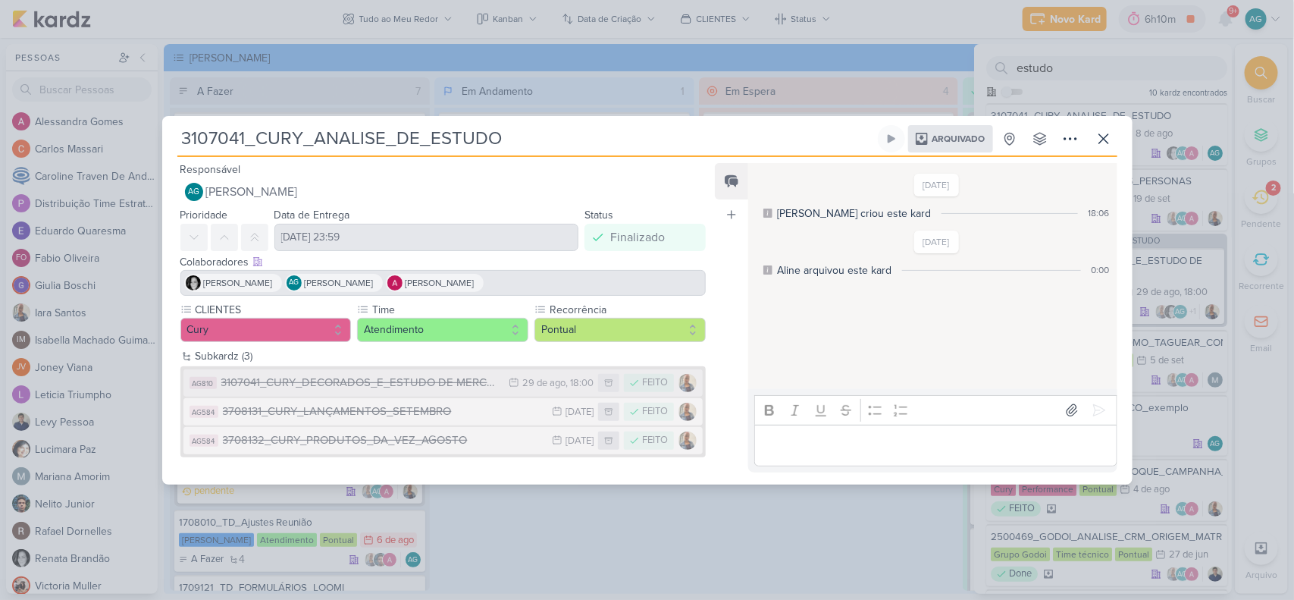
click at [465, 376] on div "3107041_CURY_DECORADOS_E_ESTUDO DE MERCADO_HOMOLOGAÇÃO" at bounding box center [361, 382] width 280 height 17
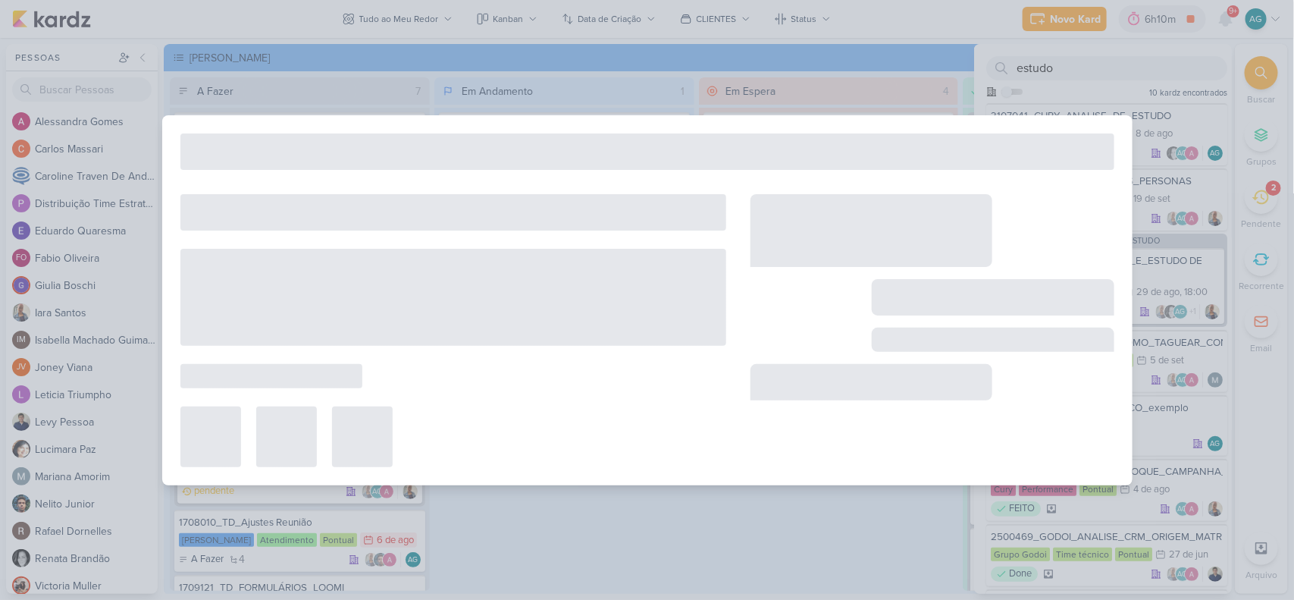
type input "3107041_CURY_DECORADOS_E_ESTUDO DE MERCADO_HOMOLOGAÇÃO"
type input "[DATE] 18:00"
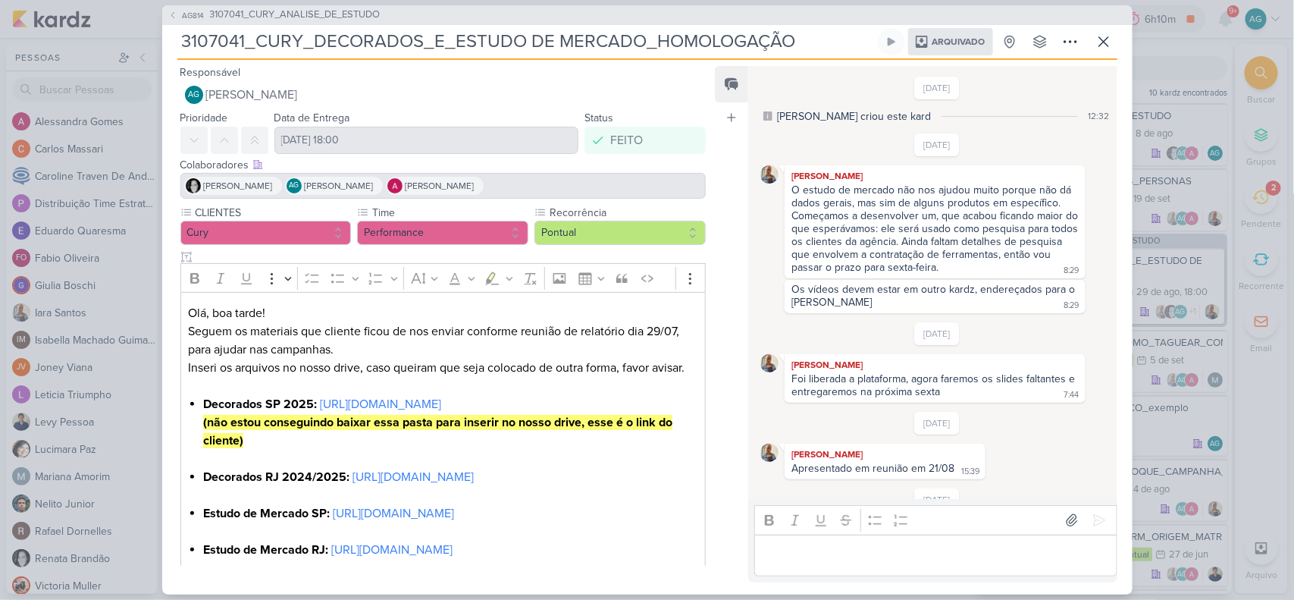
scroll to position [36, 0]
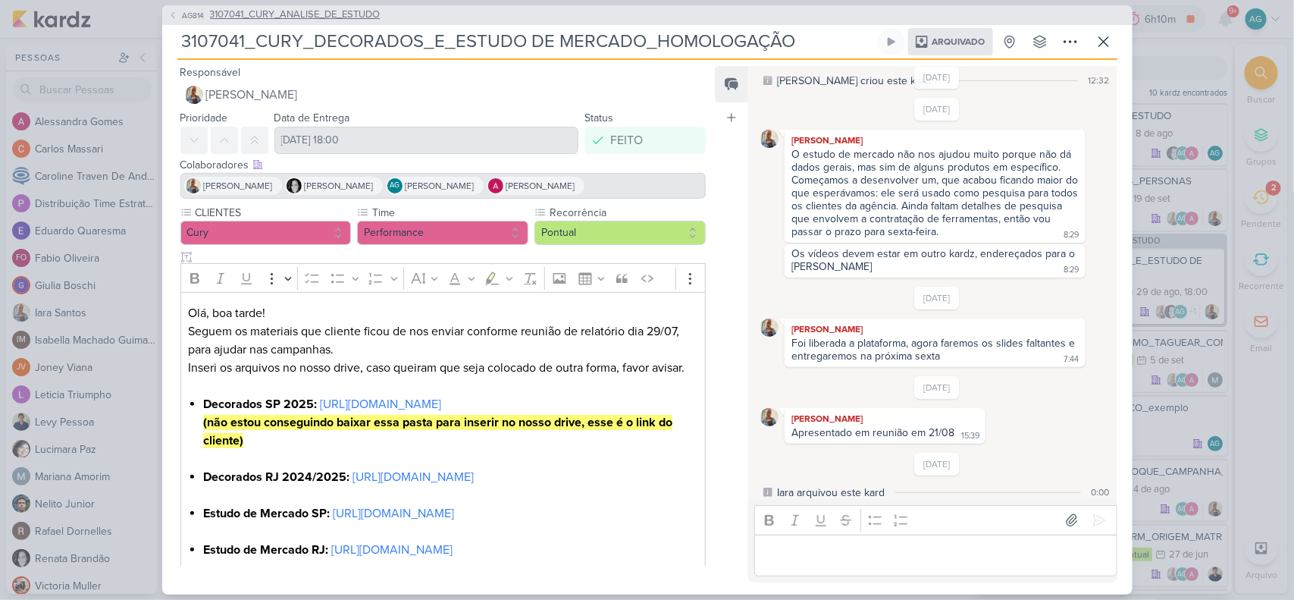
click at [362, 16] on span "3107041_CURY_ANALISE_DE_ESTUDO" at bounding box center [295, 15] width 171 height 15
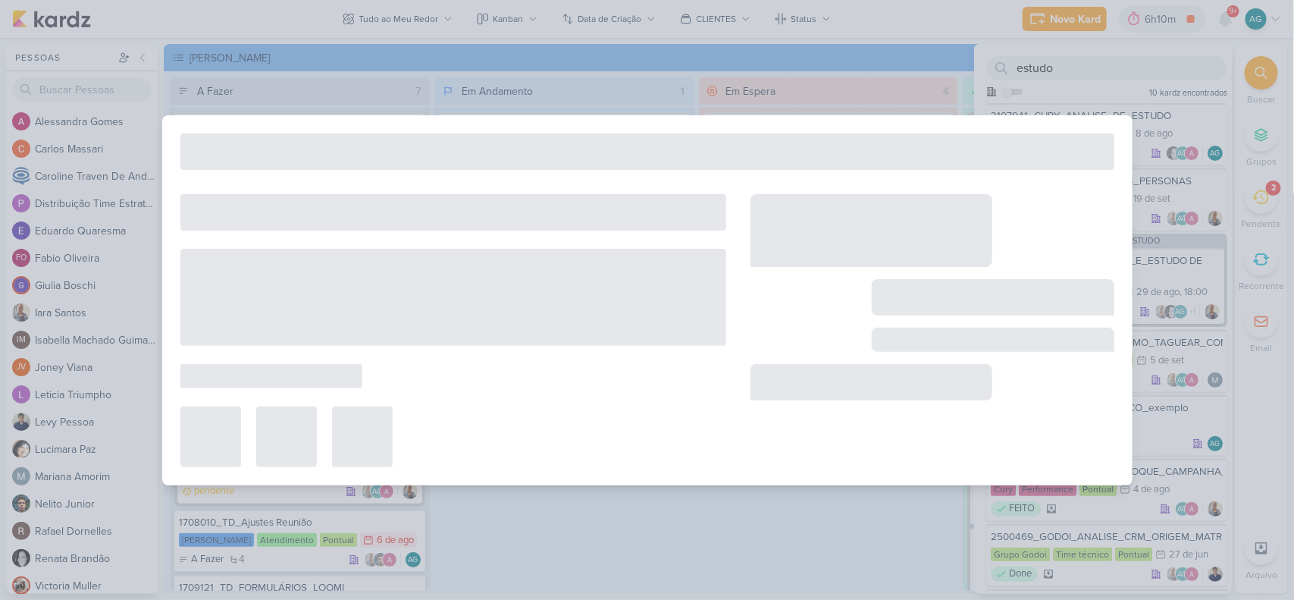
type input "3107041_CURY_ANALISE_DE_ESTUDO"
type input "8 de agosto de 2025 às 23:59"
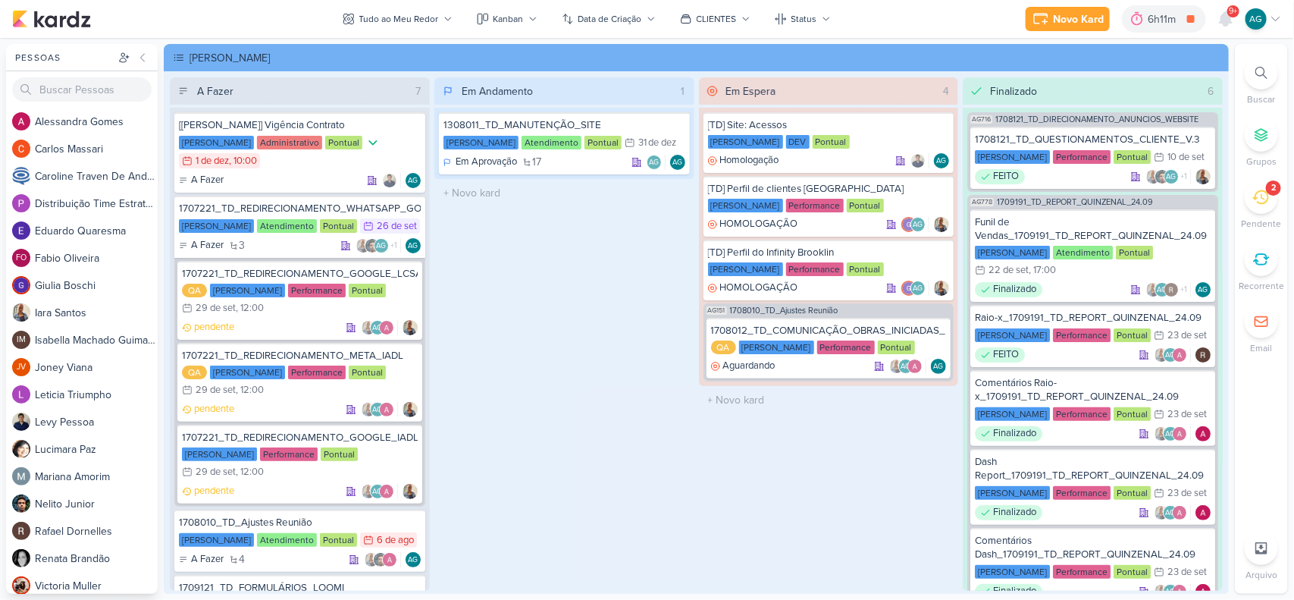
click at [1247, 67] on div at bounding box center [1261, 72] width 33 height 33
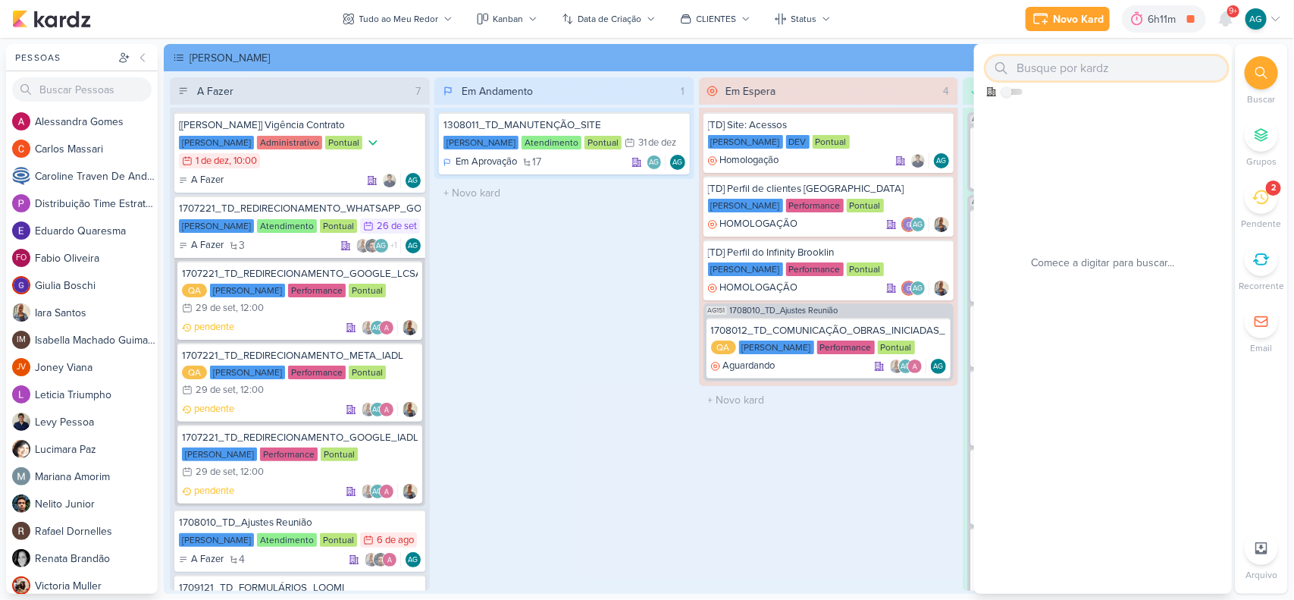
paste input "3708181."
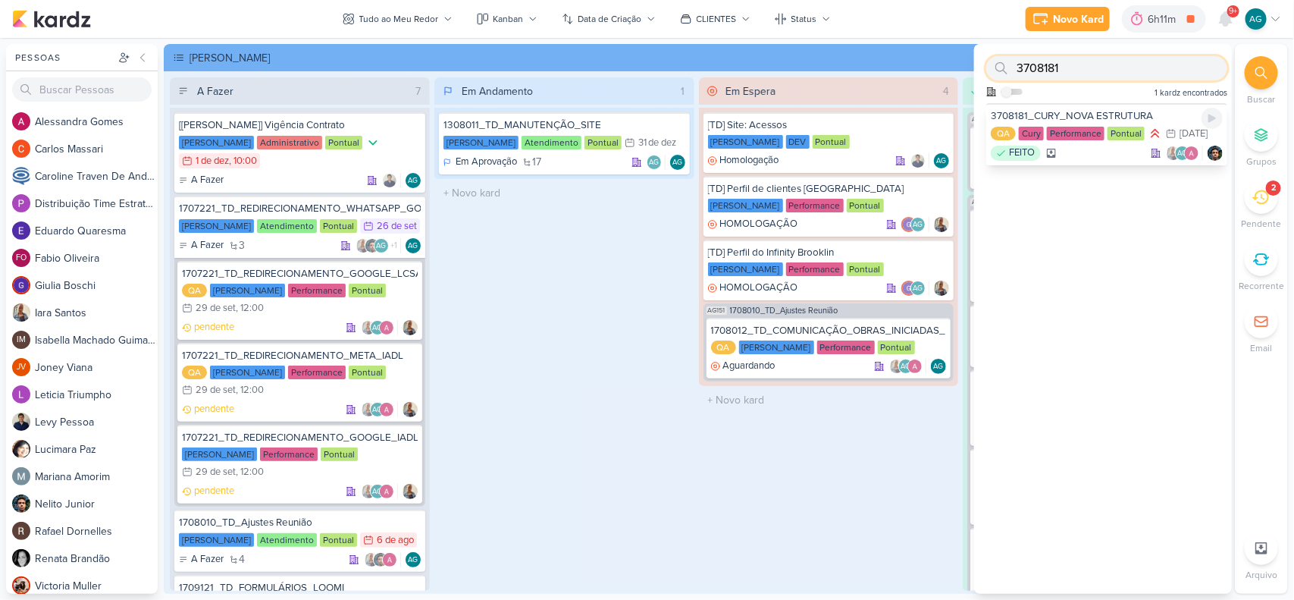
type input "3708181"
click at [1124, 114] on div "3708181_CURY_NOVA ESTRUTURA" at bounding box center [1107, 116] width 232 height 14
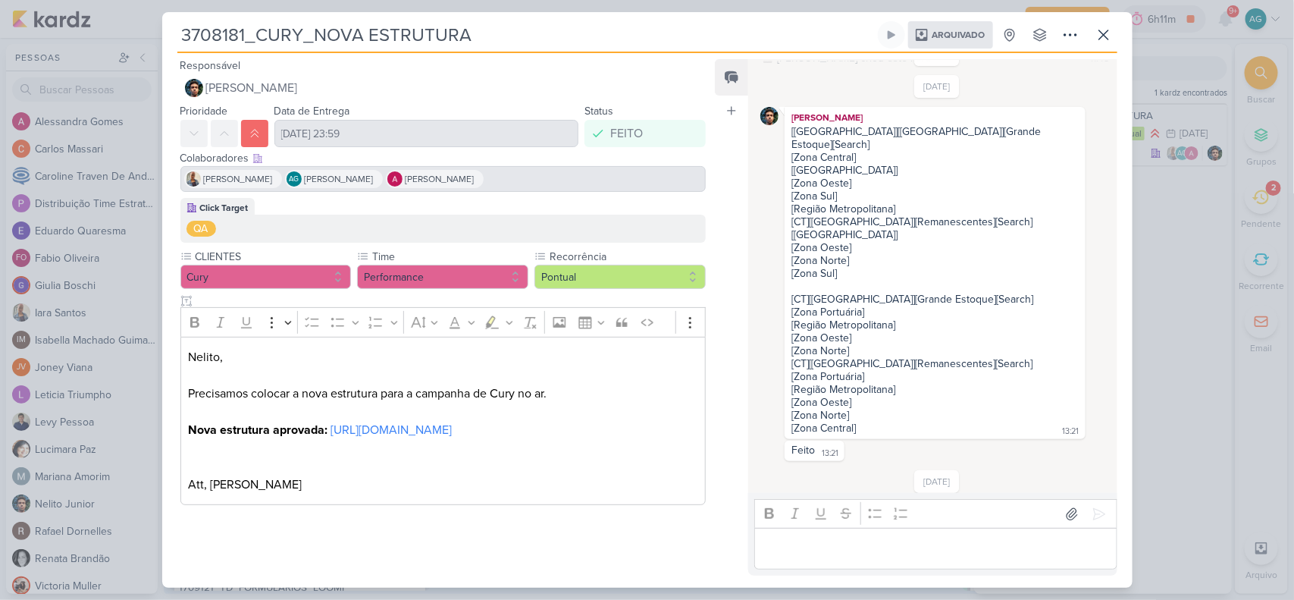
scroll to position [57, 0]
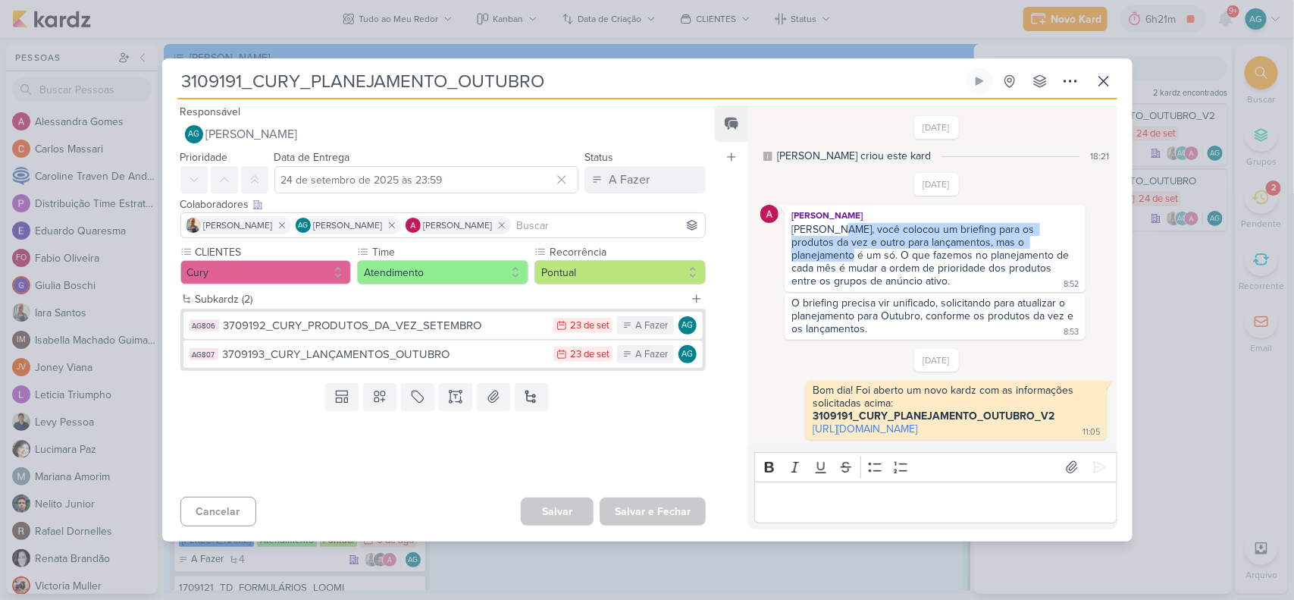
drag, startPoint x: 832, startPoint y: 221, endPoint x: 1040, endPoint y: 235, distance: 208.2
click at [1040, 235] on div "Aline, você colocou um briefing para os produtos da vez e outro para lançamento…" at bounding box center [931, 255] width 280 height 64
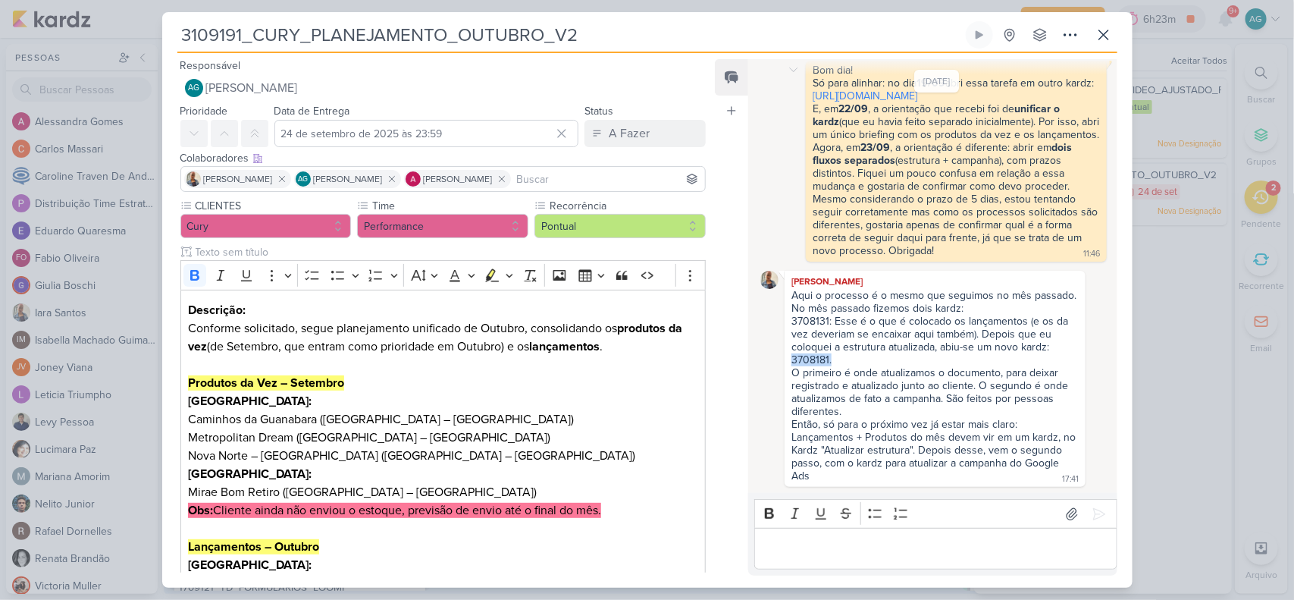
scroll to position [285, 0]
click at [836, 365] on div "3708131: Esse é o que é colocado os lançamentos (e os da vez deveriam se encaix…" at bounding box center [934, 341] width 287 height 52
drag, startPoint x: 838, startPoint y: 364, endPoint x: 786, endPoint y: 364, distance: 51.5
click at [786, 364] on div "Iara Santos Aqui o processo é o mesmo que seguimos no mês passado. No mês passa…" at bounding box center [935, 379] width 300 height 216
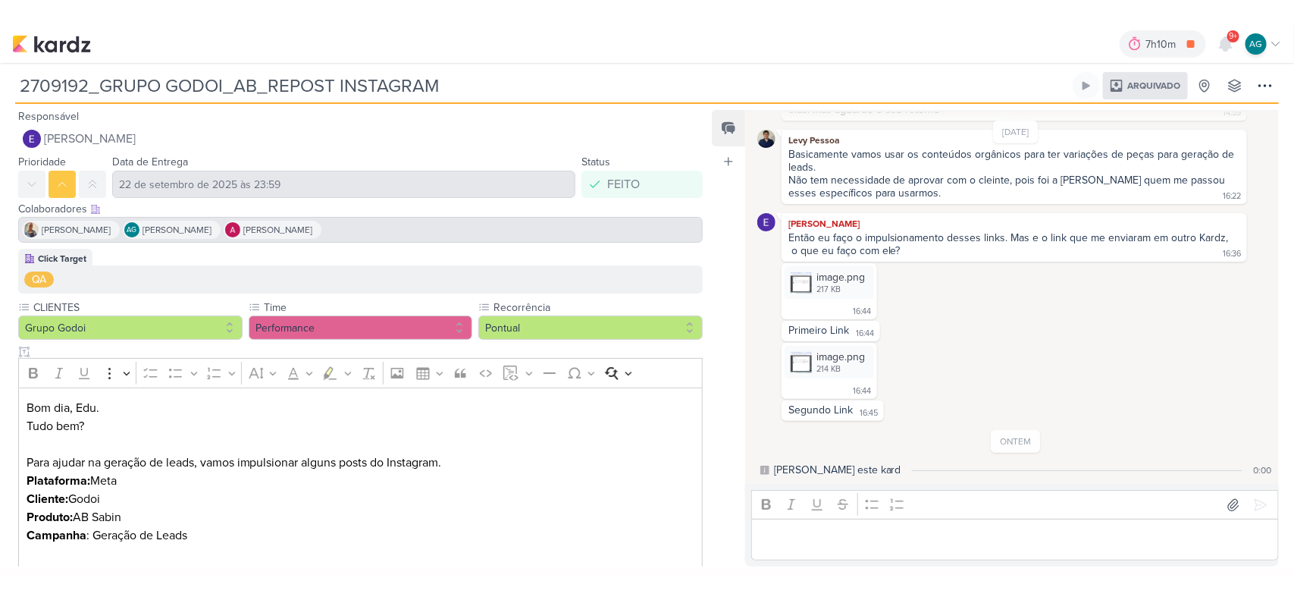
scroll to position [316, 0]
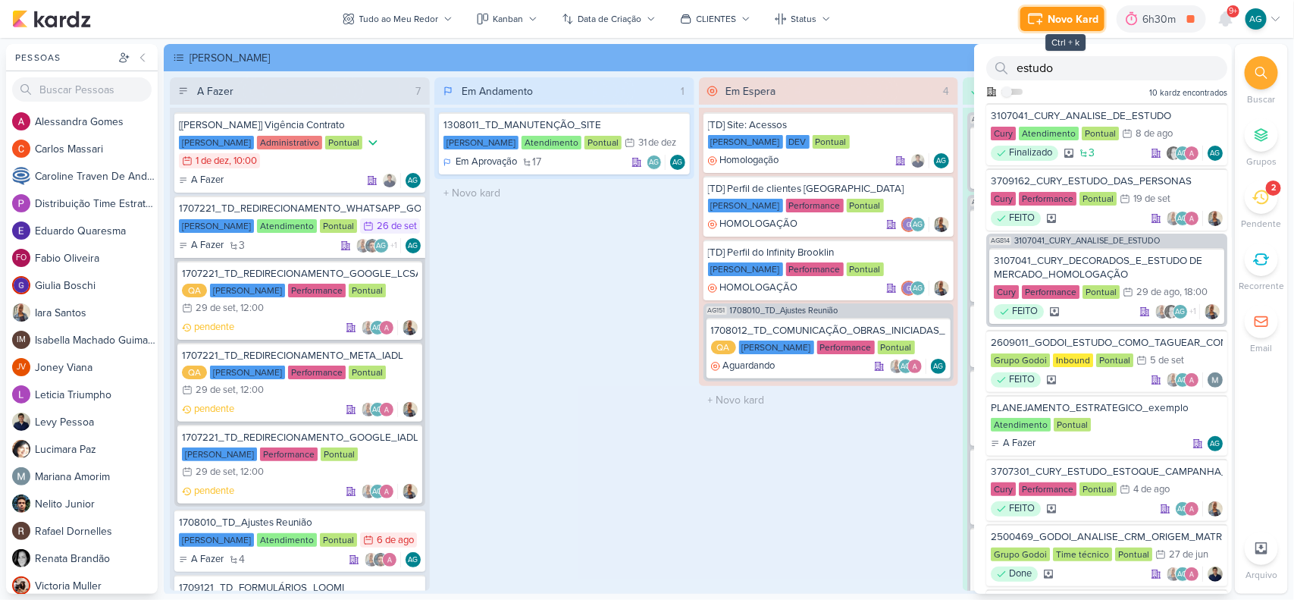
click at [1076, 13] on div "Novo Kard" at bounding box center [1073, 19] width 51 height 16
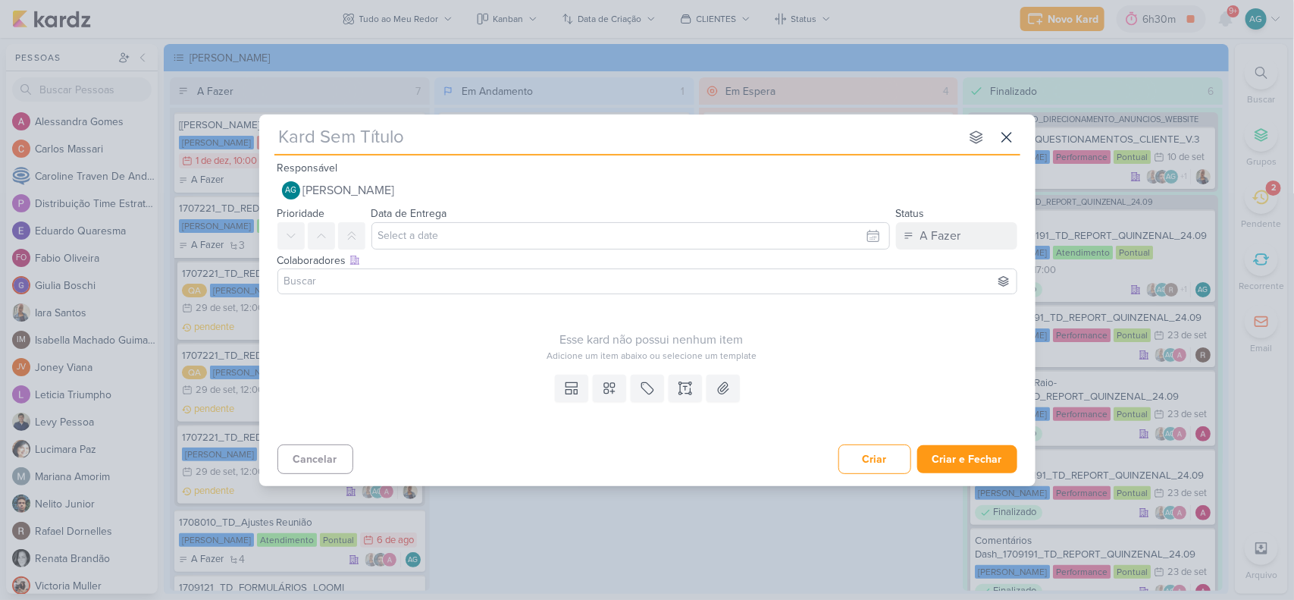
click at [456, 130] on input "text" at bounding box center [616, 137] width 685 height 27
type input "reuni"
type input "reunião com"
type input "reunião com [PERSON_NAME]"
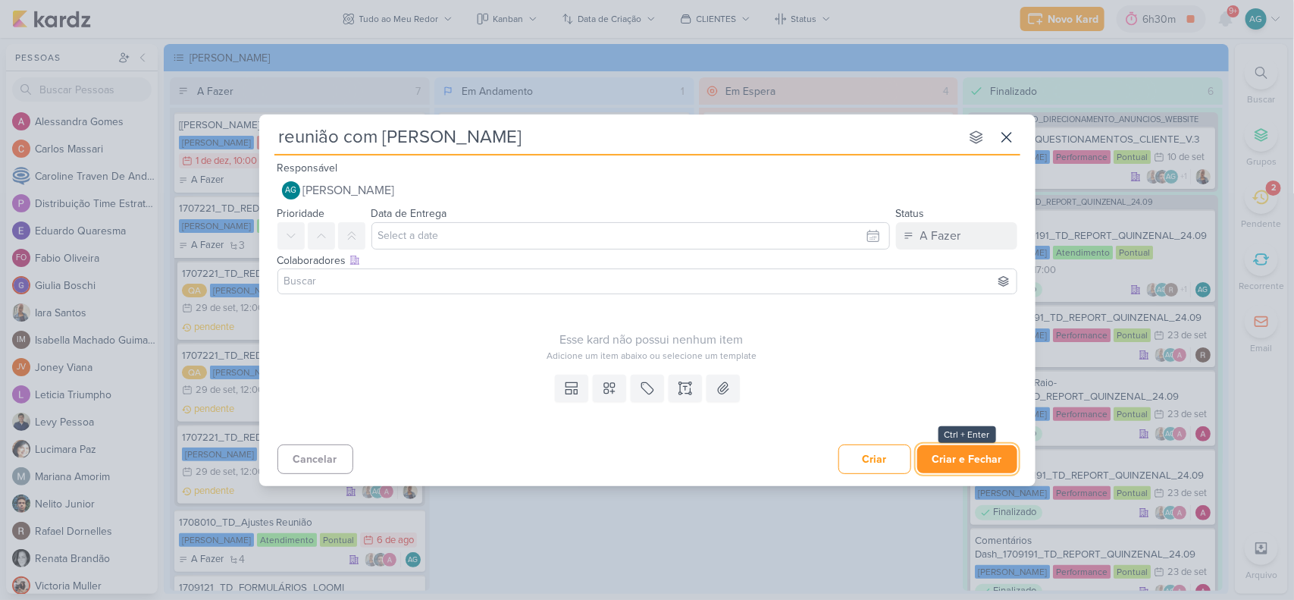
click at [972, 463] on button "Criar e Fechar" at bounding box center [967, 459] width 100 height 28
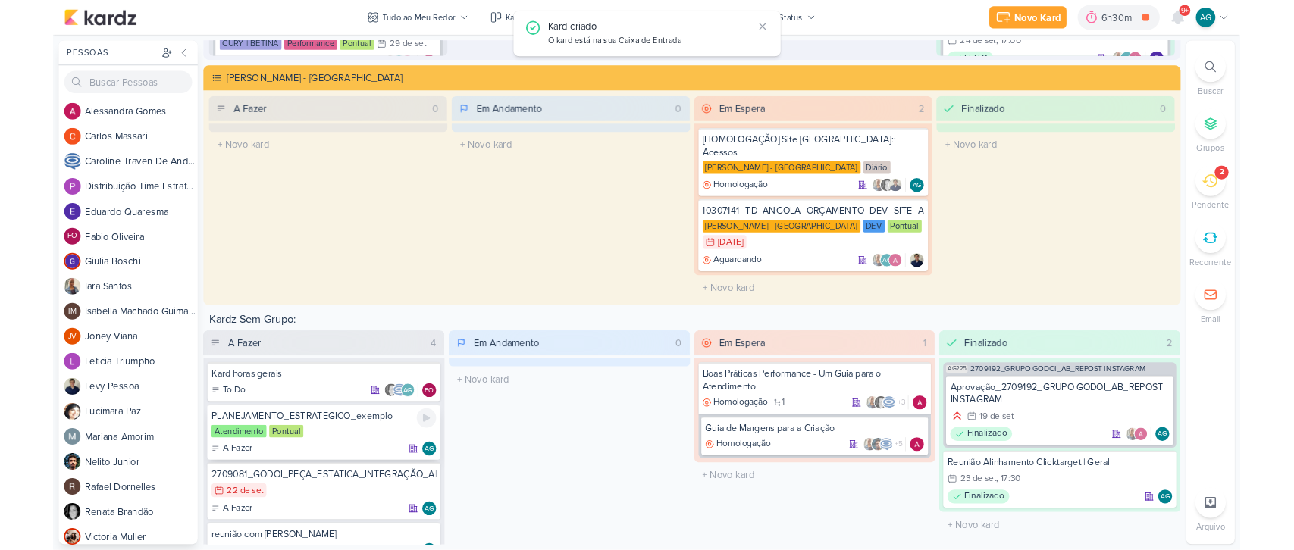
scroll to position [2981, 0]
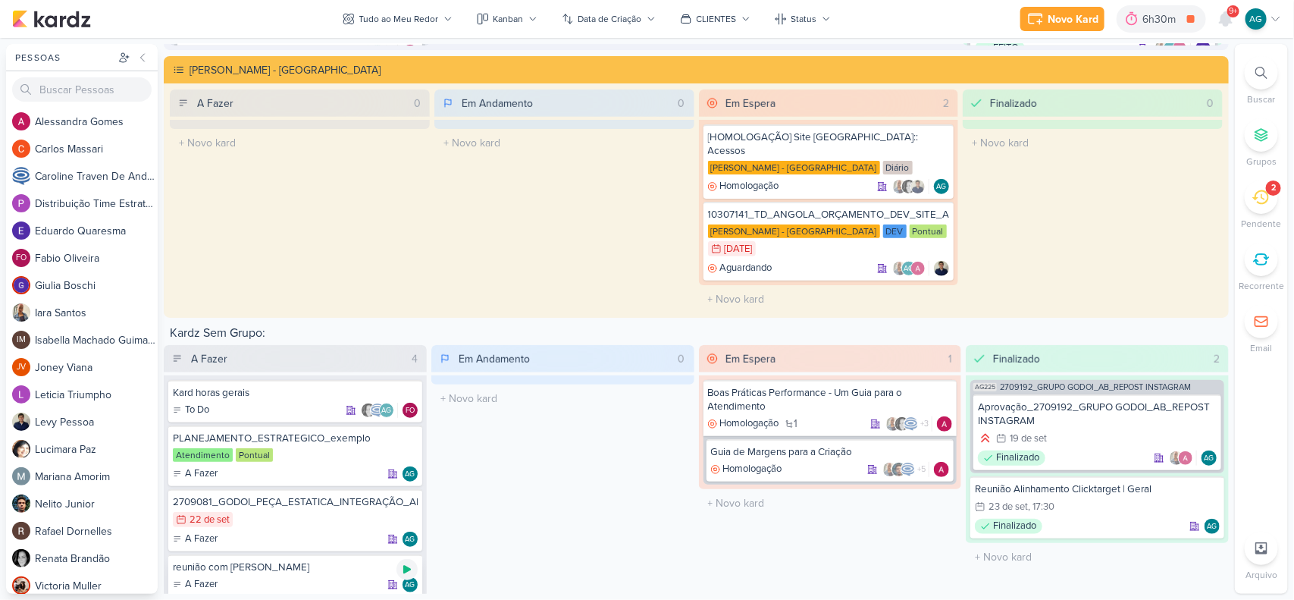
click at [407, 565] on icon at bounding box center [407, 569] width 8 height 8
click at [1252, 70] on div at bounding box center [1261, 72] width 33 height 33
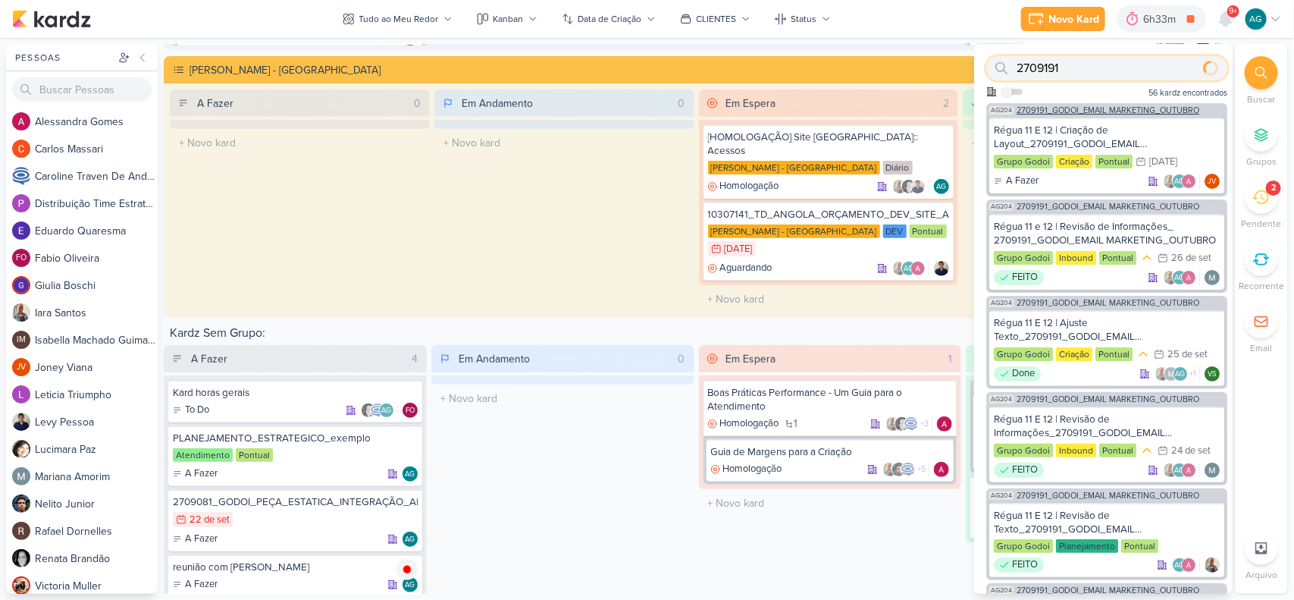
type input "2709191"
click at [1179, 110] on span "2709191_GODOI_EMAIL MARKETING_OUTUBRO" at bounding box center [1108, 110] width 183 height 8
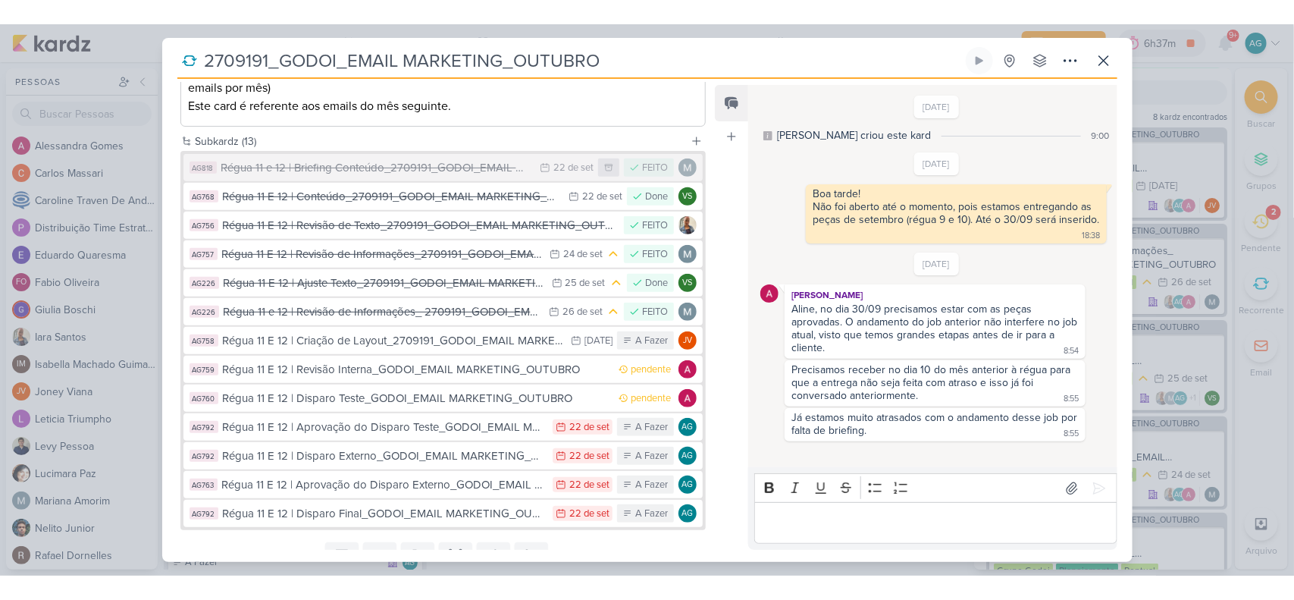
scroll to position [2784, 0]
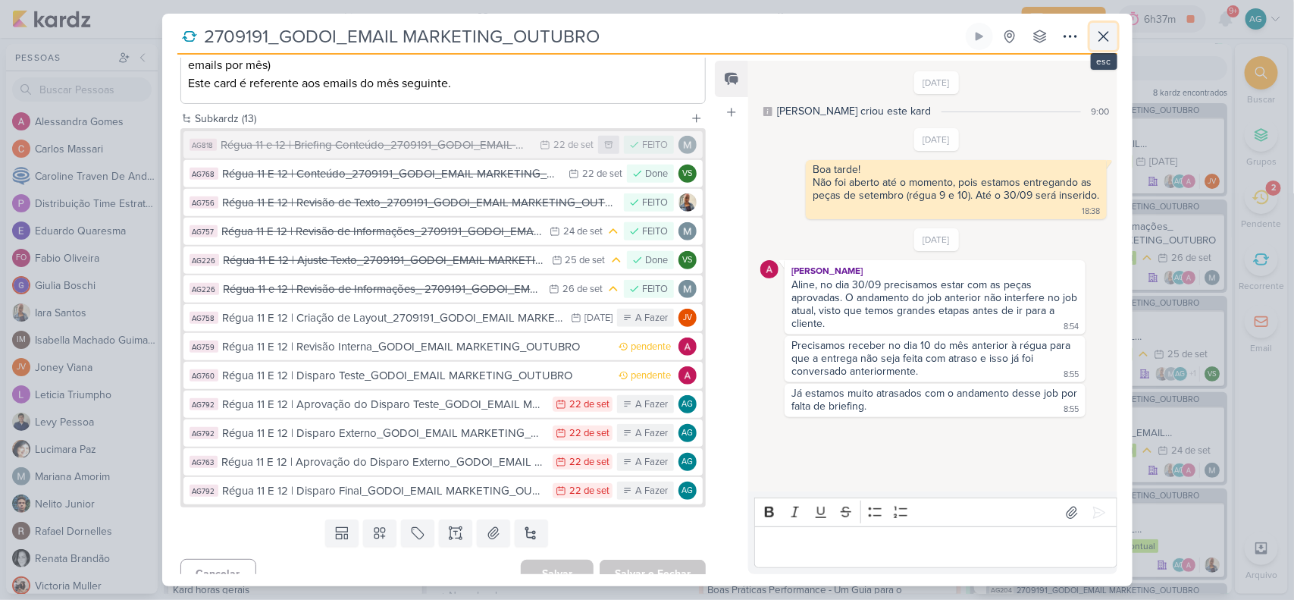
click at [1104, 38] on icon at bounding box center [1103, 36] width 9 height 9
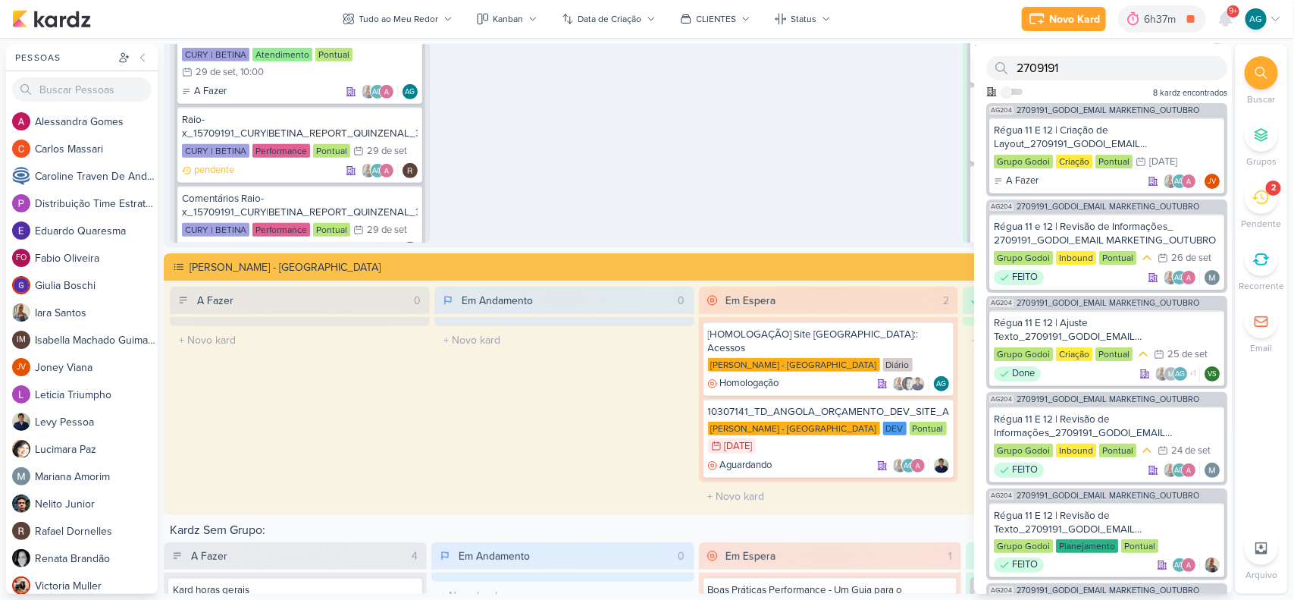
scroll to position [2981, 0]
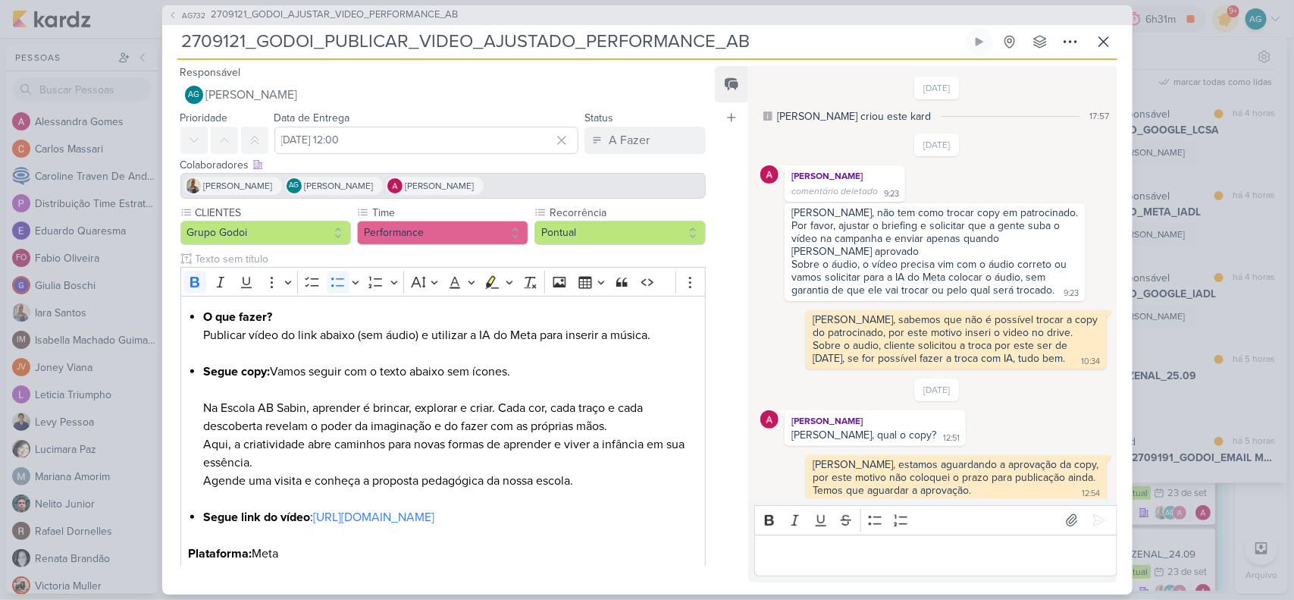
scroll to position [739, 0]
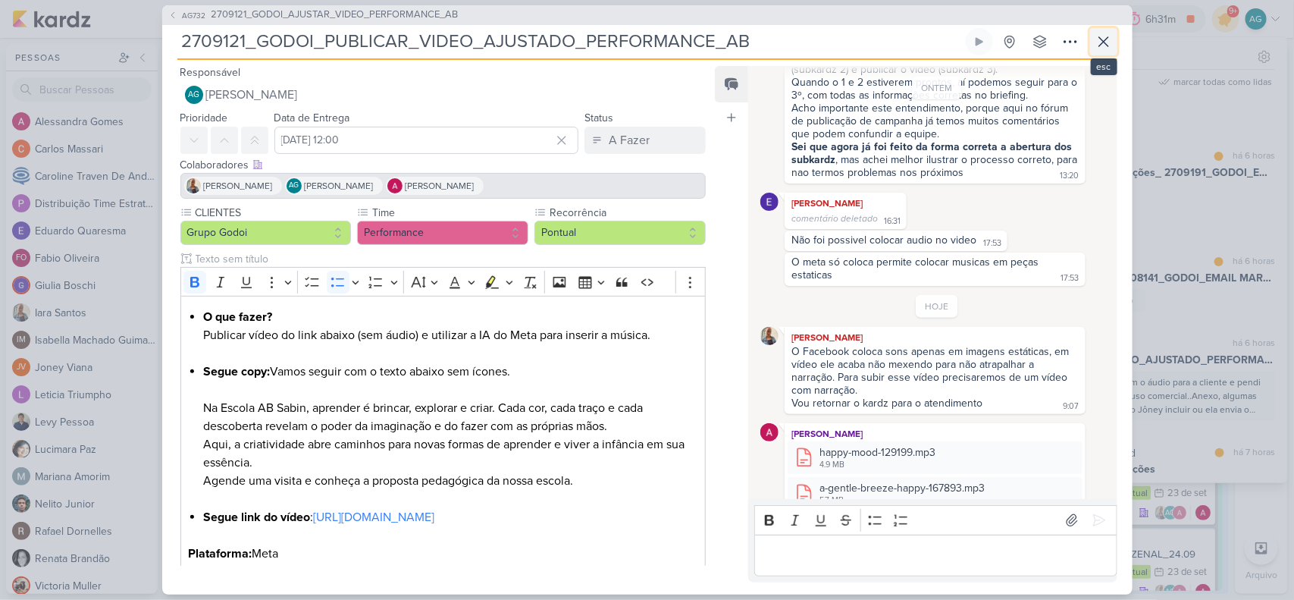
click at [1104, 43] on icon at bounding box center [1104, 42] width 18 height 18
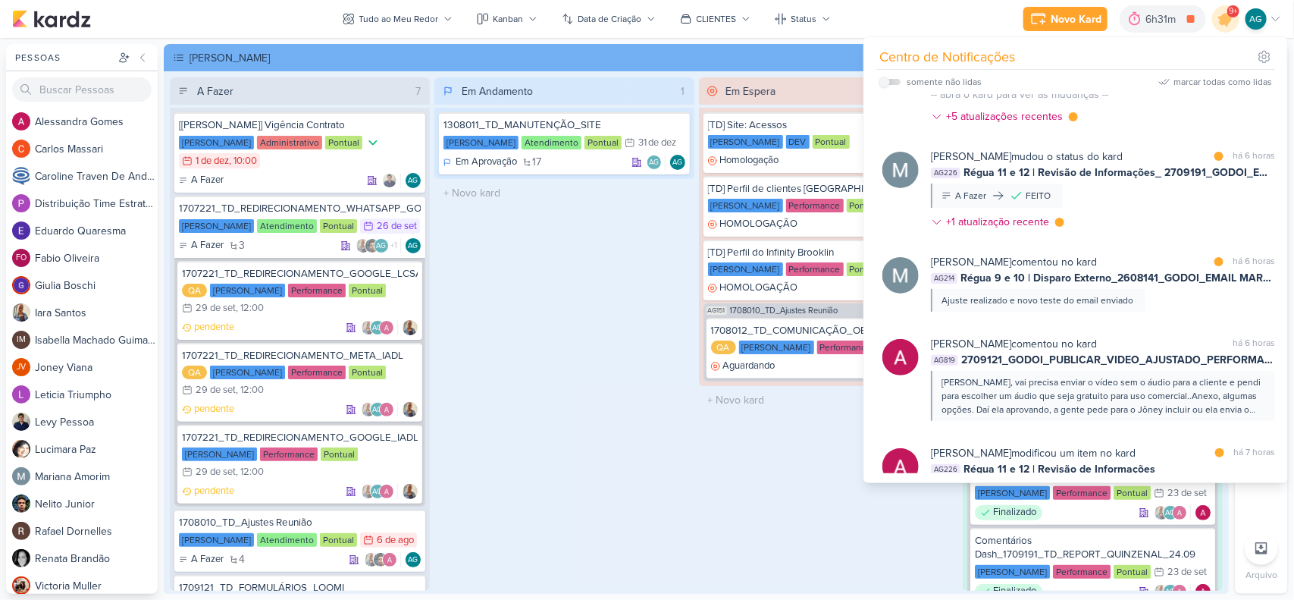
click at [878, 15] on div "Novo Kard Ctrl + k 6h31m DEMANDAS ATENDIMENTO 0h32m Hoje 6h31m Semana 0h32m Mês…" at bounding box center [647, 19] width 1270 height 38
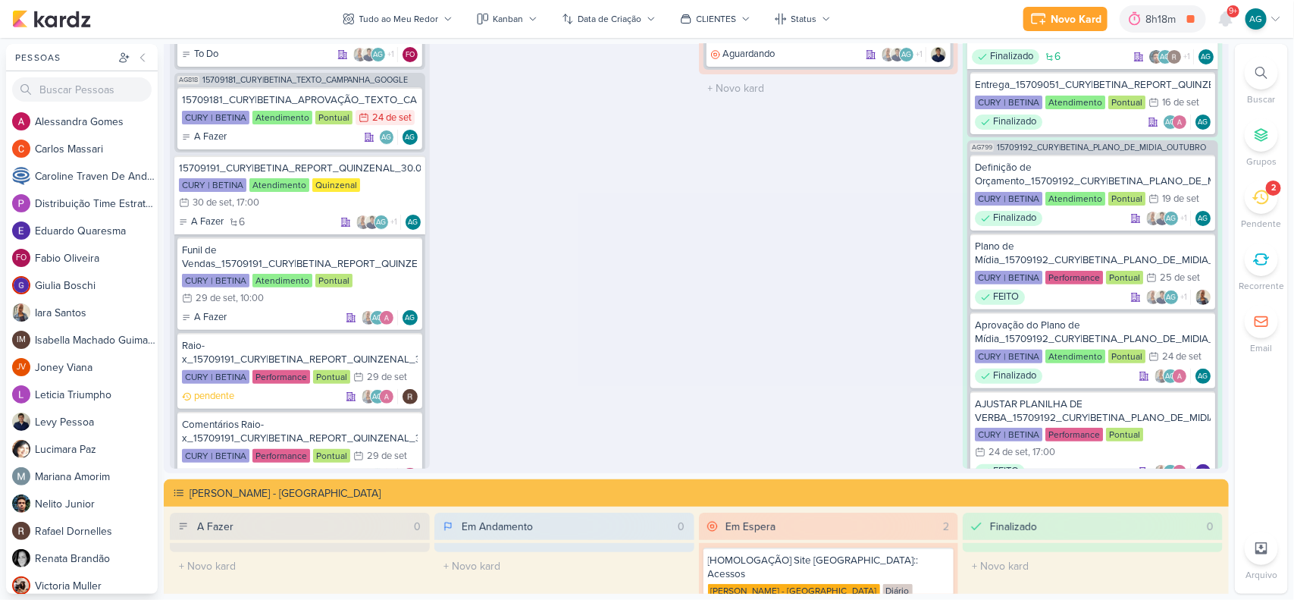
scroll to position [2981, 0]
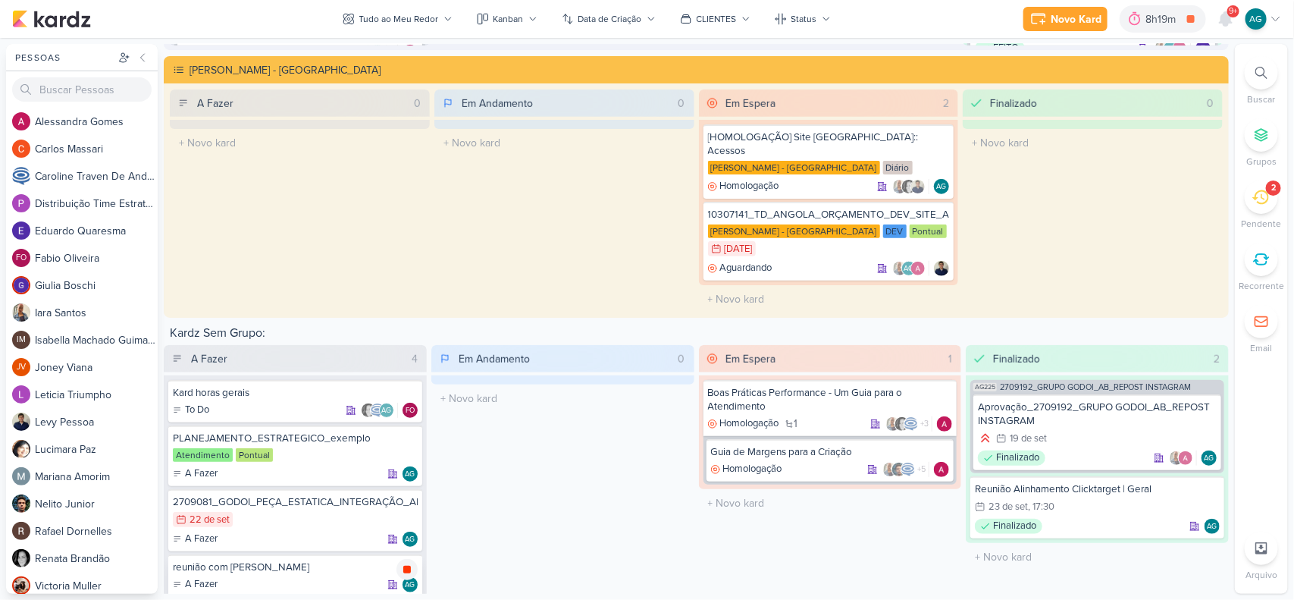
click at [409, 565] on icon at bounding box center [407, 569] width 8 height 8
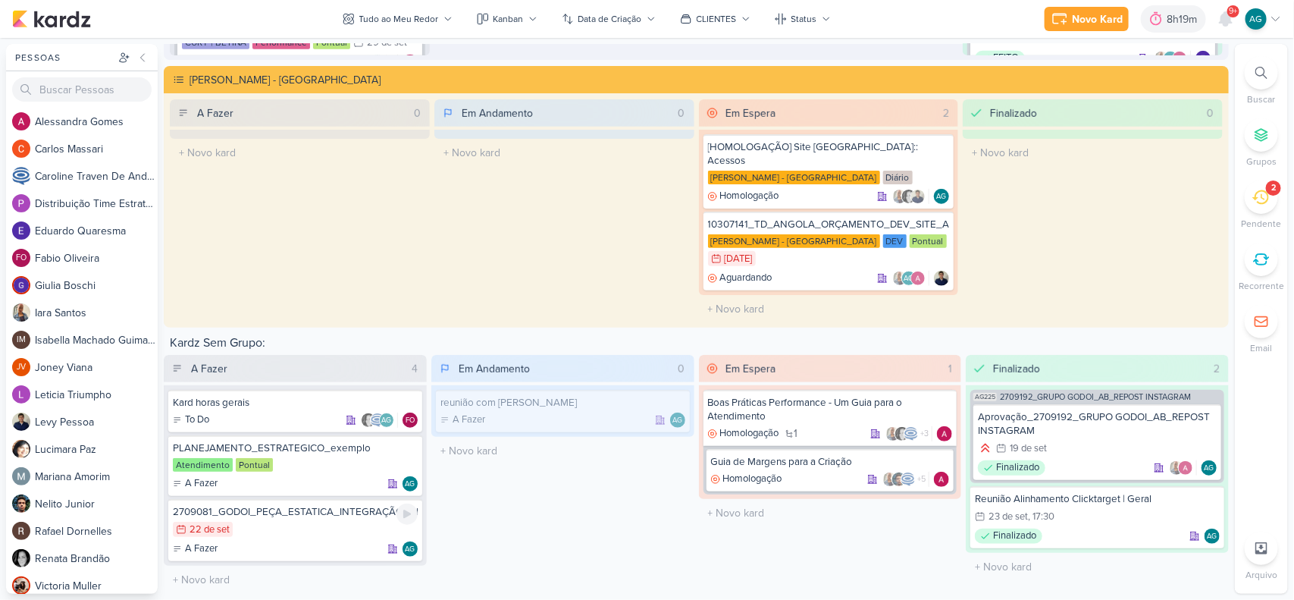
scroll to position [2970, 0]
